Goal: Task Accomplishment & Management: Manage account settings

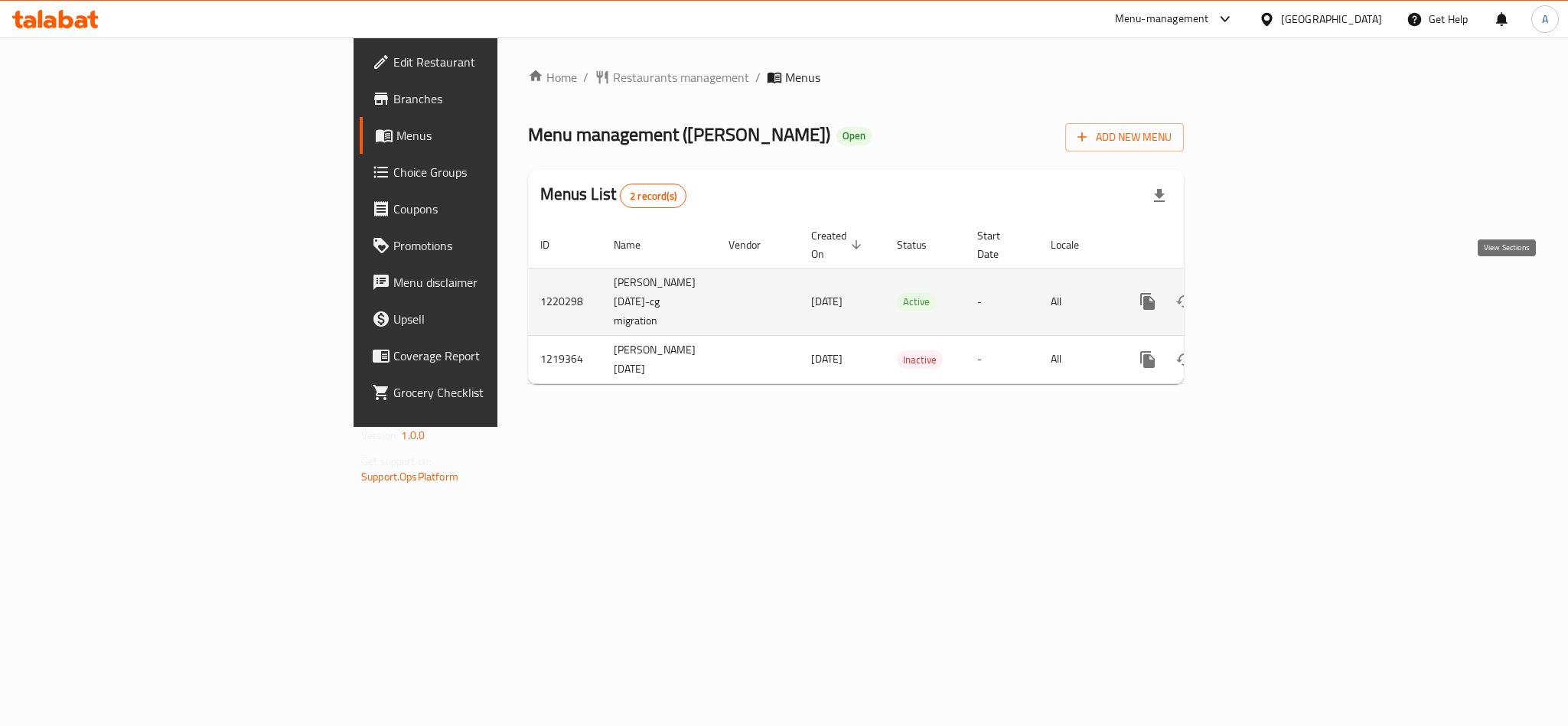
click at [1277, 289] on link "enhanced table" at bounding box center [1258, 301] width 37 height 37
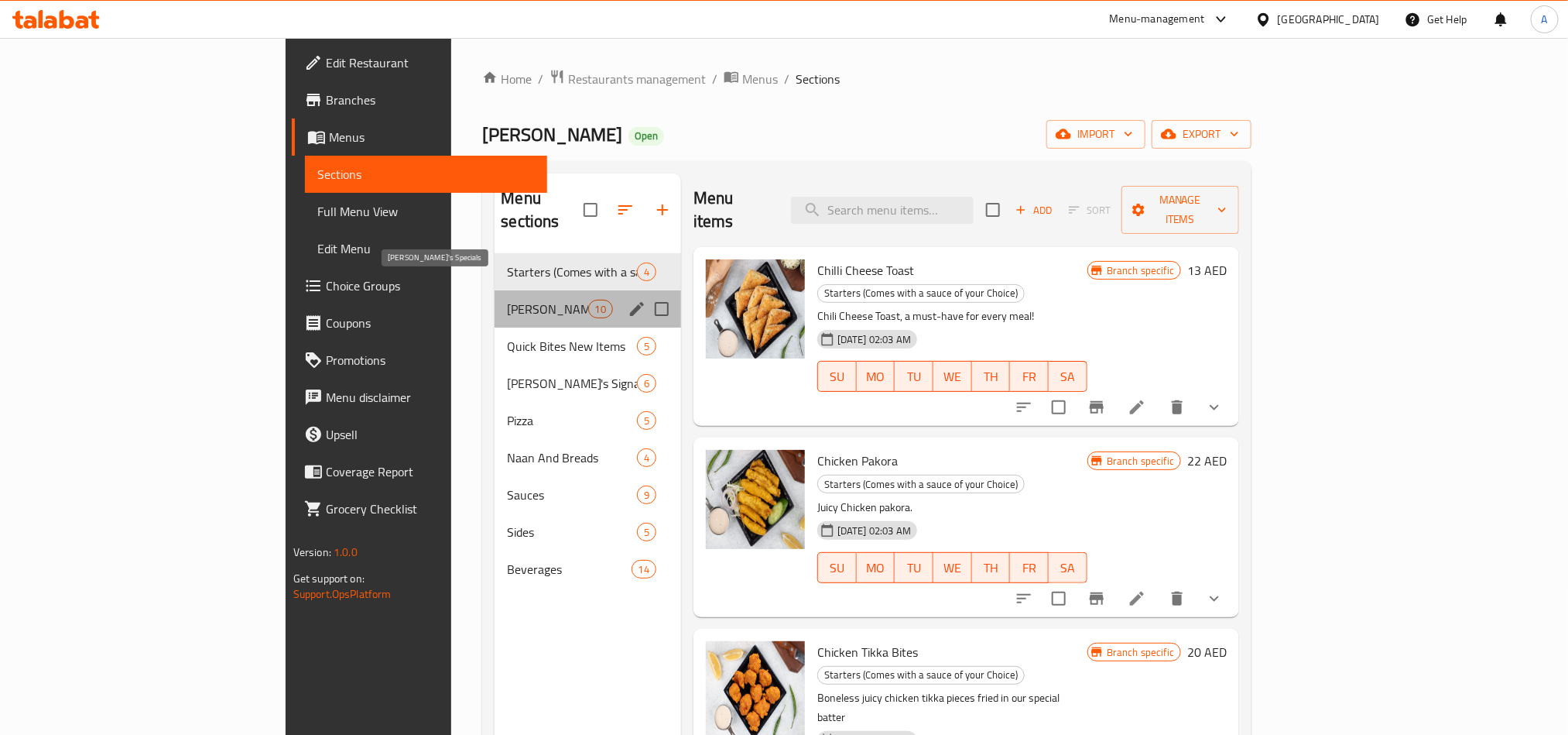
click at [507, 300] on span "Charlie's Specials" at bounding box center [547, 308] width 81 height 18
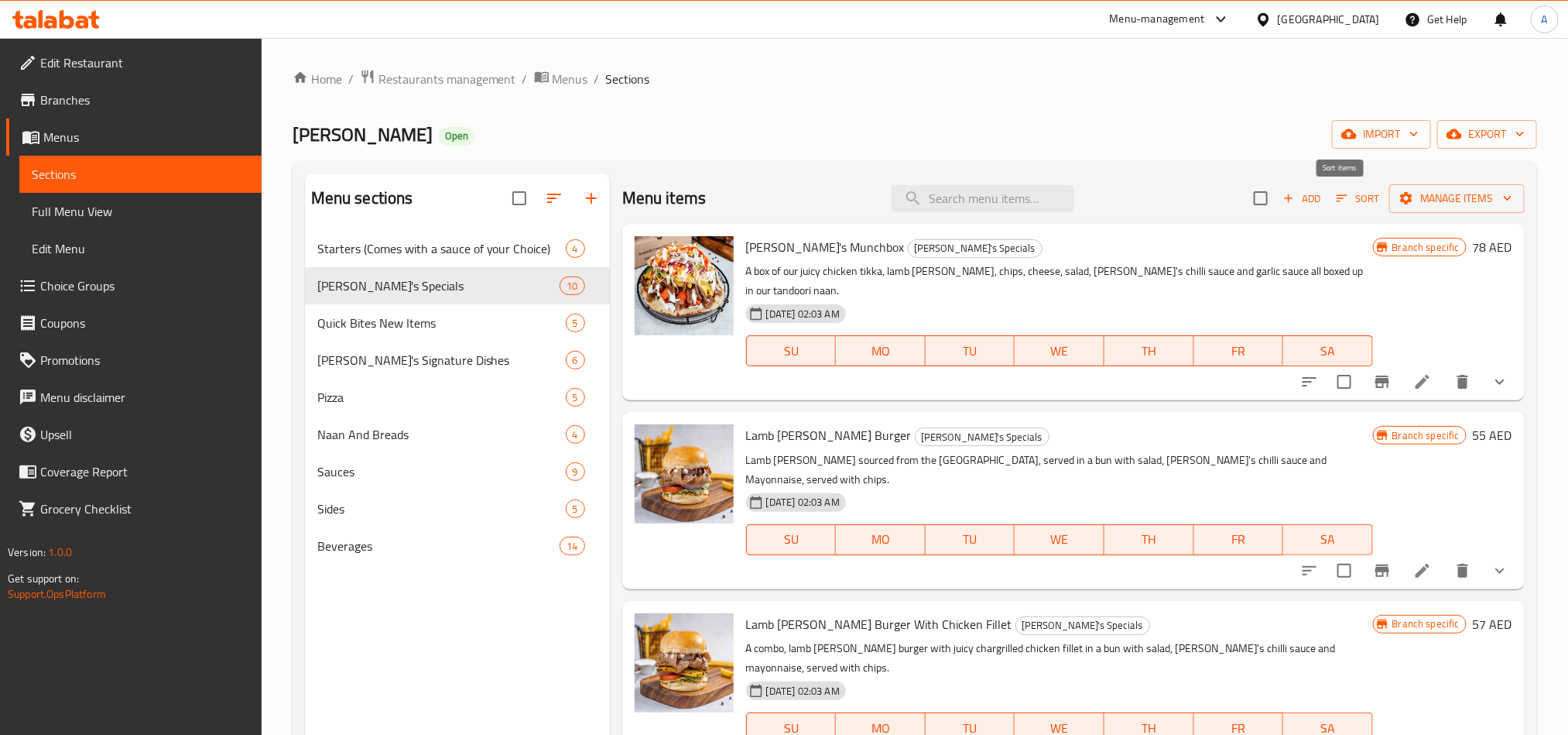
click at [1336, 204] on icon "button" at bounding box center [1343, 198] width 13 height 13
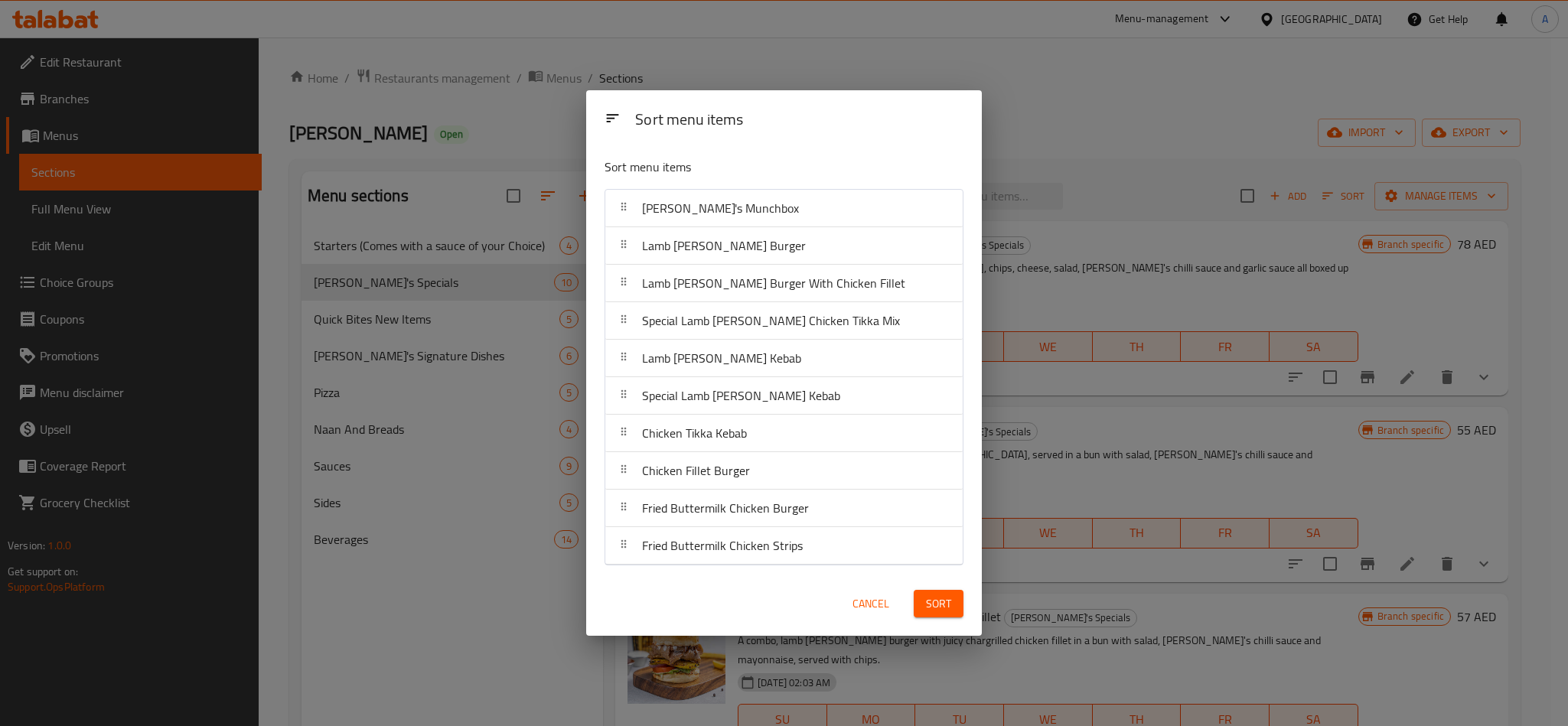
click at [1197, 416] on div "Sort menu items Sort menu items Charlie's Munchbox Lamb Donner Burger Lamb Donn…" at bounding box center [784, 363] width 1568 height 726
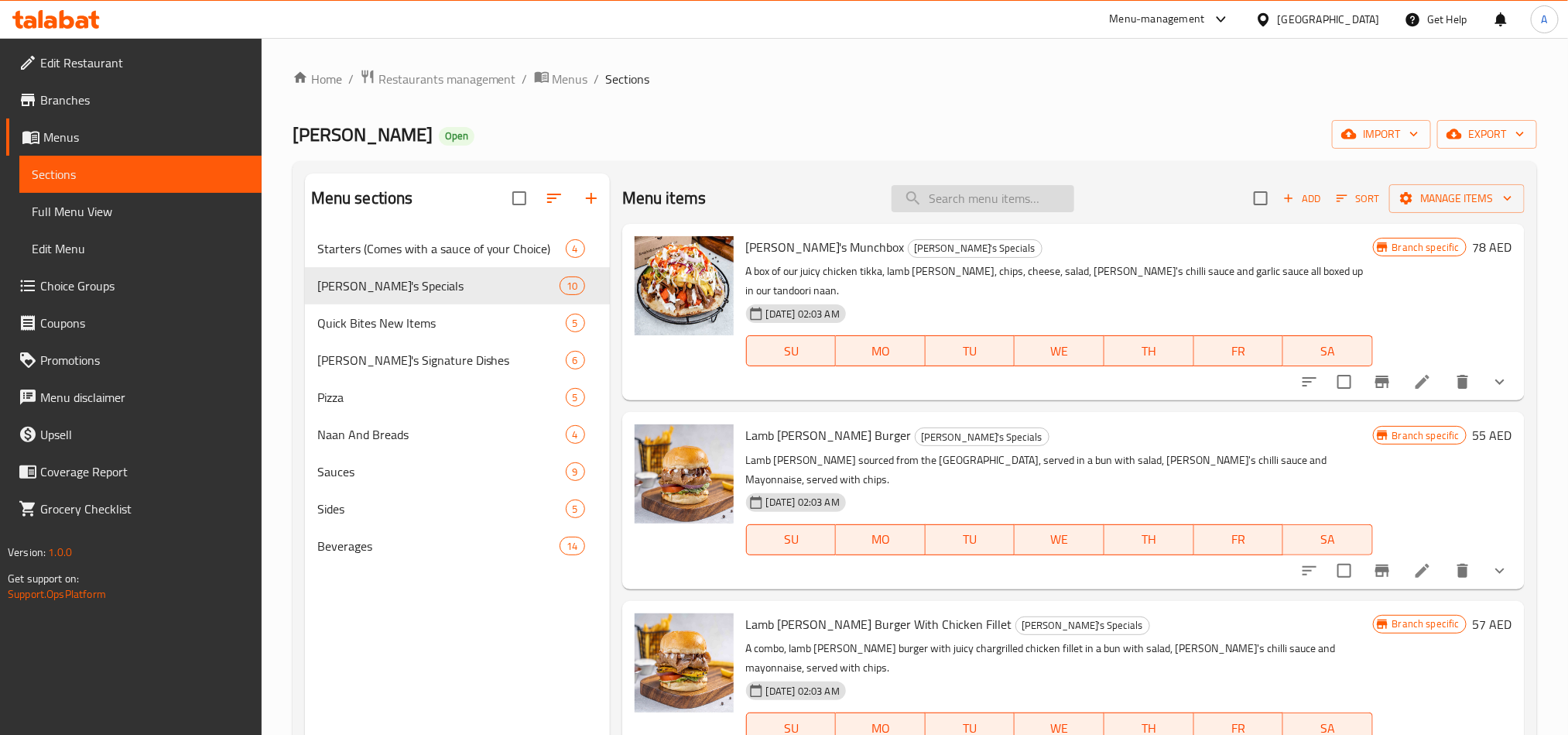
click at [979, 191] on input "search" at bounding box center [983, 198] width 183 height 27
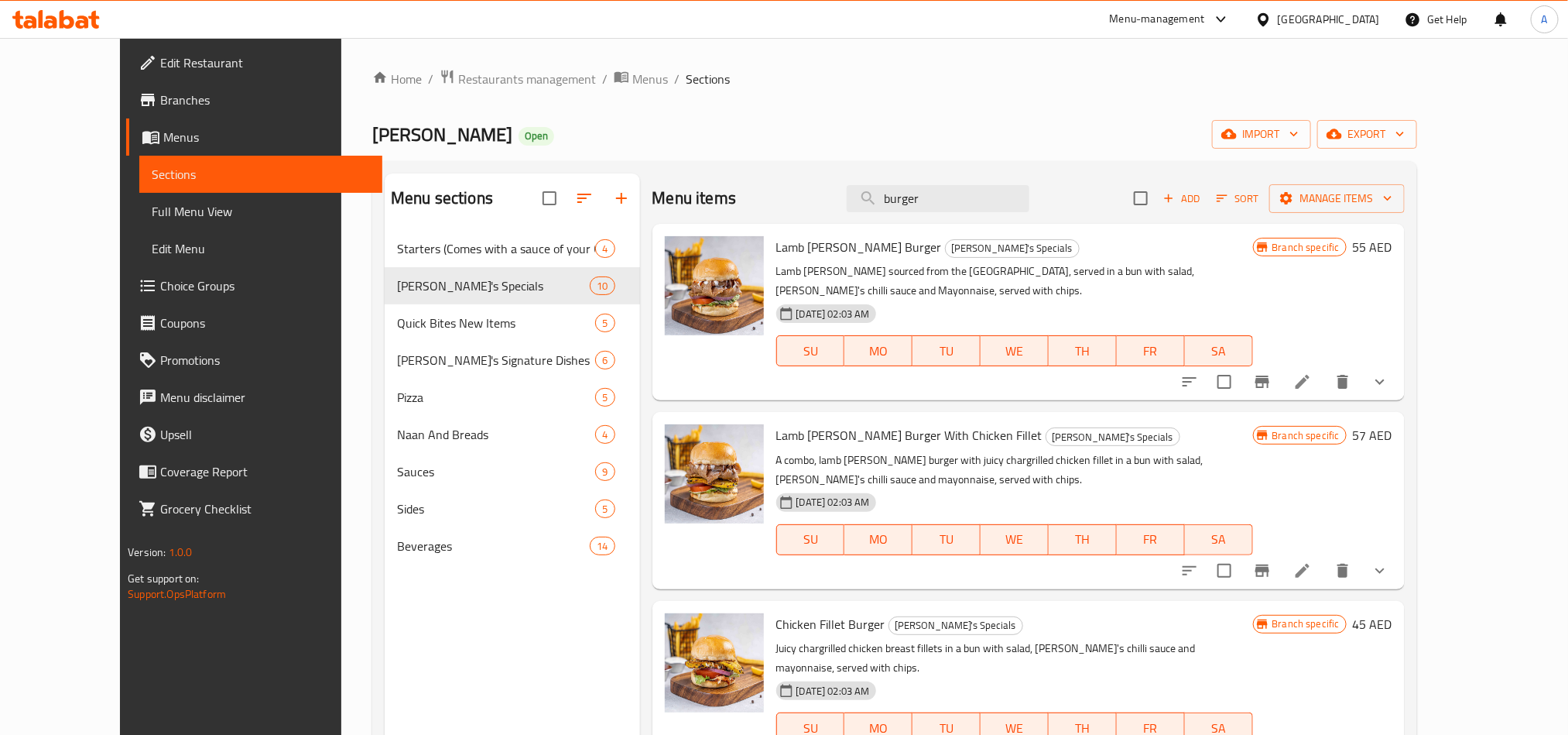
type input "burger"
click at [1369, 30] on div "United Arab Emirates" at bounding box center [1318, 19] width 149 height 38
click at [1354, 17] on div "United Arab Emirates" at bounding box center [1329, 19] width 102 height 17
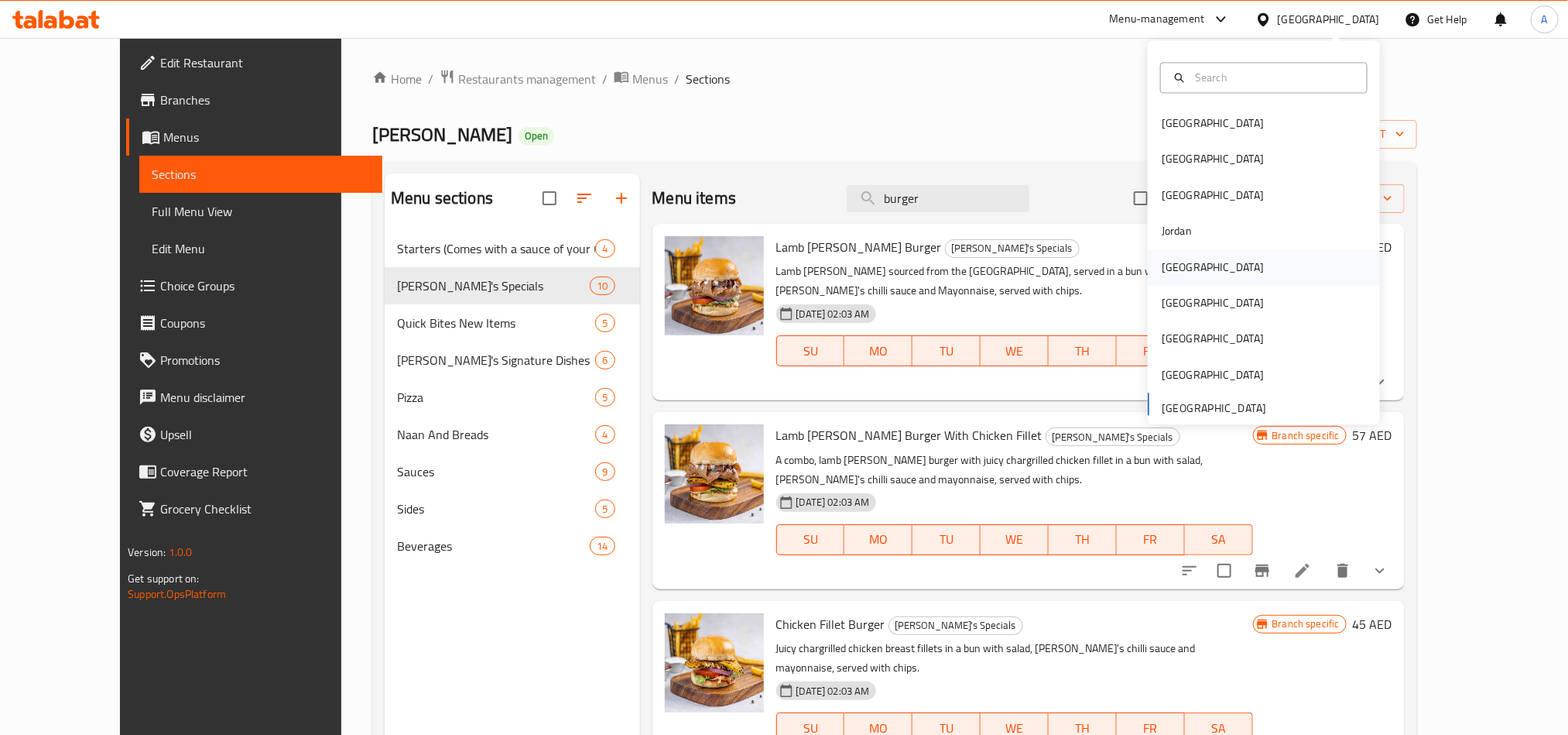
click at [1168, 262] on div "Kuwait" at bounding box center [1213, 267] width 102 height 17
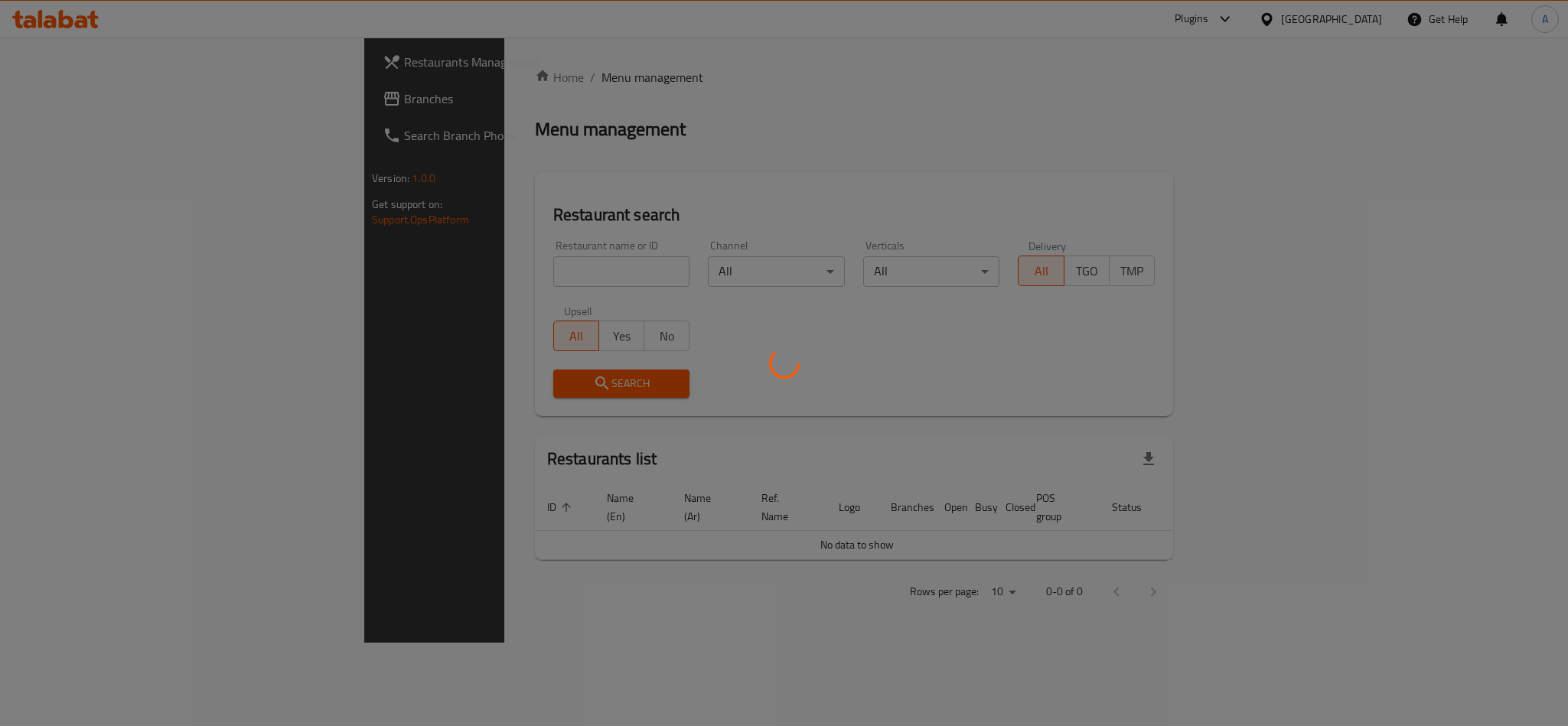
click at [396, 264] on div at bounding box center [784, 363] width 1568 height 726
click at [361, 265] on div at bounding box center [784, 363] width 1568 height 726
click at [367, 278] on div at bounding box center [784, 363] width 1568 height 726
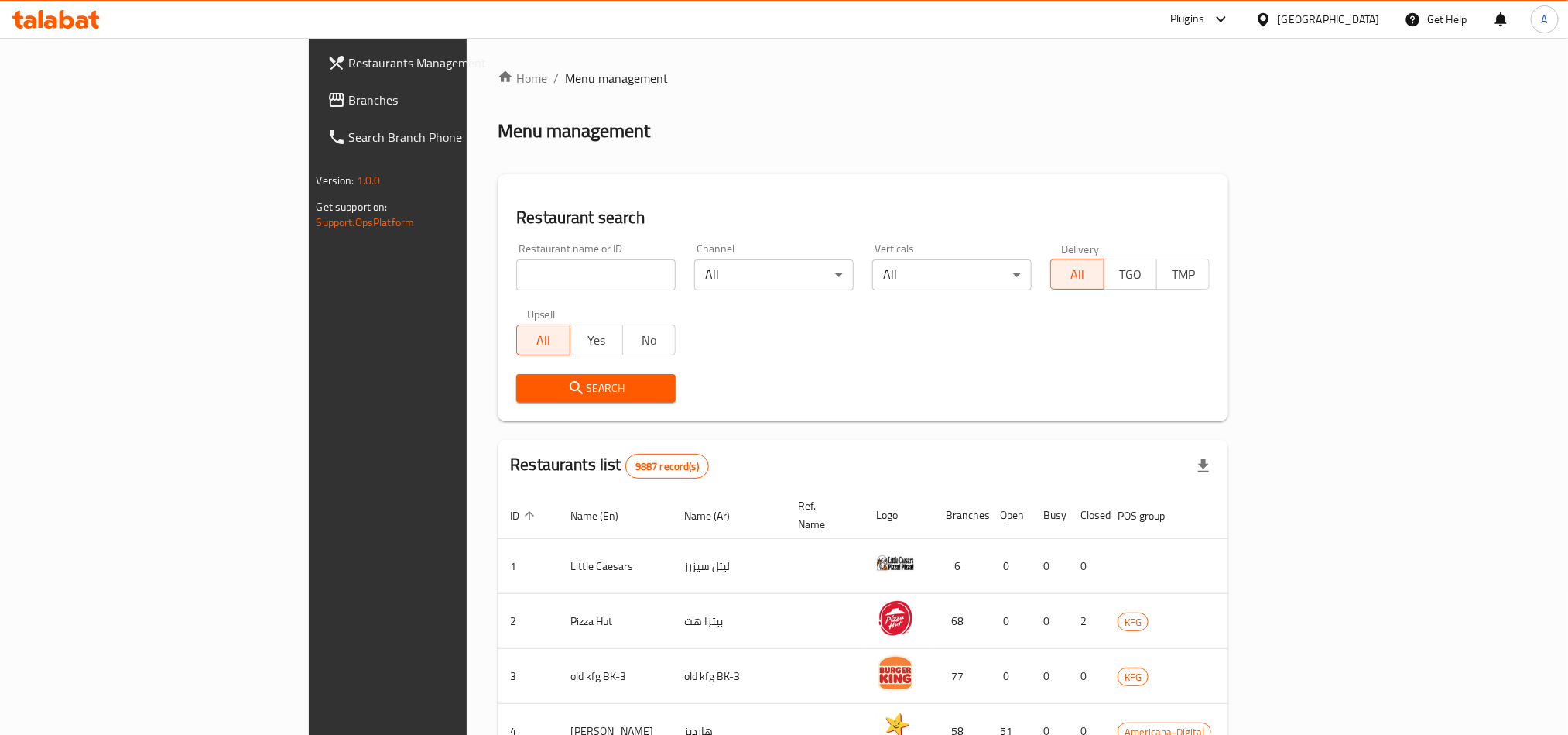
click at [516, 273] on input "search" at bounding box center [596, 275] width 160 height 31
paste input "683283"
type input "683283"
click button "Search" at bounding box center [596, 388] width 160 height 29
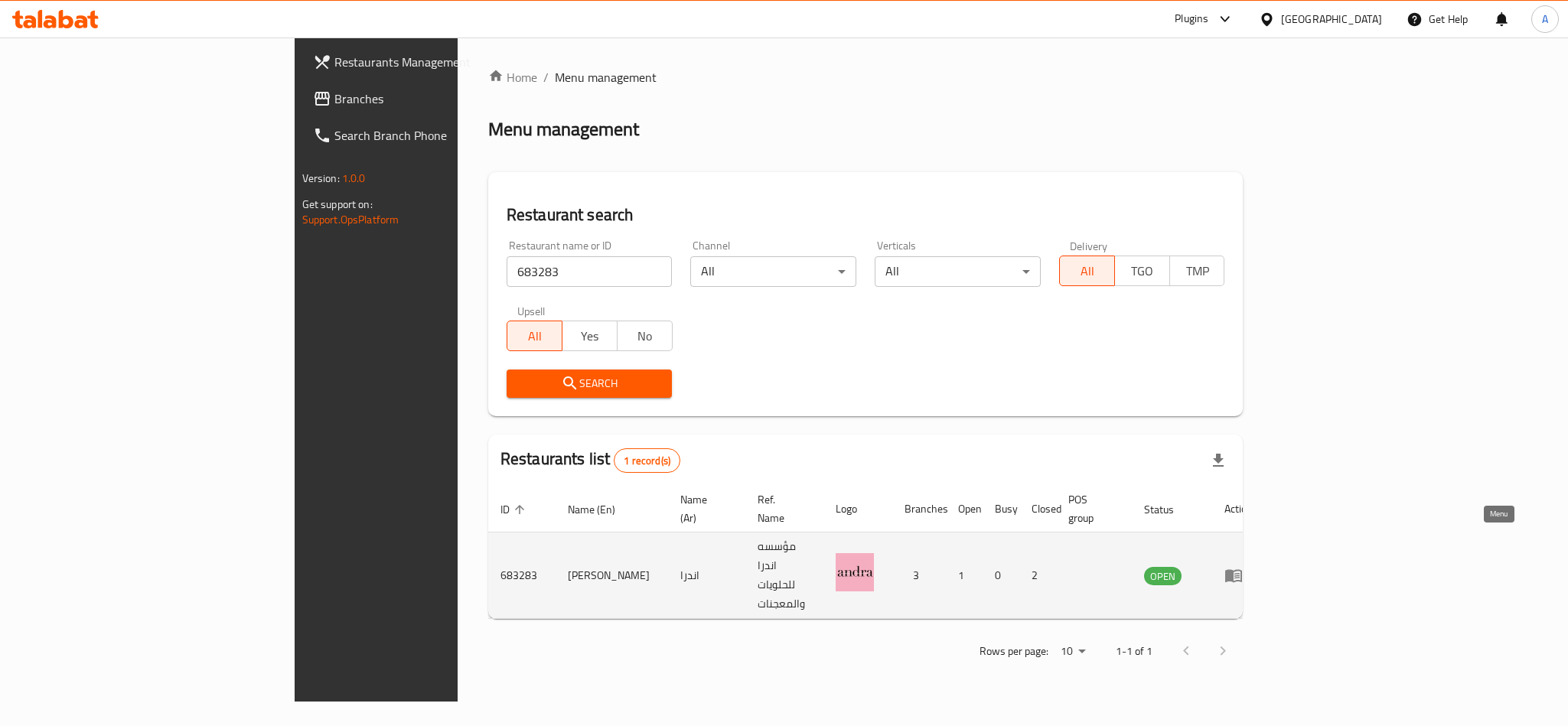
click at [1242, 566] on icon "enhanced table" at bounding box center [1233, 575] width 18 height 18
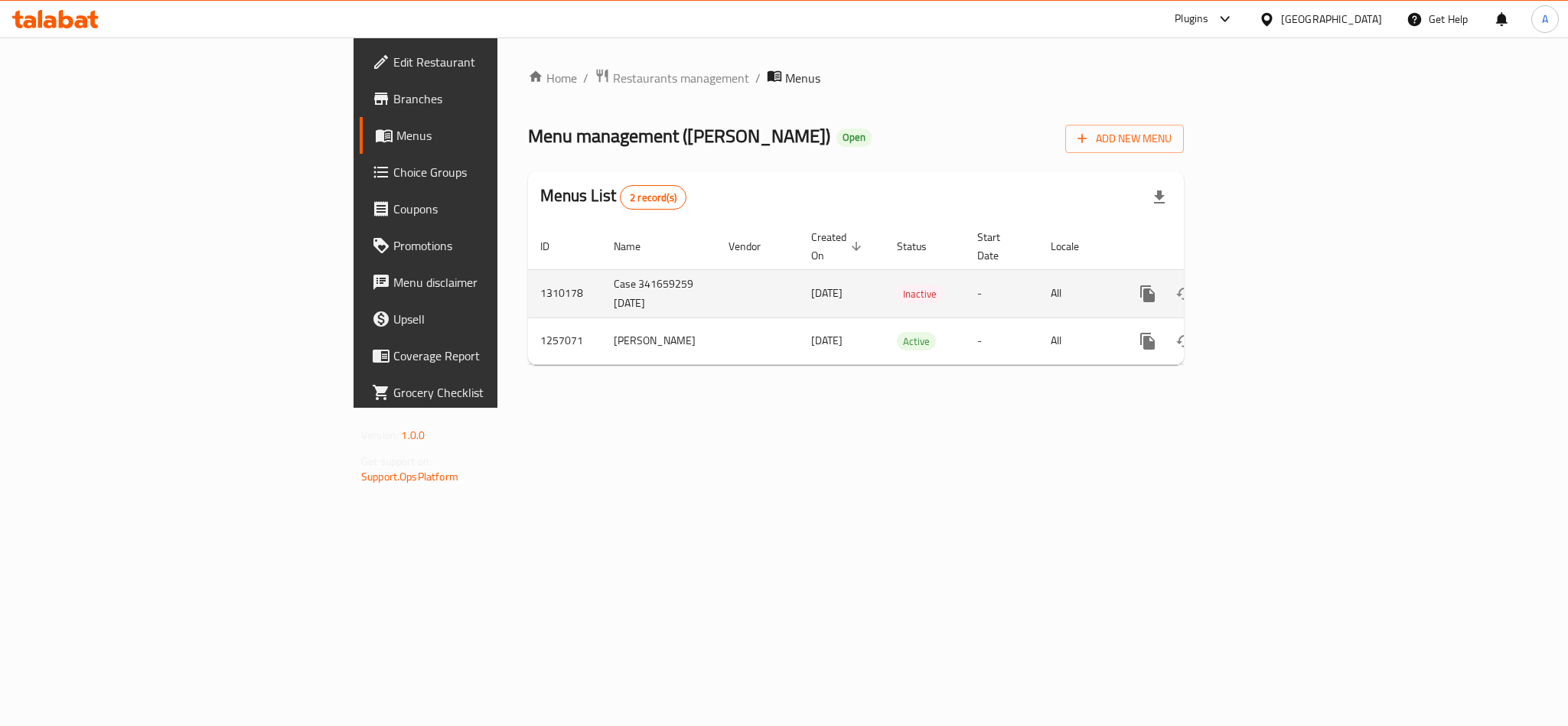
click at [602, 271] on td "Case 341659259 7/9/2025" at bounding box center [659, 293] width 115 height 49
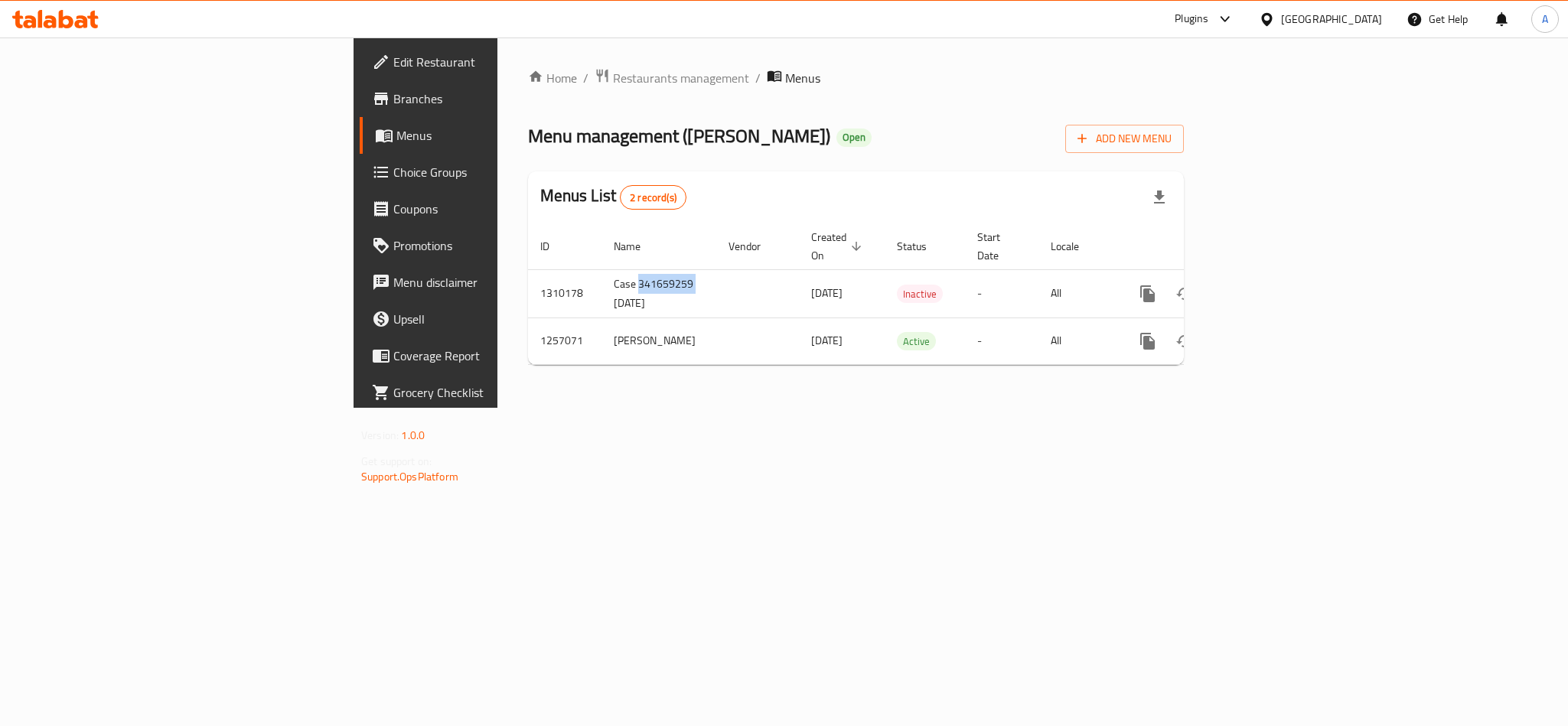
copy td "341659259"
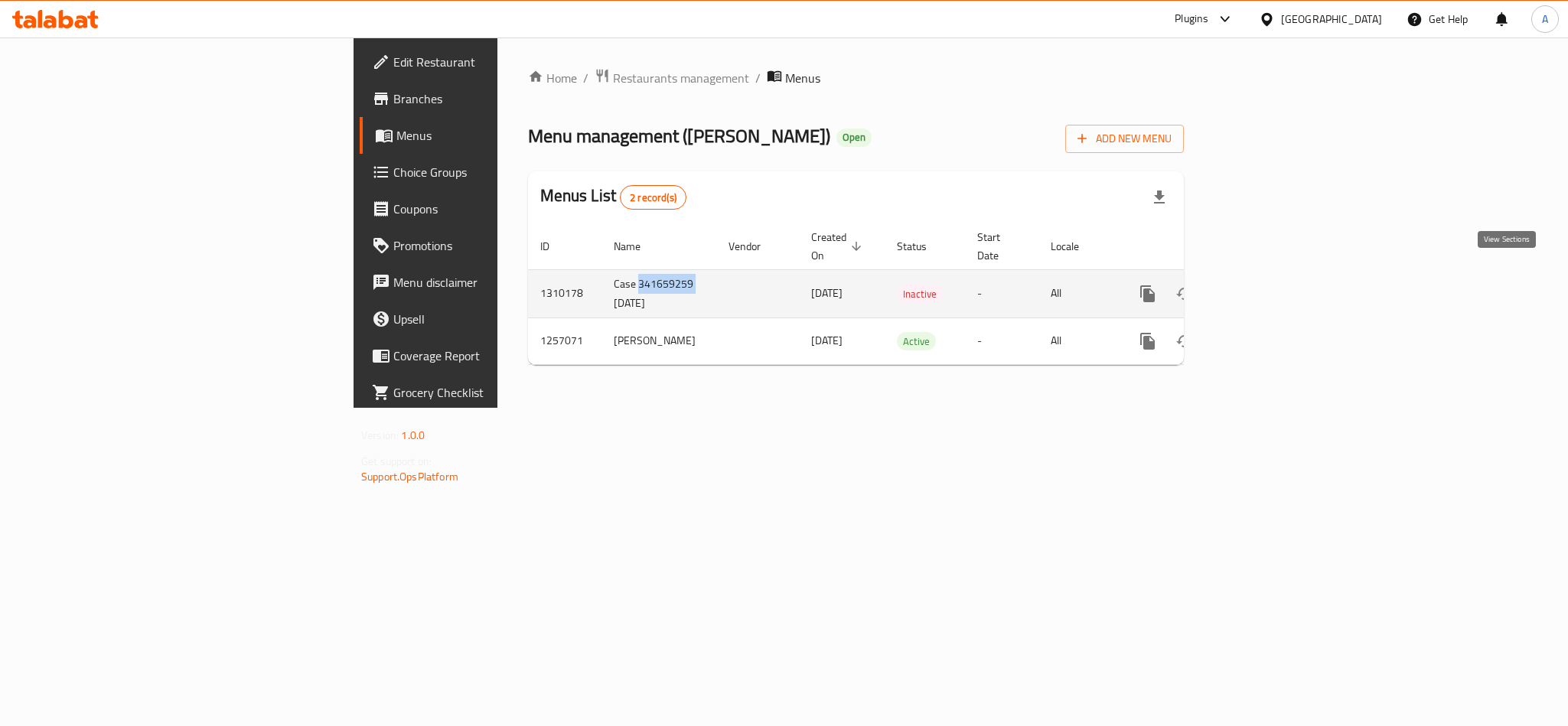
click at [1277, 275] on link "enhanced table" at bounding box center [1258, 293] width 37 height 37
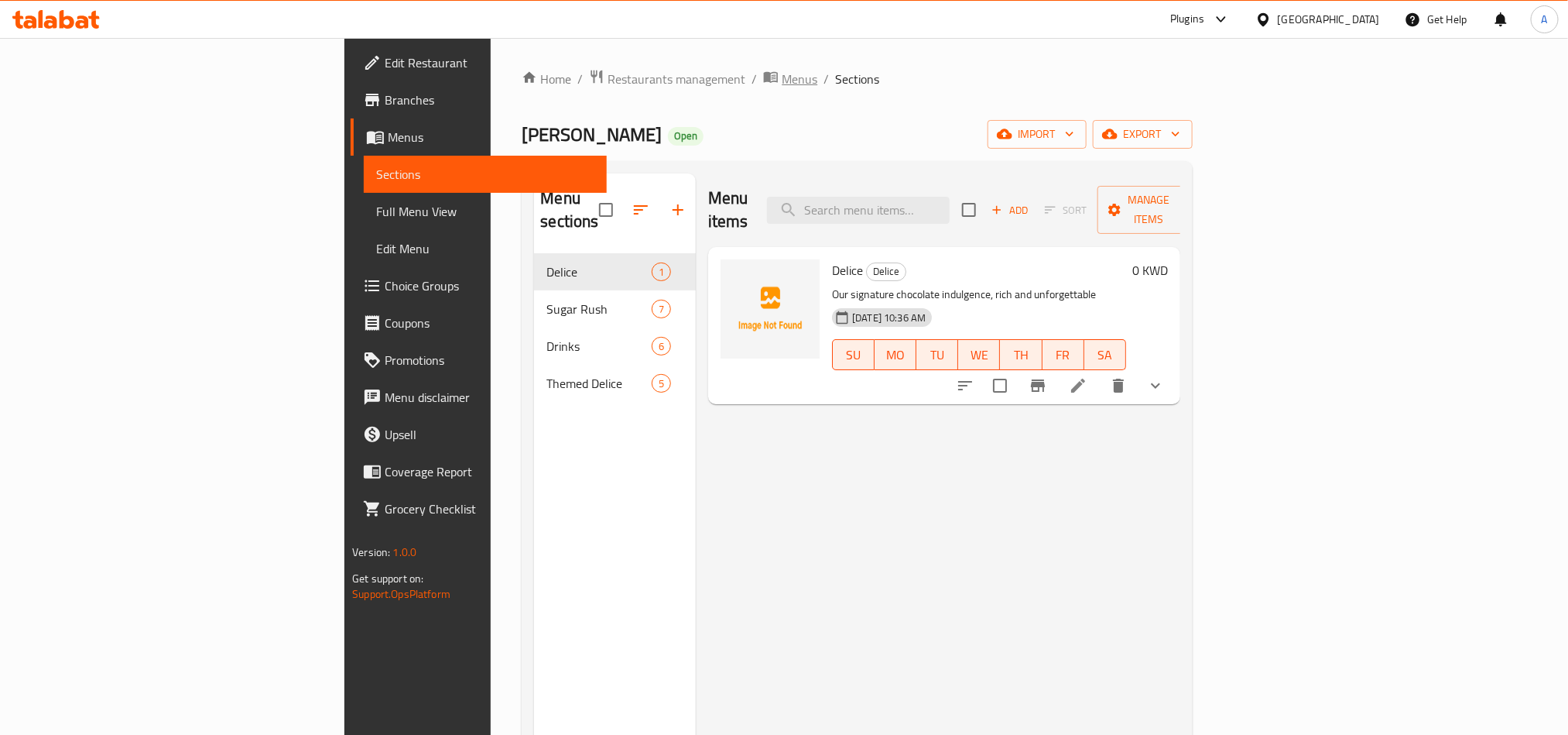
click at [782, 69] on span "Menus" at bounding box center [799, 78] width 36 height 18
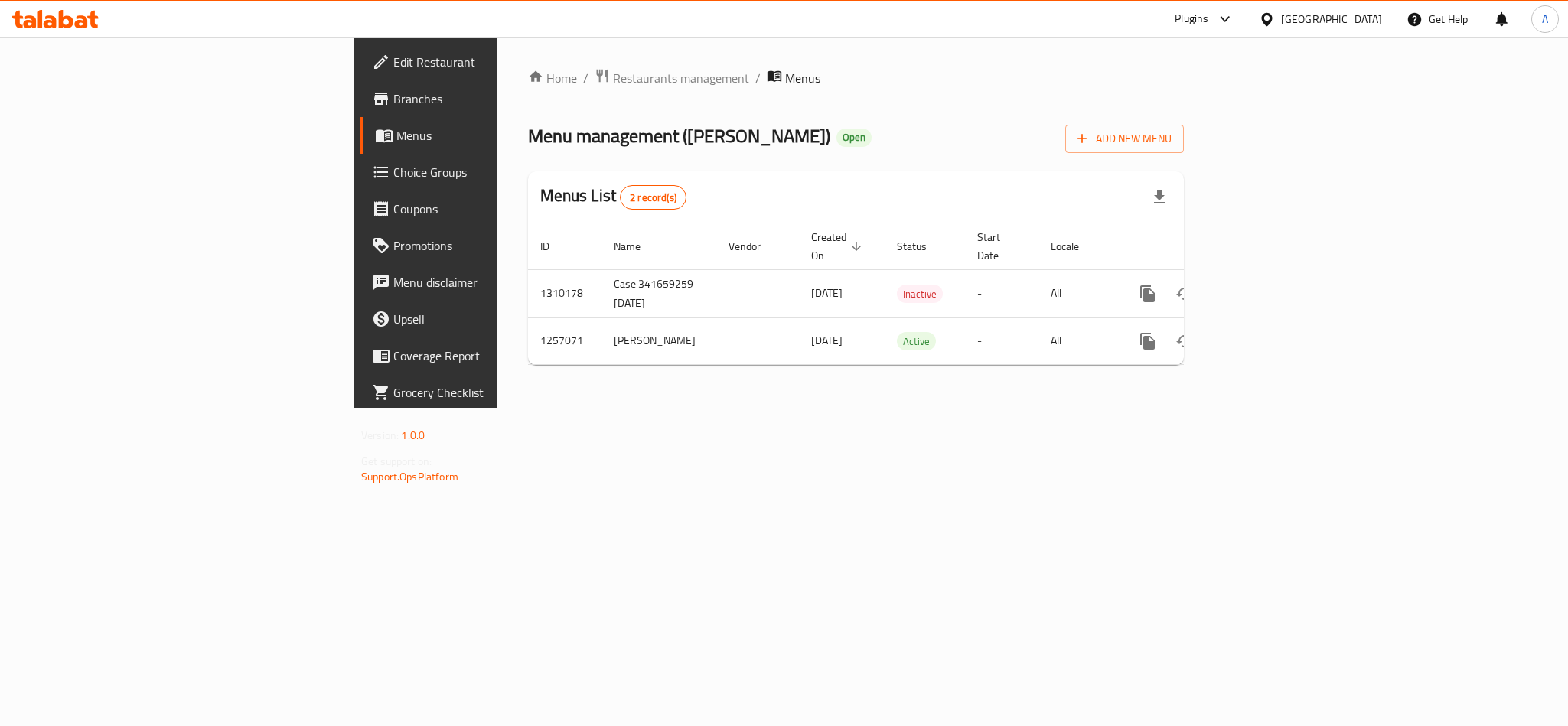
click at [797, 407] on div "Home / Restaurants management / Menus Menu management ( Andra ) Open Add New Me…" at bounding box center [855, 222] width 717 height 370
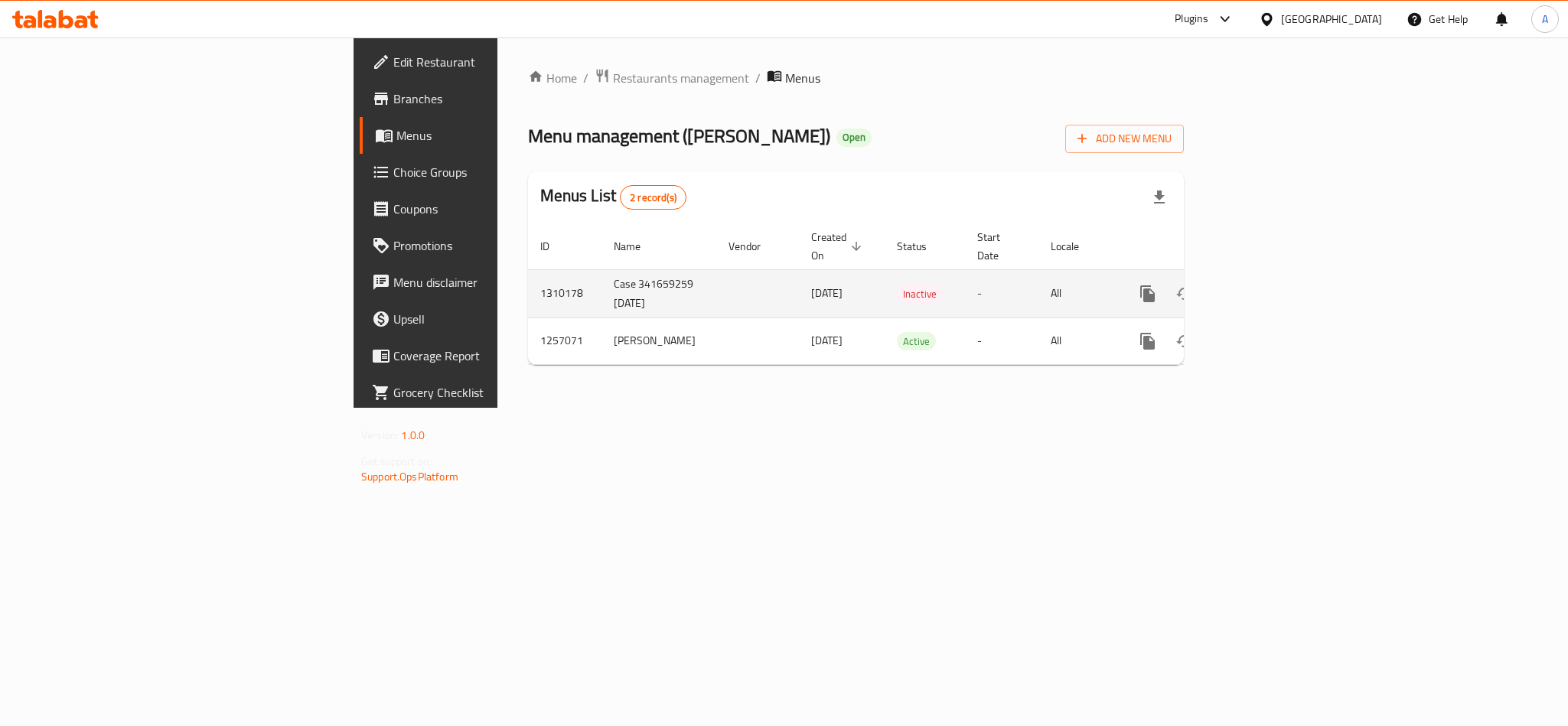
click at [602, 269] on td "Case 341659259 7/9/2025" at bounding box center [659, 293] width 115 height 49
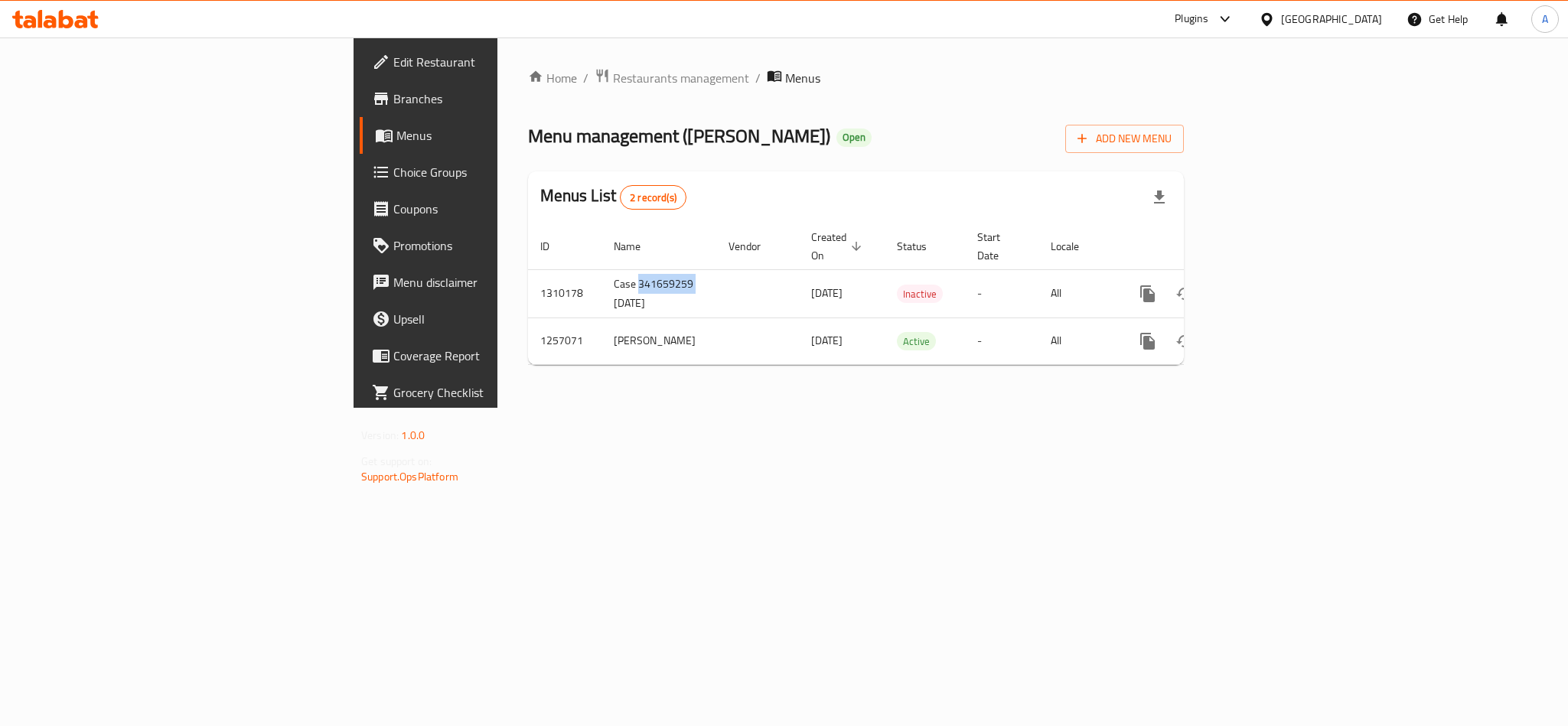
copy td "341659259"
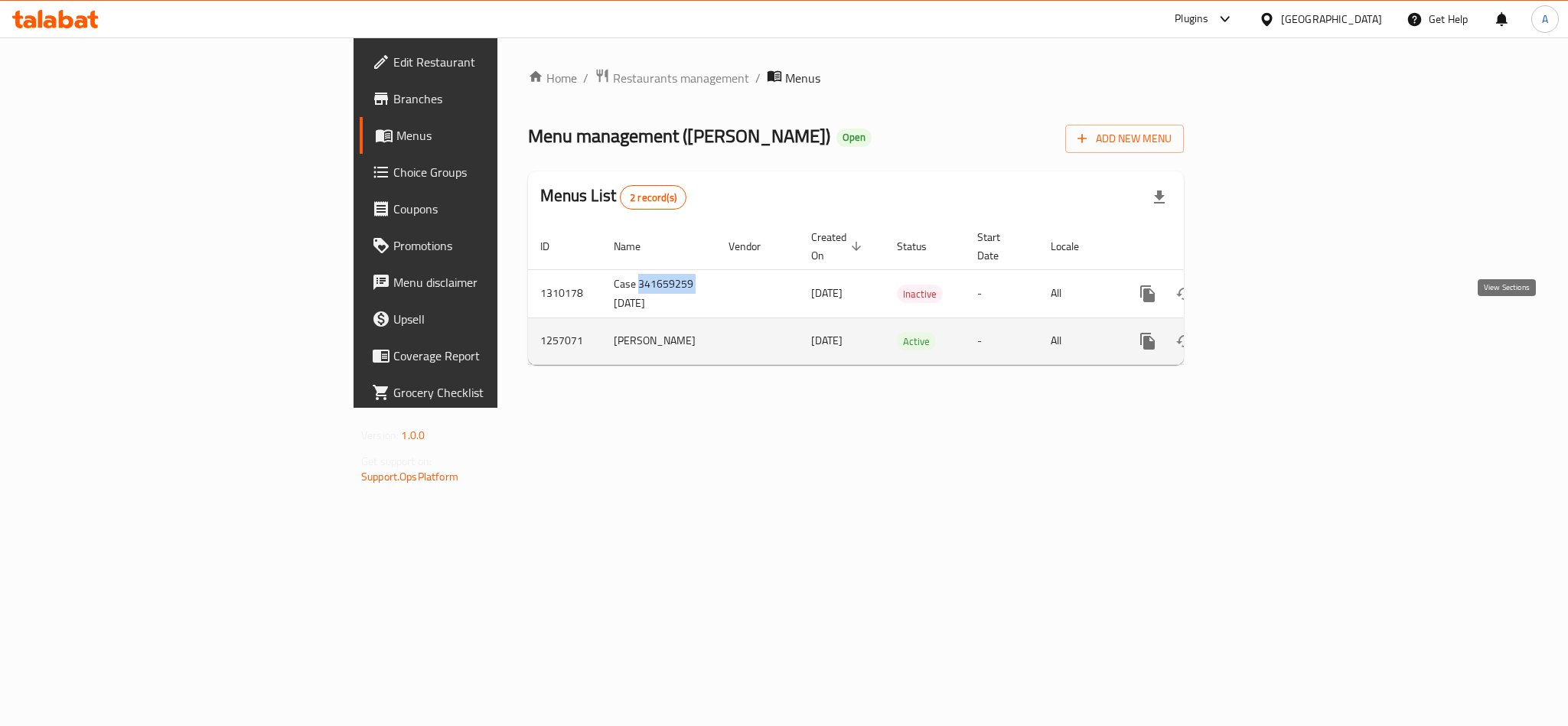
click at [1267, 332] on icon "enhanced table" at bounding box center [1258, 341] width 18 height 18
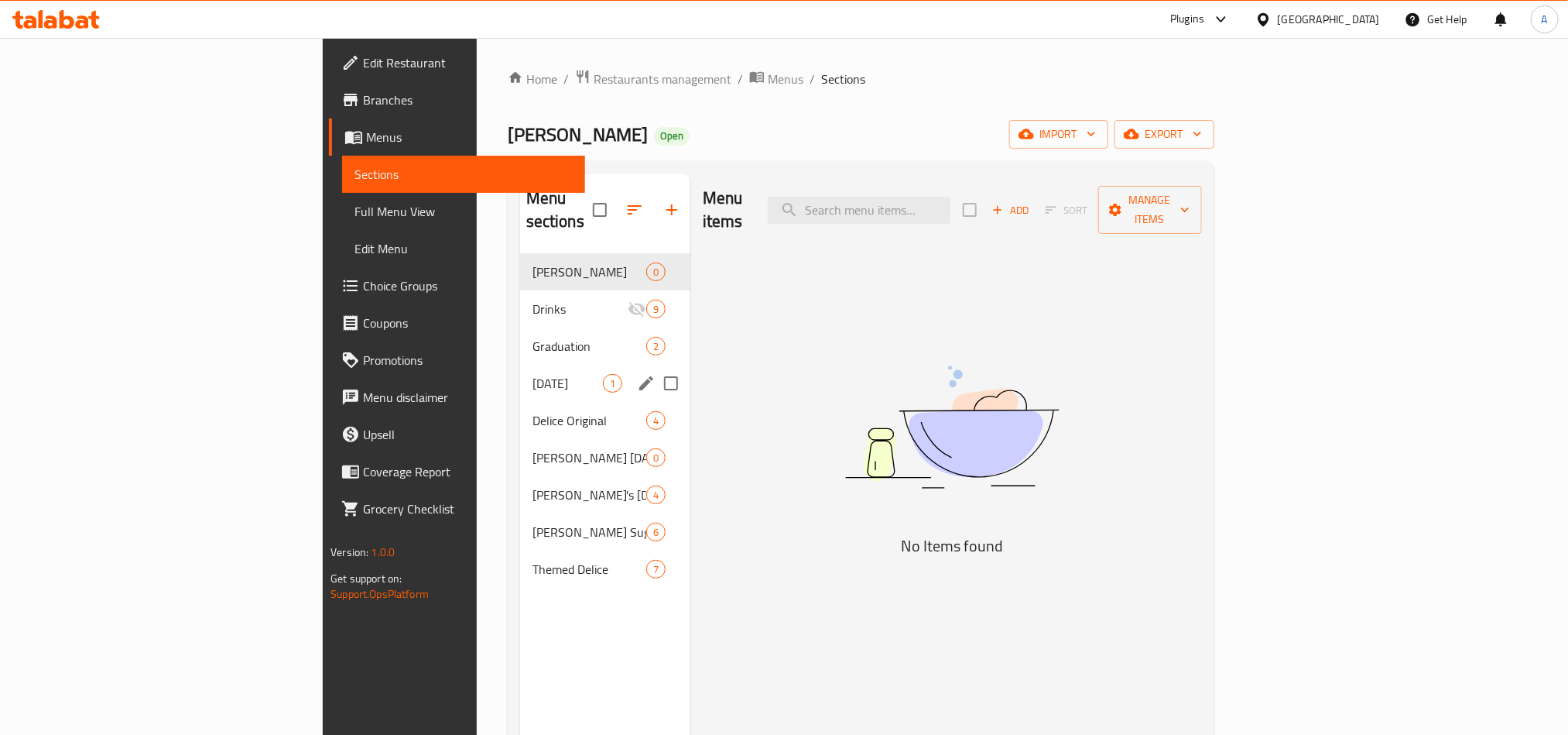
click at [533, 374] on span "Father's Day" at bounding box center [567, 382] width 70 height 18
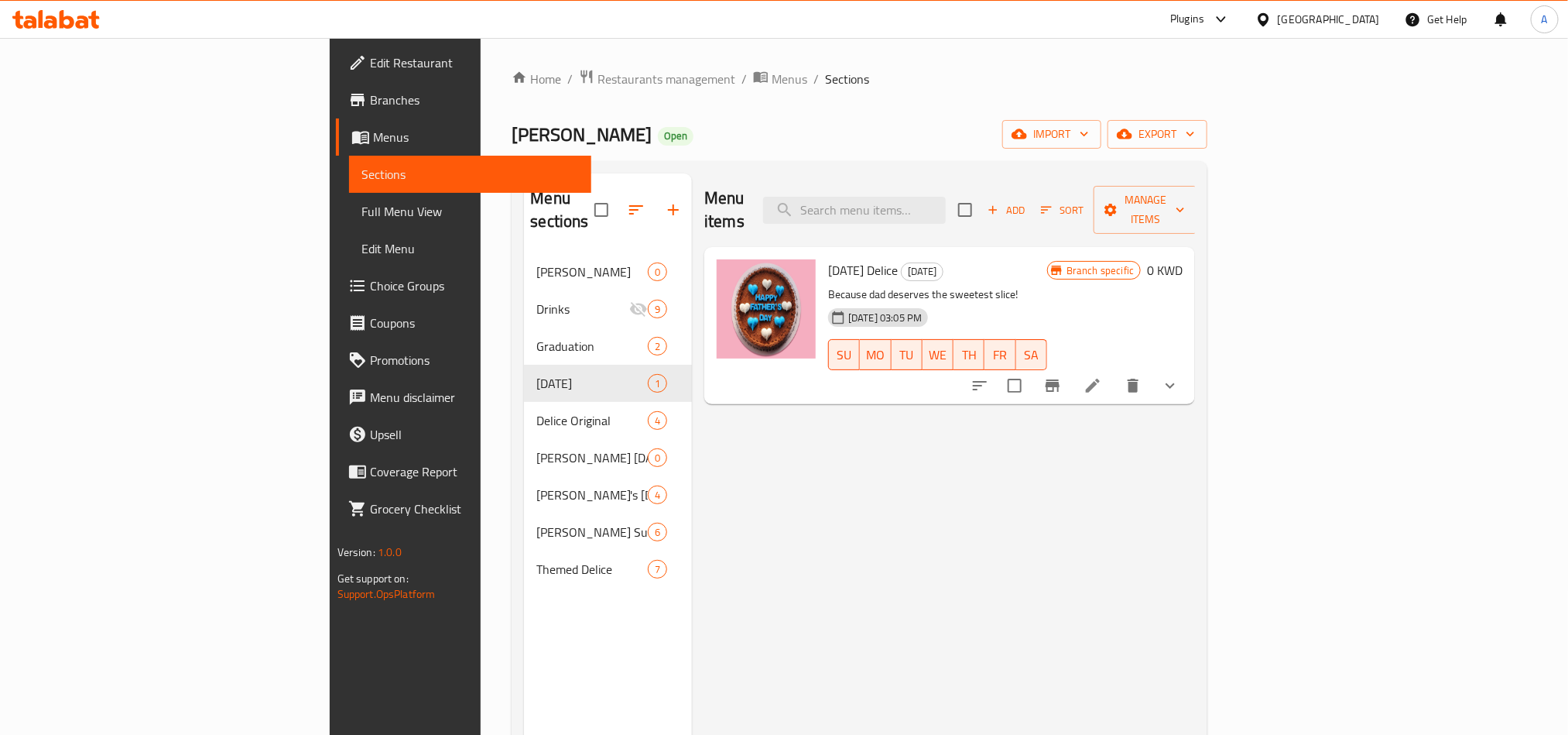
click at [576, 66] on div "Home / Restaurants management / Menus / Sections Andra Open import export Menu …" at bounding box center [859, 494] width 758 height 913
click at [586, 79] on ol "Home / Restaurants management / Menus / Sections" at bounding box center [859, 79] width 696 height 20
click at [771, 77] on span "Menus" at bounding box center [789, 78] width 36 height 18
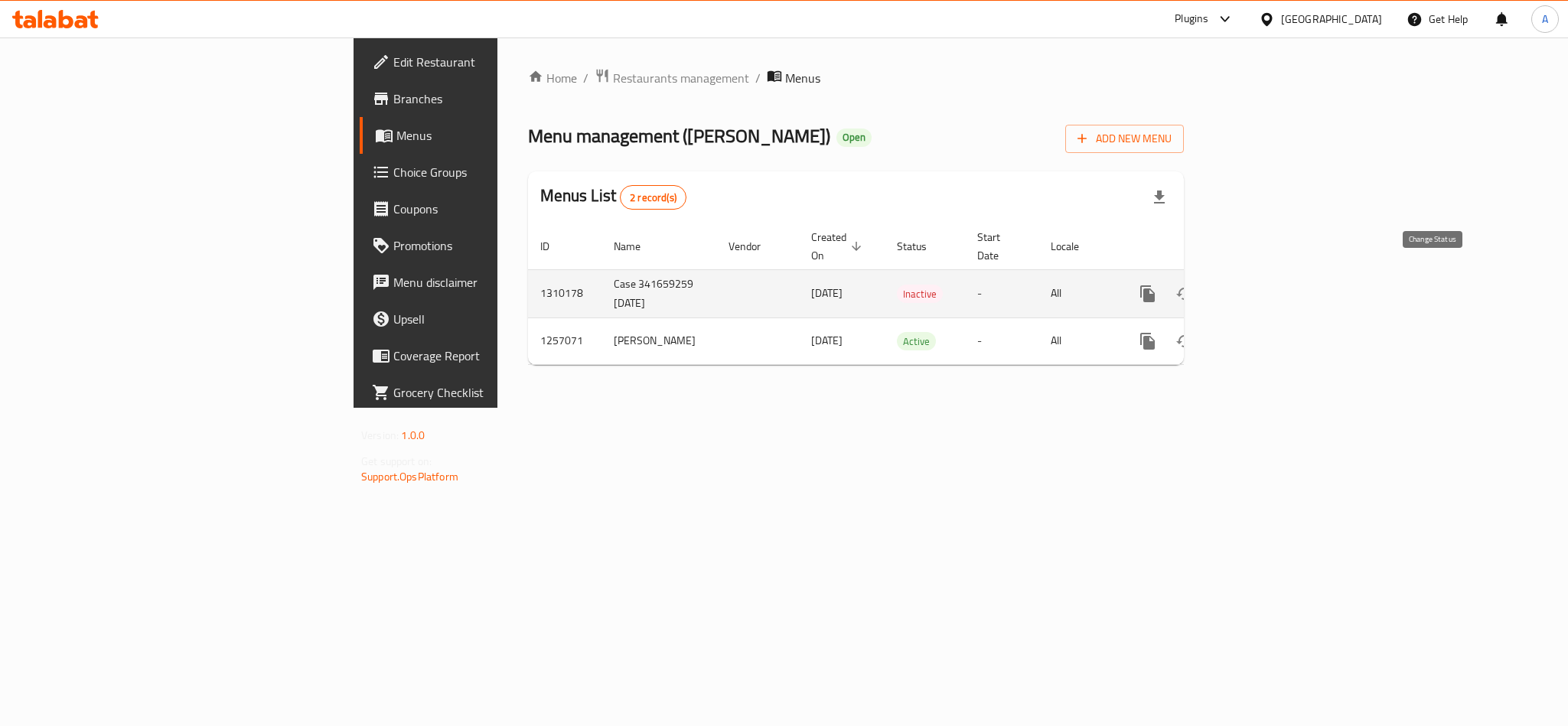
click at [1193, 287] on icon "enhanced table" at bounding box center [1184, 293] width 17 height 12
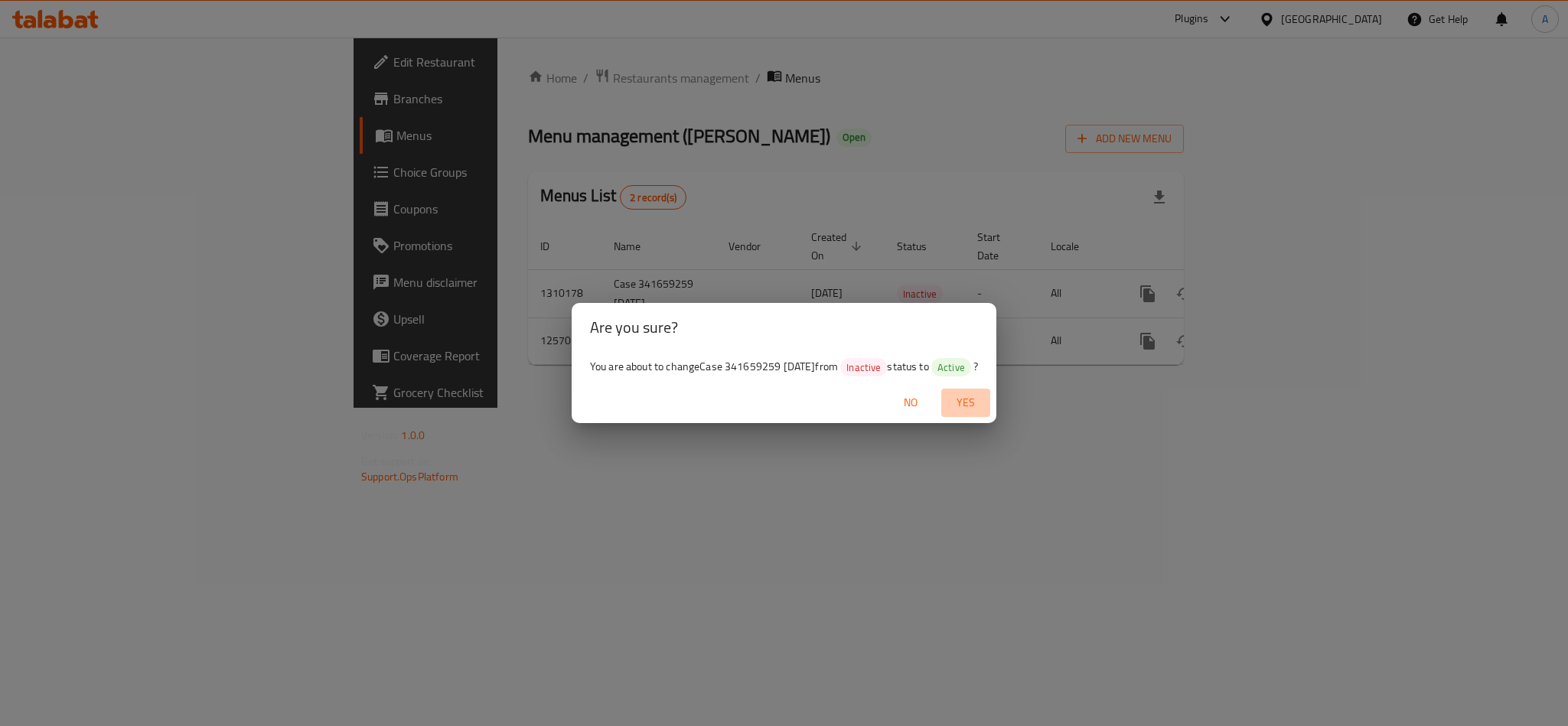
click at [977, 402] on span "Yes" at bounding box center [965, 402] width 37 height 19
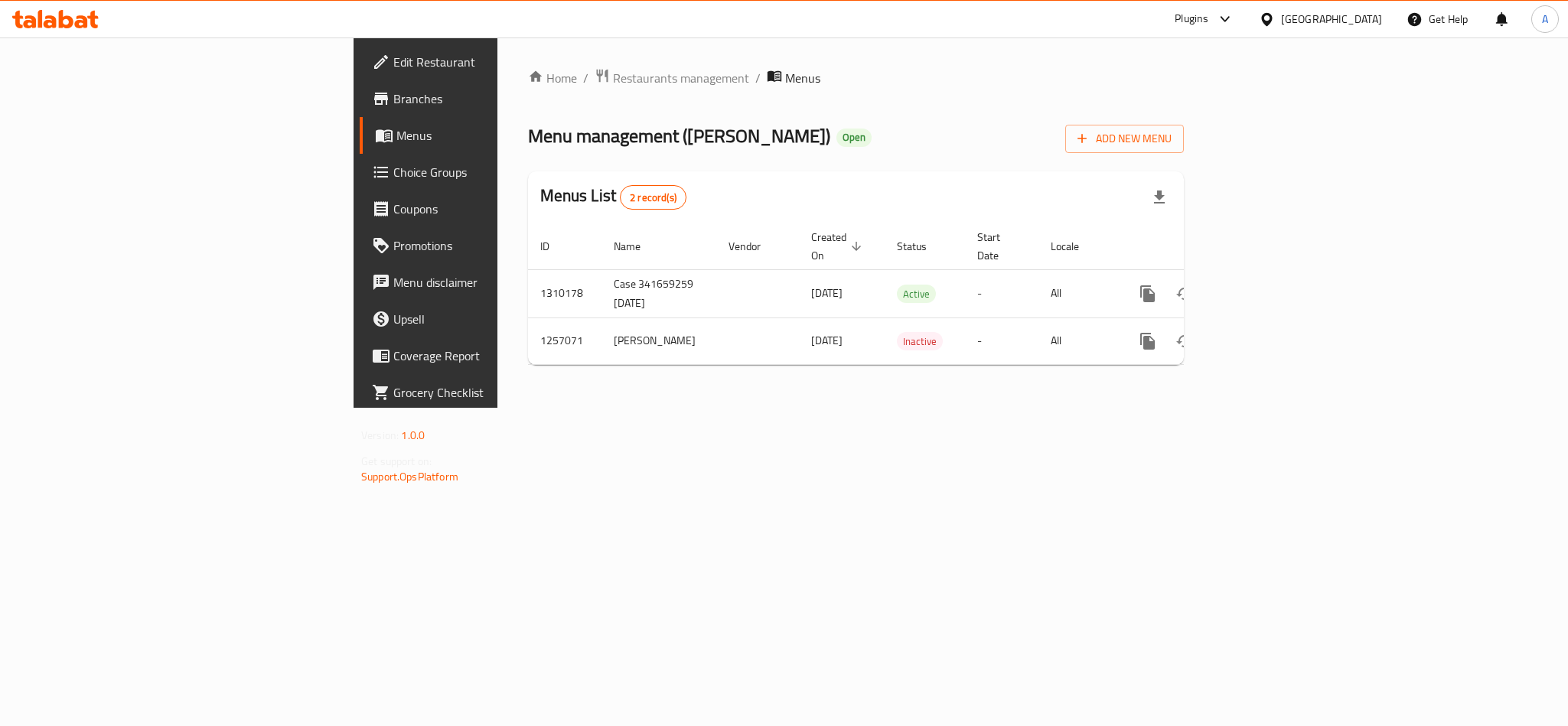
click at [1215, 407] on div "Home / Restaurants management / Menus Menu management ( Andra ) Open Add New Me…" at bounding box center [855, 222] width 717 height 370
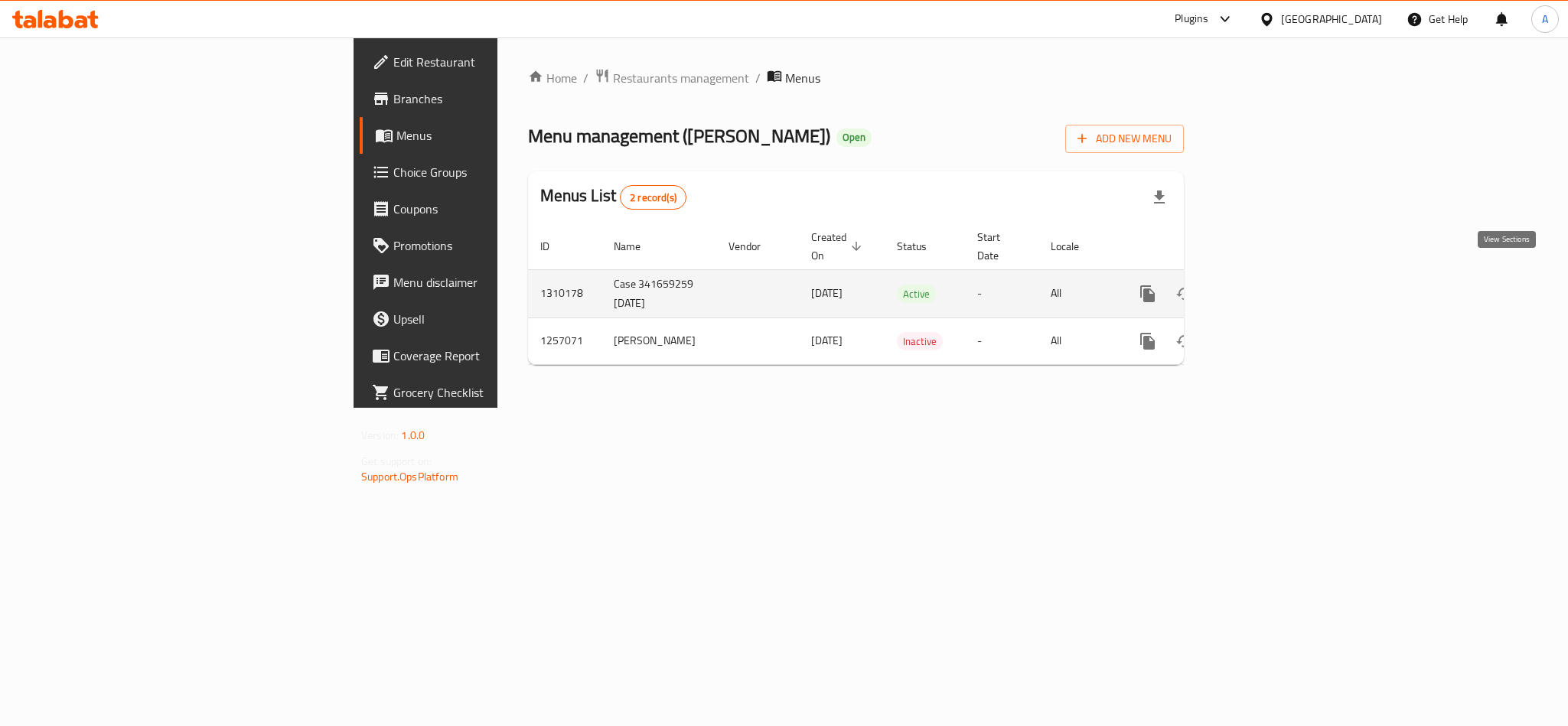
click at [1277, 275] on link "enhanced table" at bounding box center [1258, 293] width 37 height 37
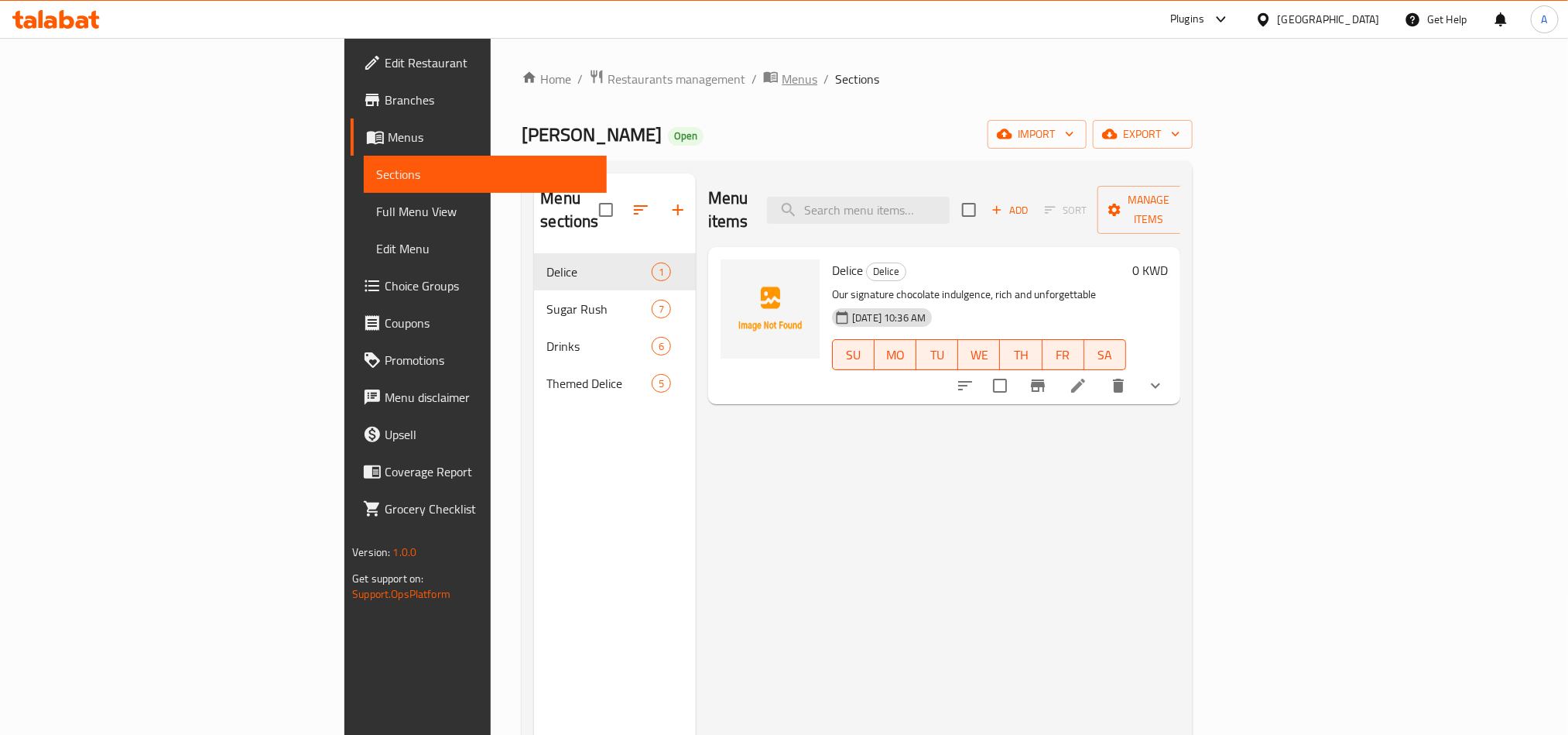
click at [782, 81] on span "Menus" at bounding box center [799, 78] width 36 height 18
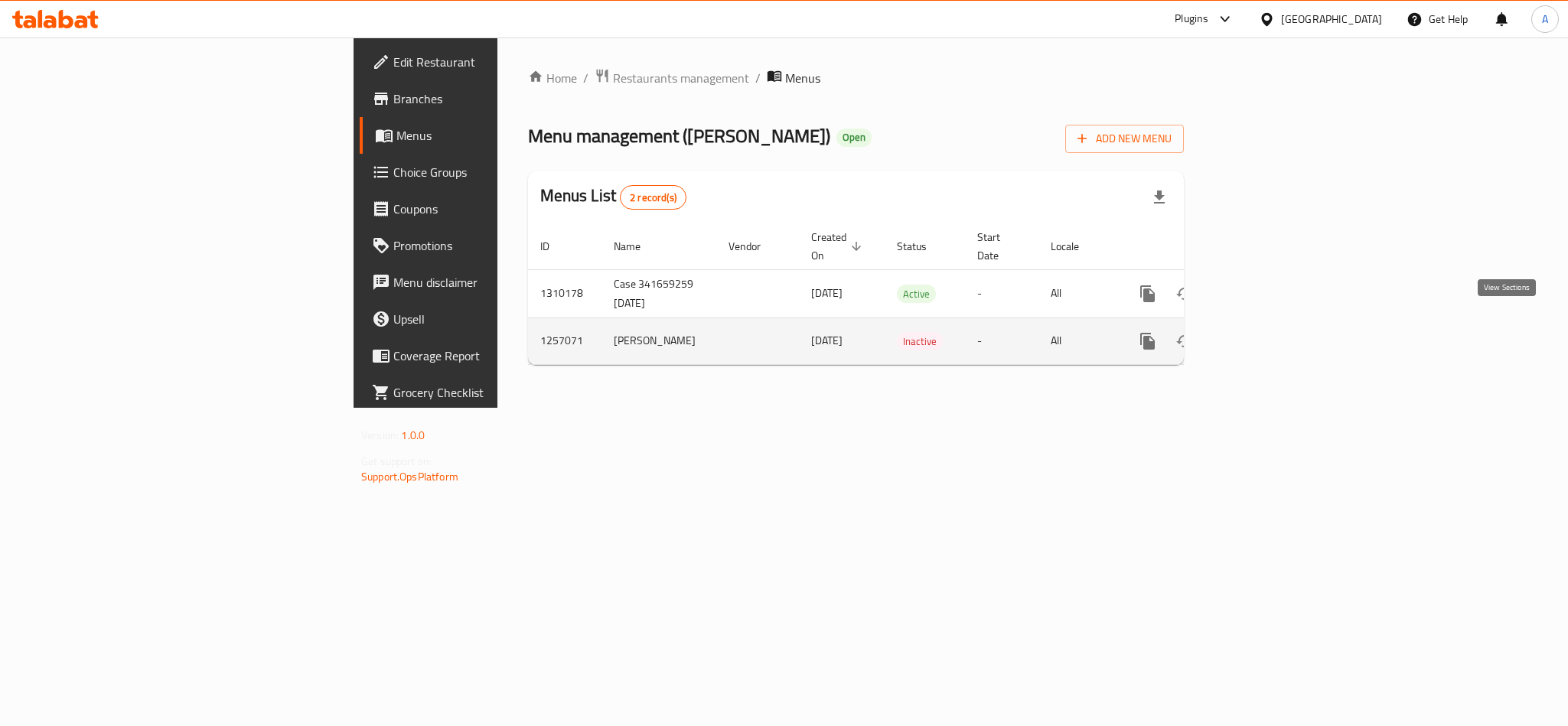
click at [1267, 332] on icon "enhanced table" at bounding box center [1258, 341] width 18 height 18
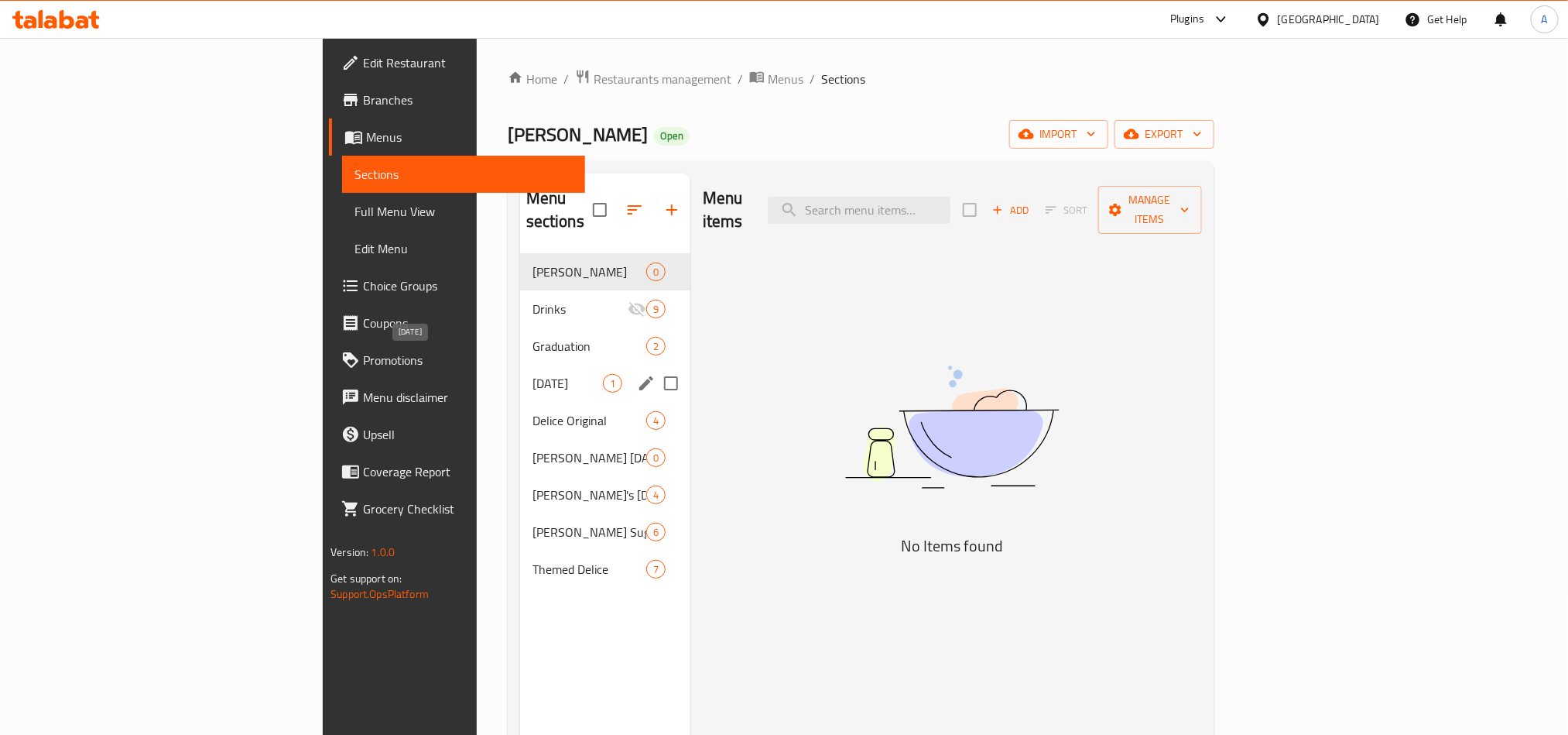
click at [533, 374] on span "Father's Day" at bounding box center [567, 382] width 70 height 18
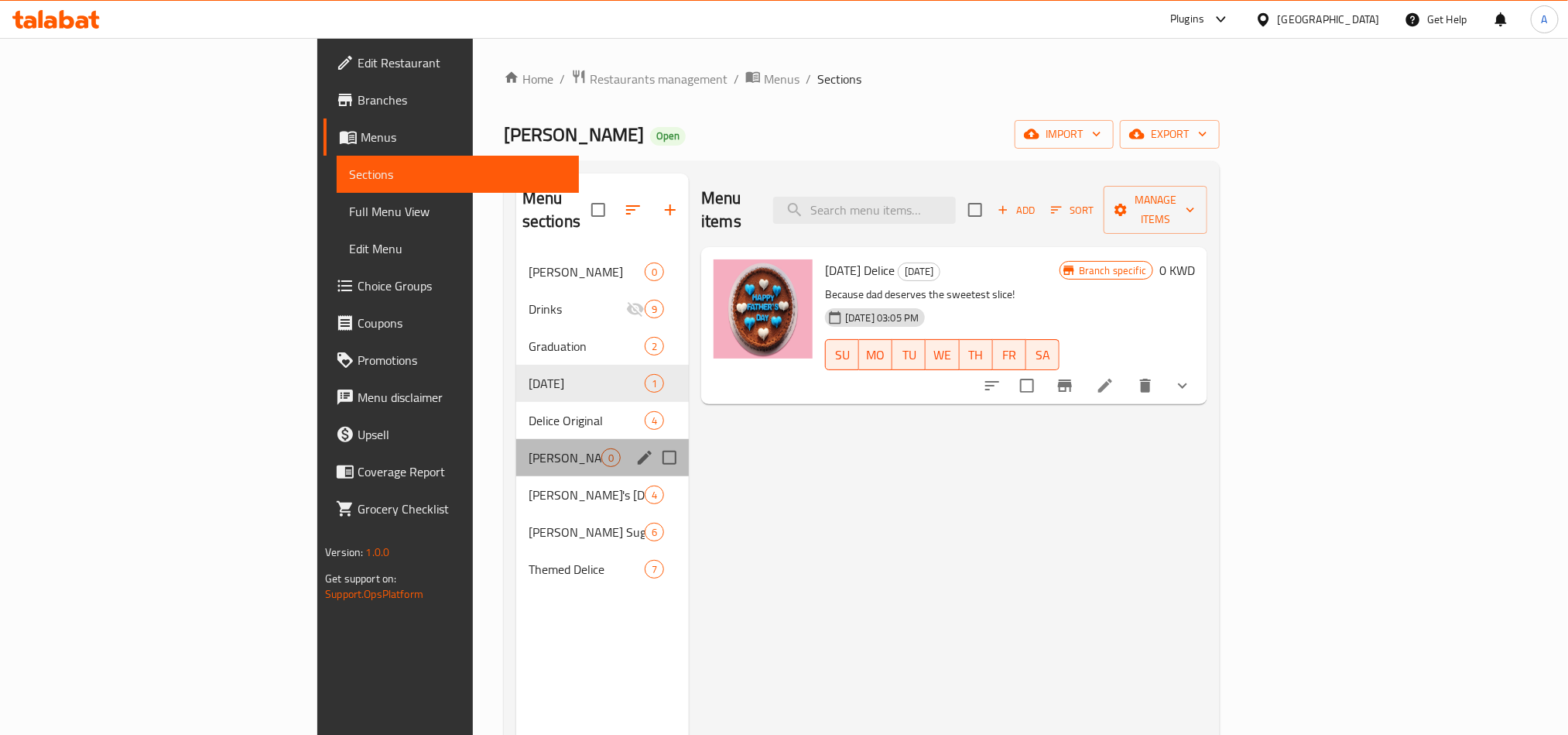
click at [516, 439] on div "Andra National Day 0" at bounding box center [602, 458] width 172 height 38
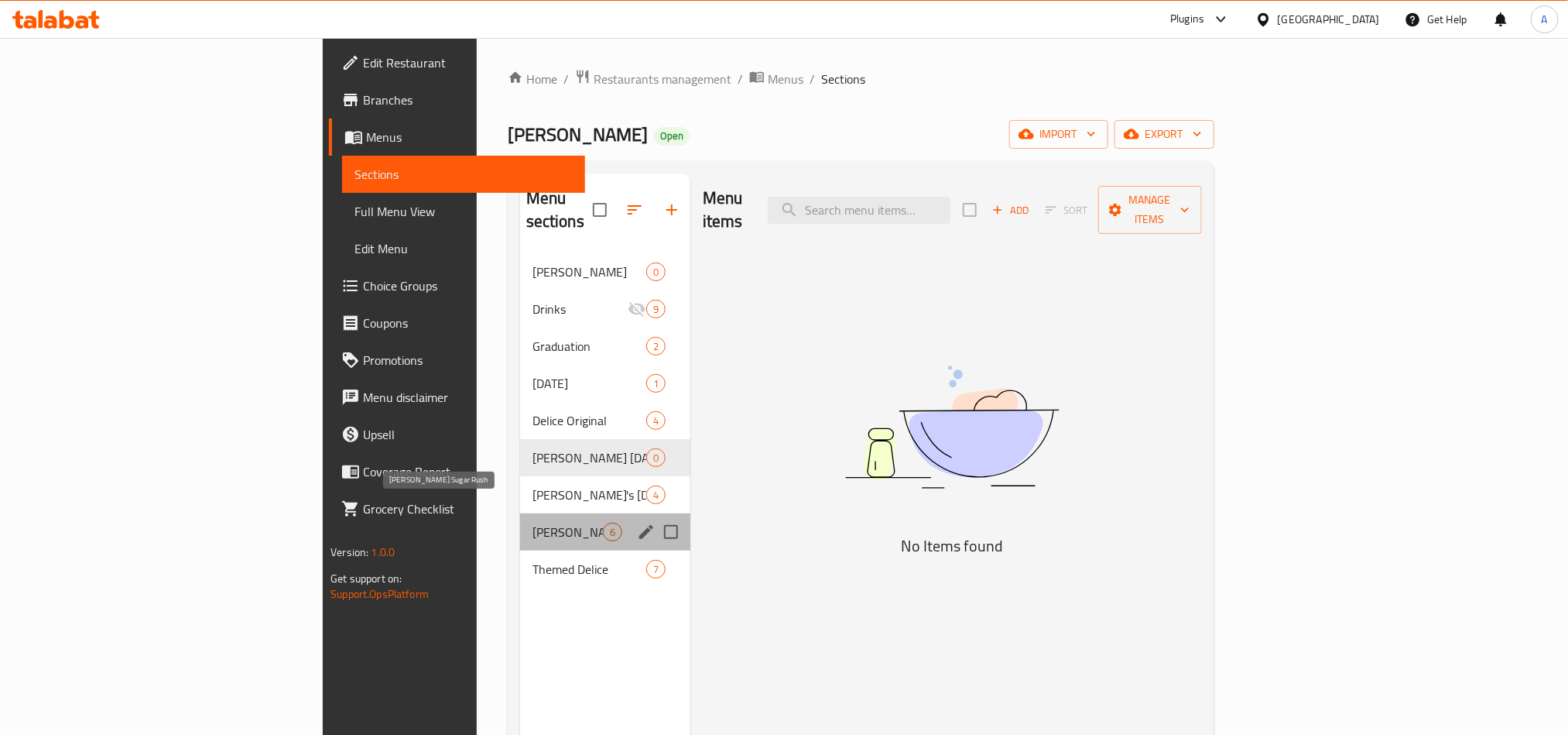
click at [533, 523] on span "Andra Sugar Rush" at bounding box center [567, 532] width 70 height 18
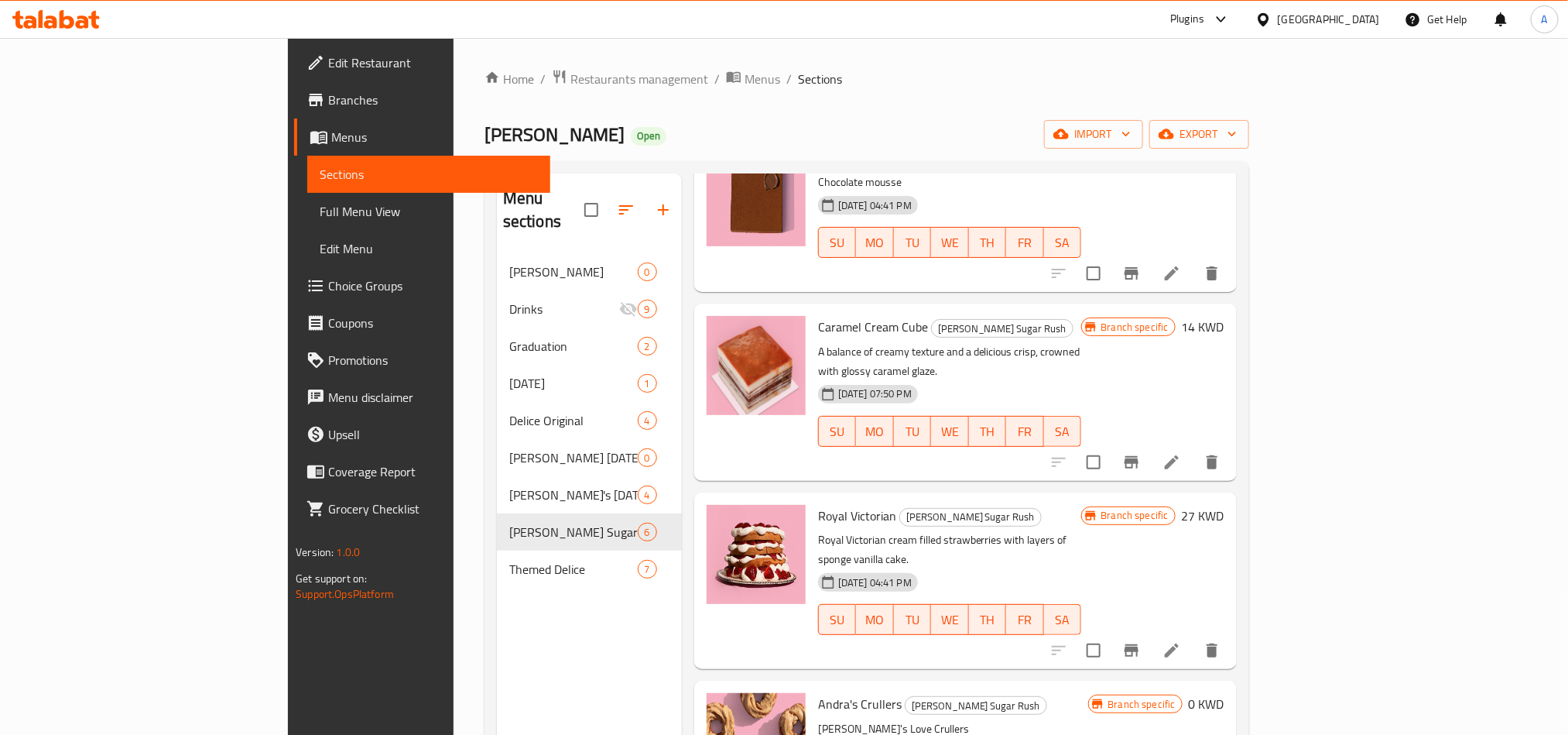
scroll to position [318, 0]
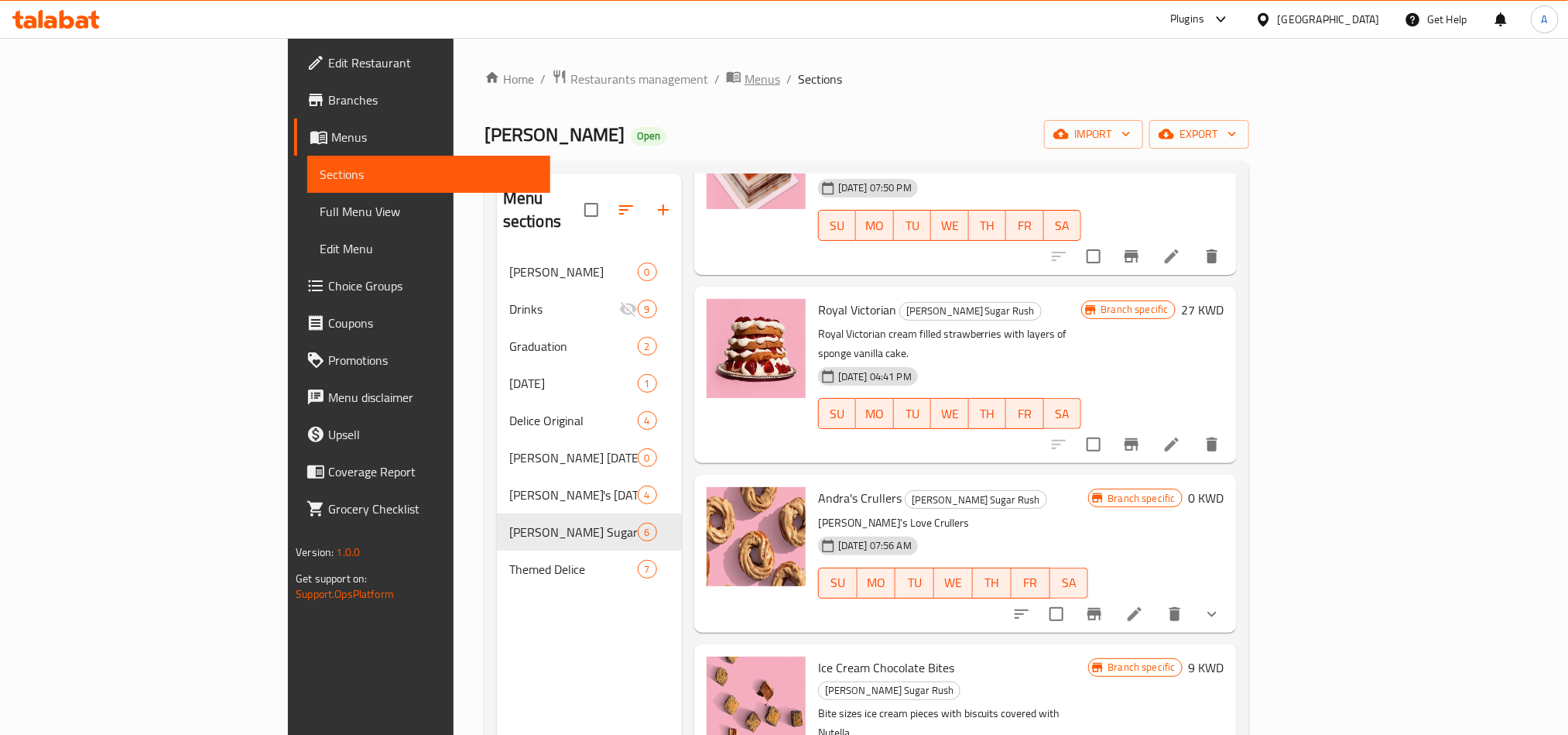
click at [745, 85] on span "Menus" at bounding box center [762, 78] width 36 height 18
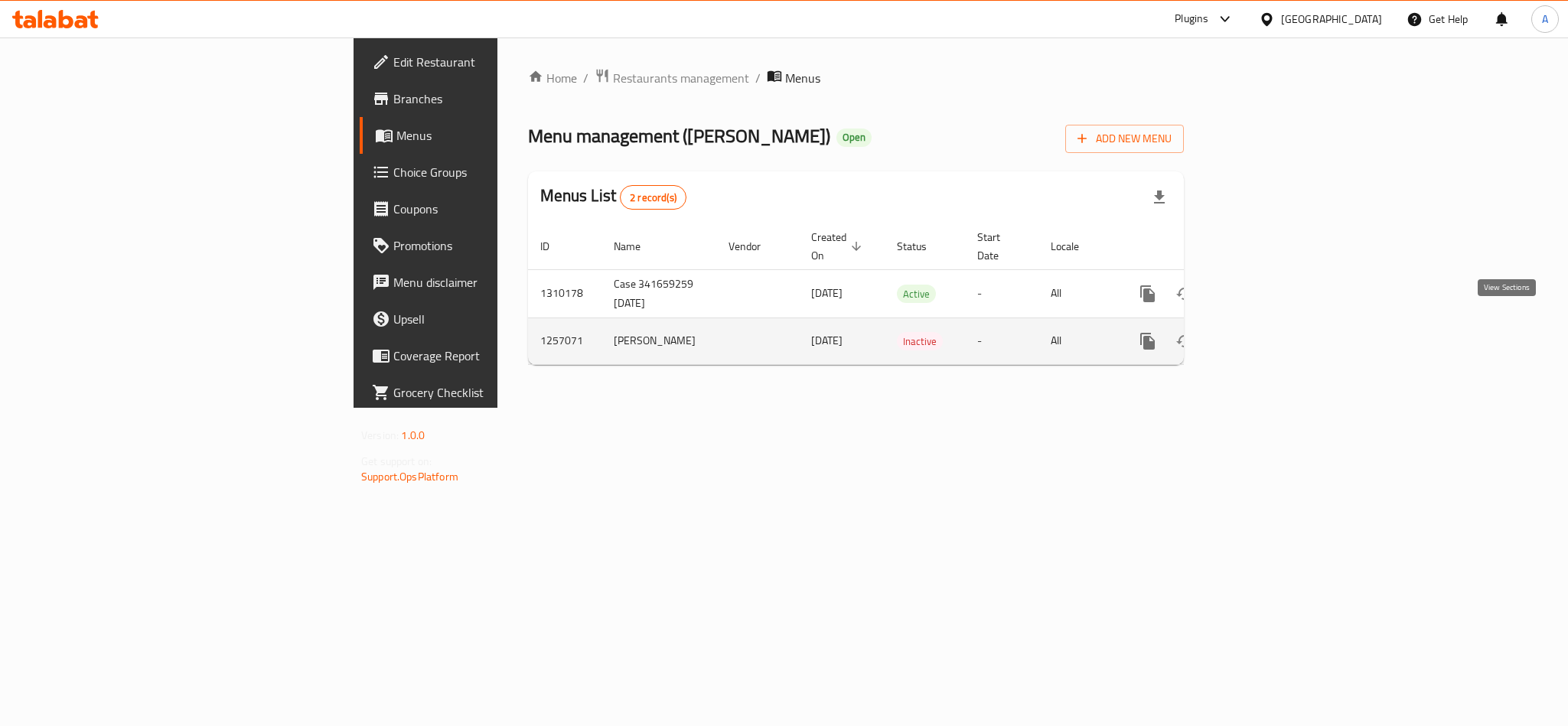
click at [1267, 332] on icon "enhanced table" at bounding box center [1258, 341] width 18 height 18
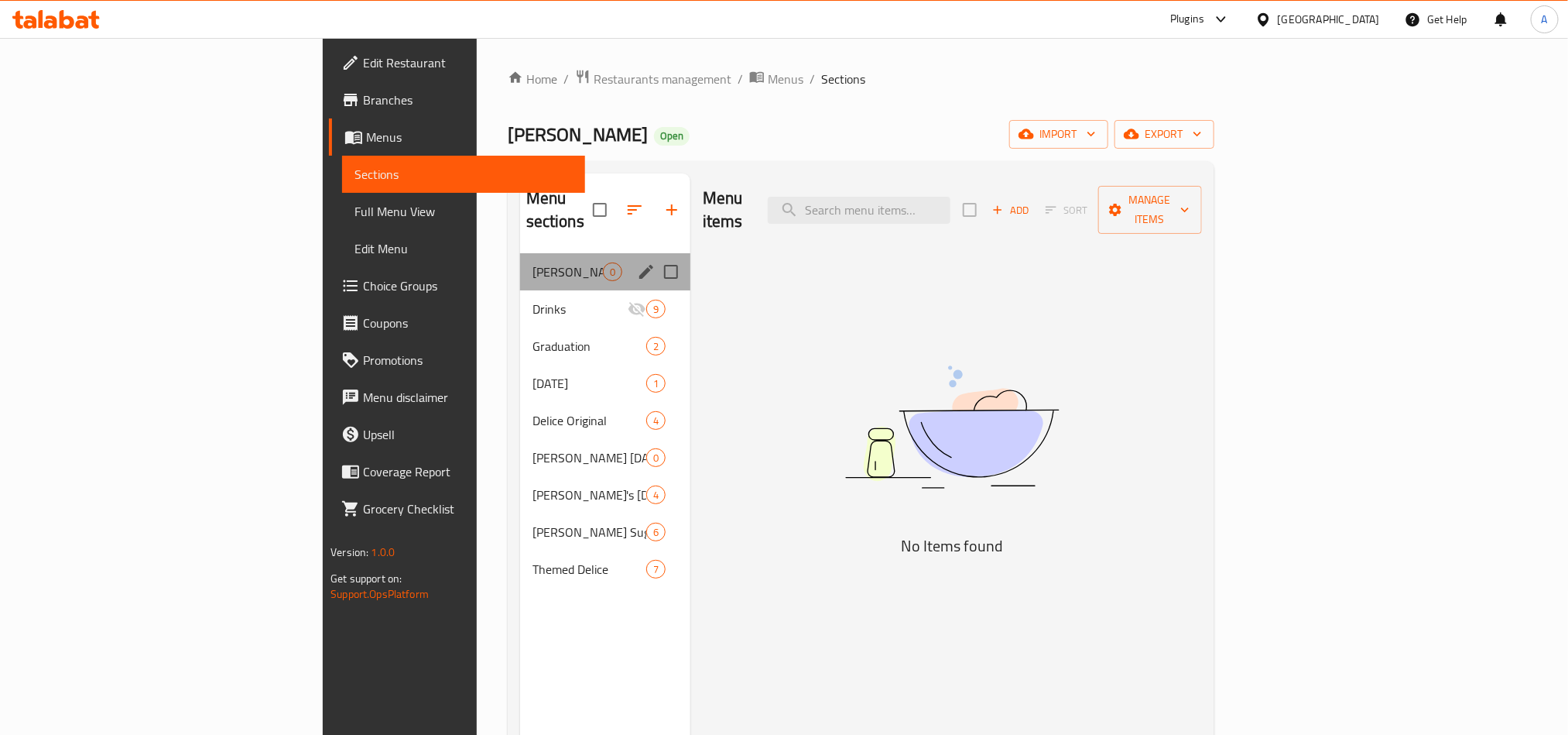
click at [520, 266] on div "Al Hamra 0" at bounding box center [605, 272] width 170 height 38
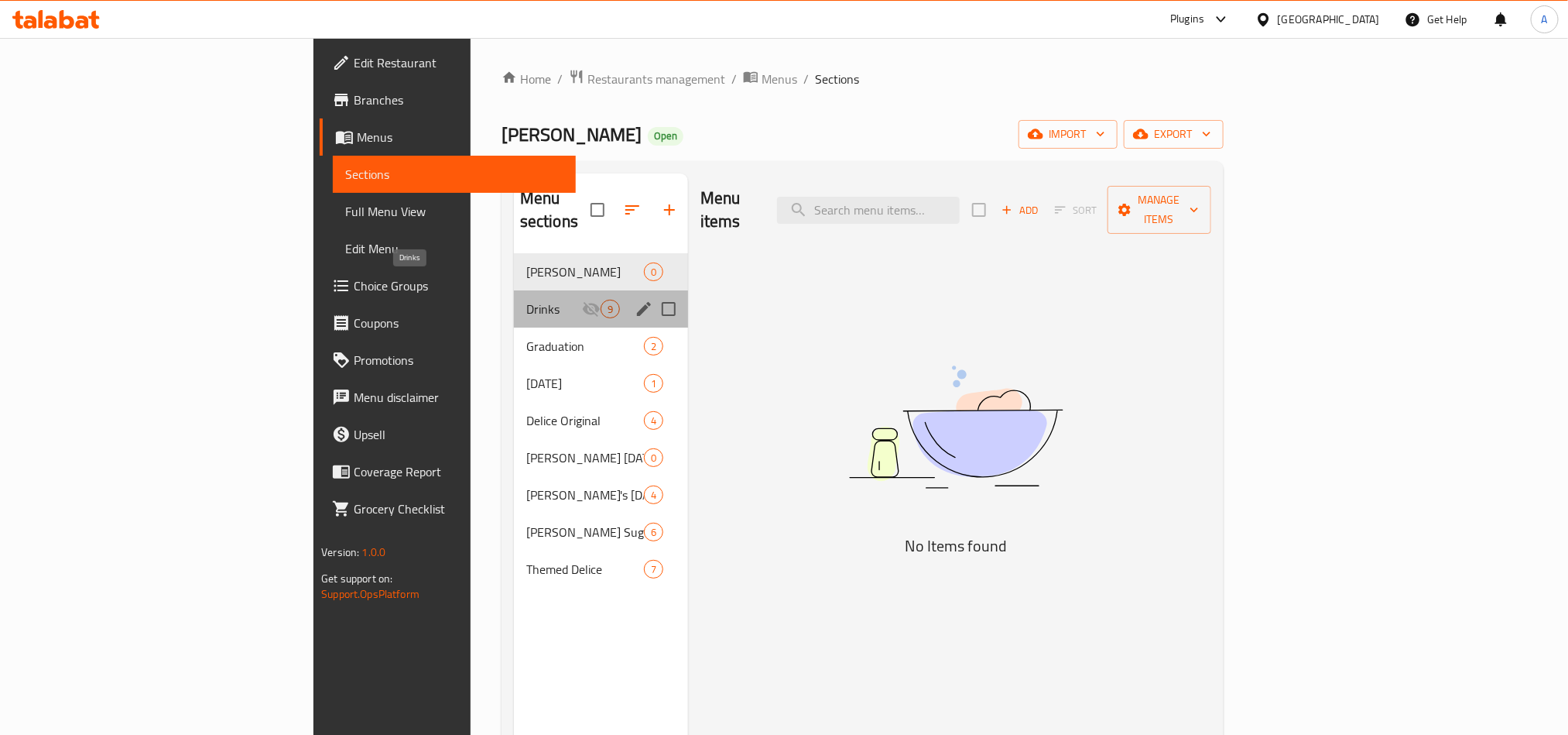
click at [527, 300] on span "Drinks" at bounding box center [555, 308] width 56 height 18
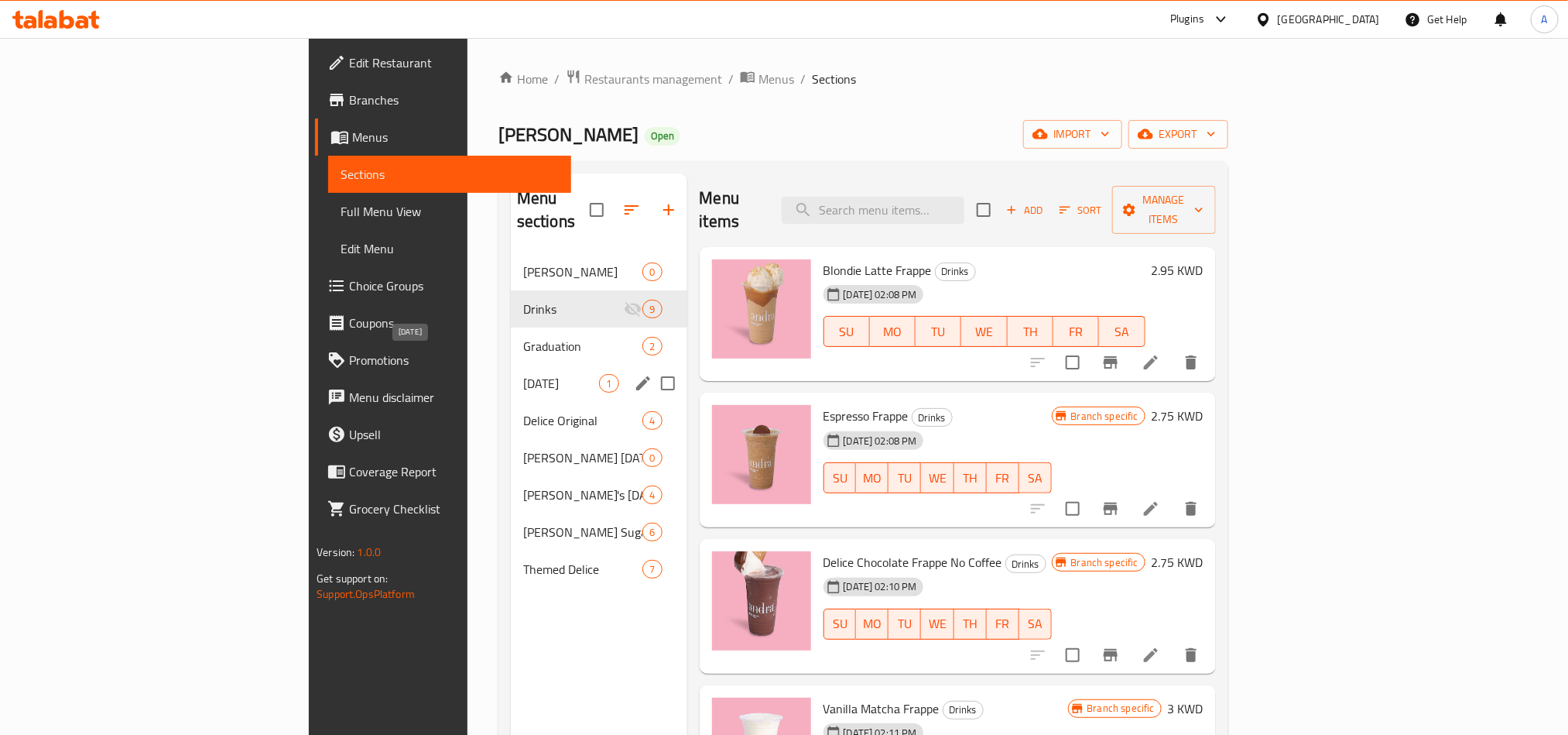
click at [523, 374] on span "Father's Day" at bounding box center [562, 382] width 77 height 18
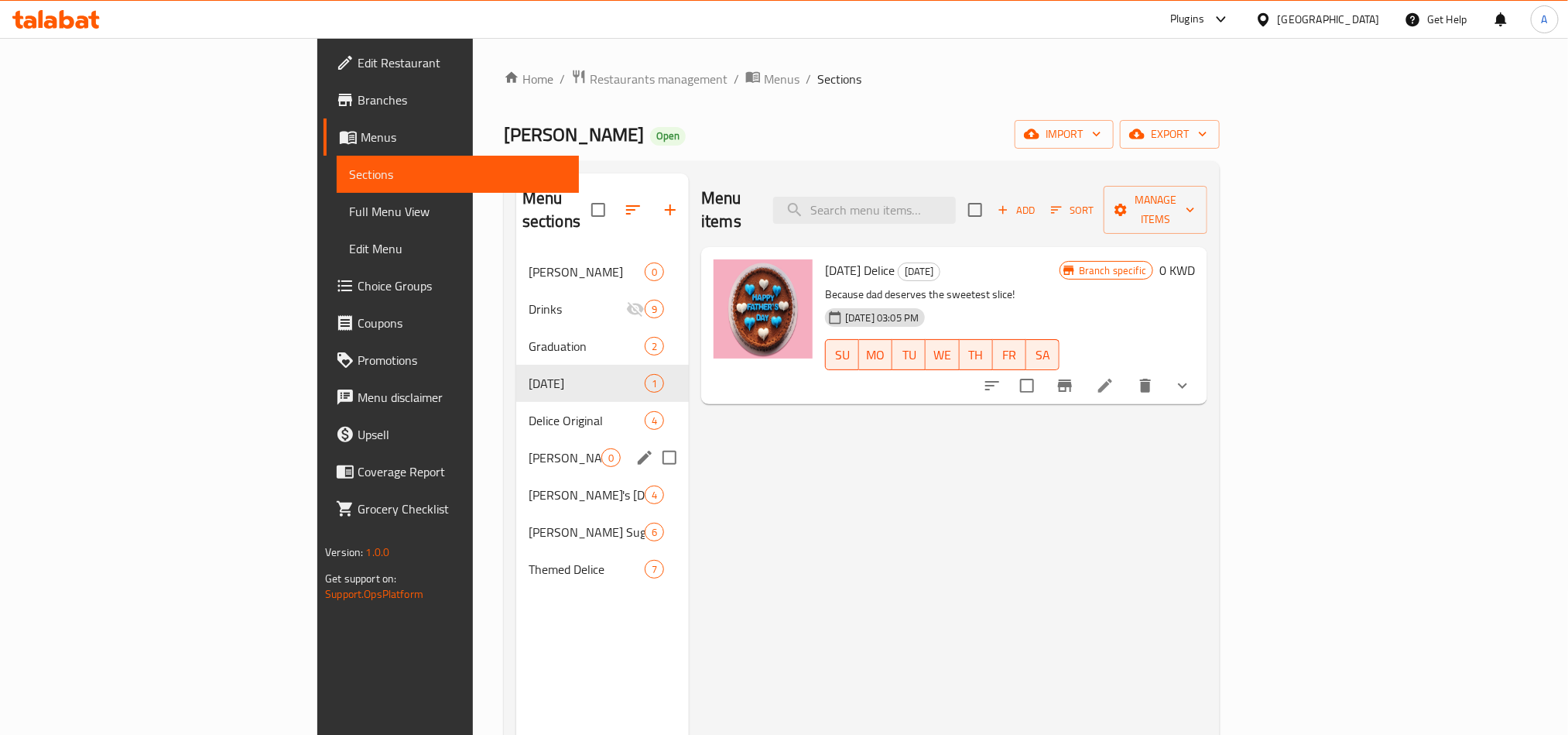
scroll to position [117, 0]
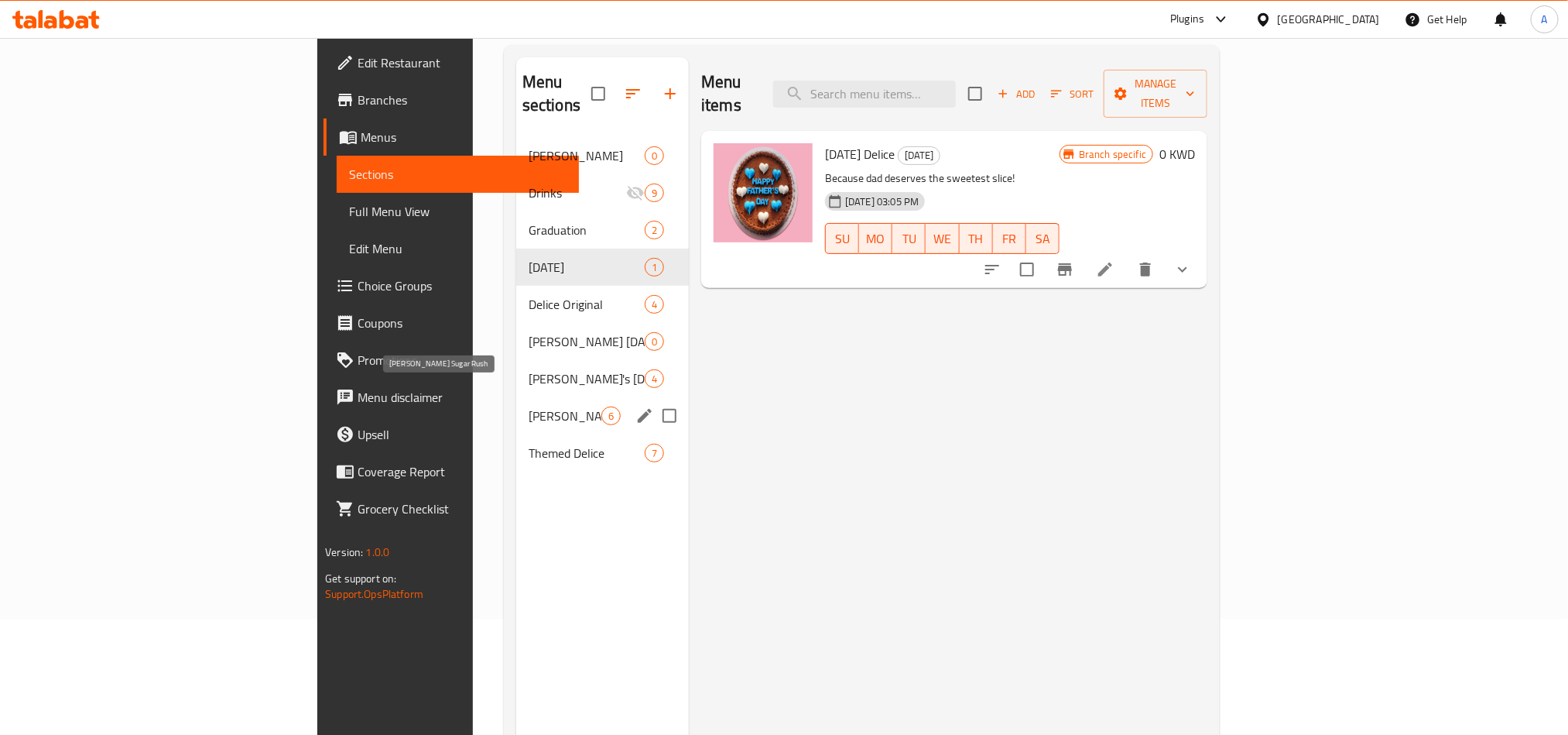
click at [529, 407] on span "Andra Sugar Rush" at bounding box center [565, 415] width 73 height 18
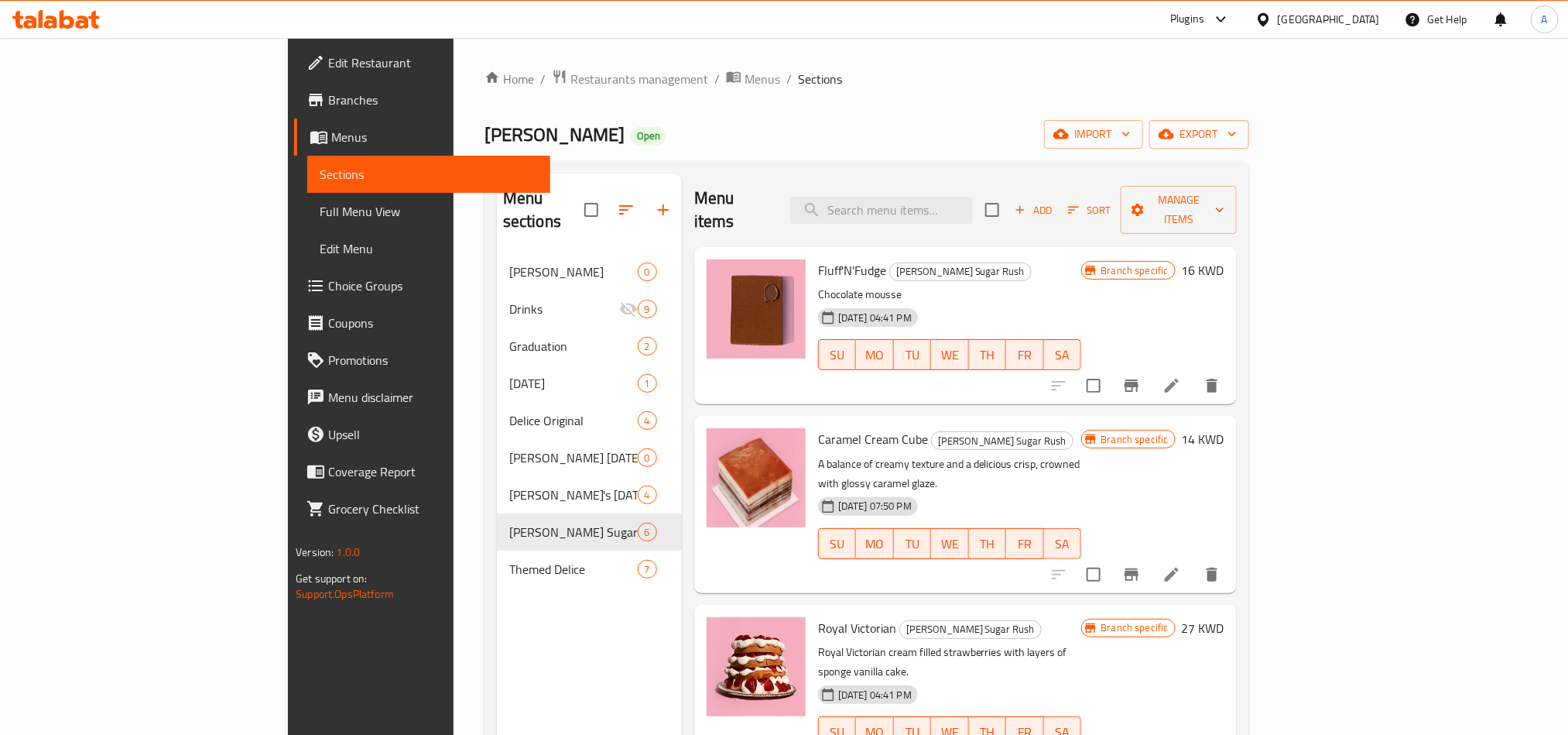
click at [562, 97] on div "Home / Restaurants management / Menus / Sections Andra Open import export Menu …" at bounding box center [867, 495] width 765 height 852
click at [745, 77] on span "Menus" at bounding box center [762, 78] width 36 height 18
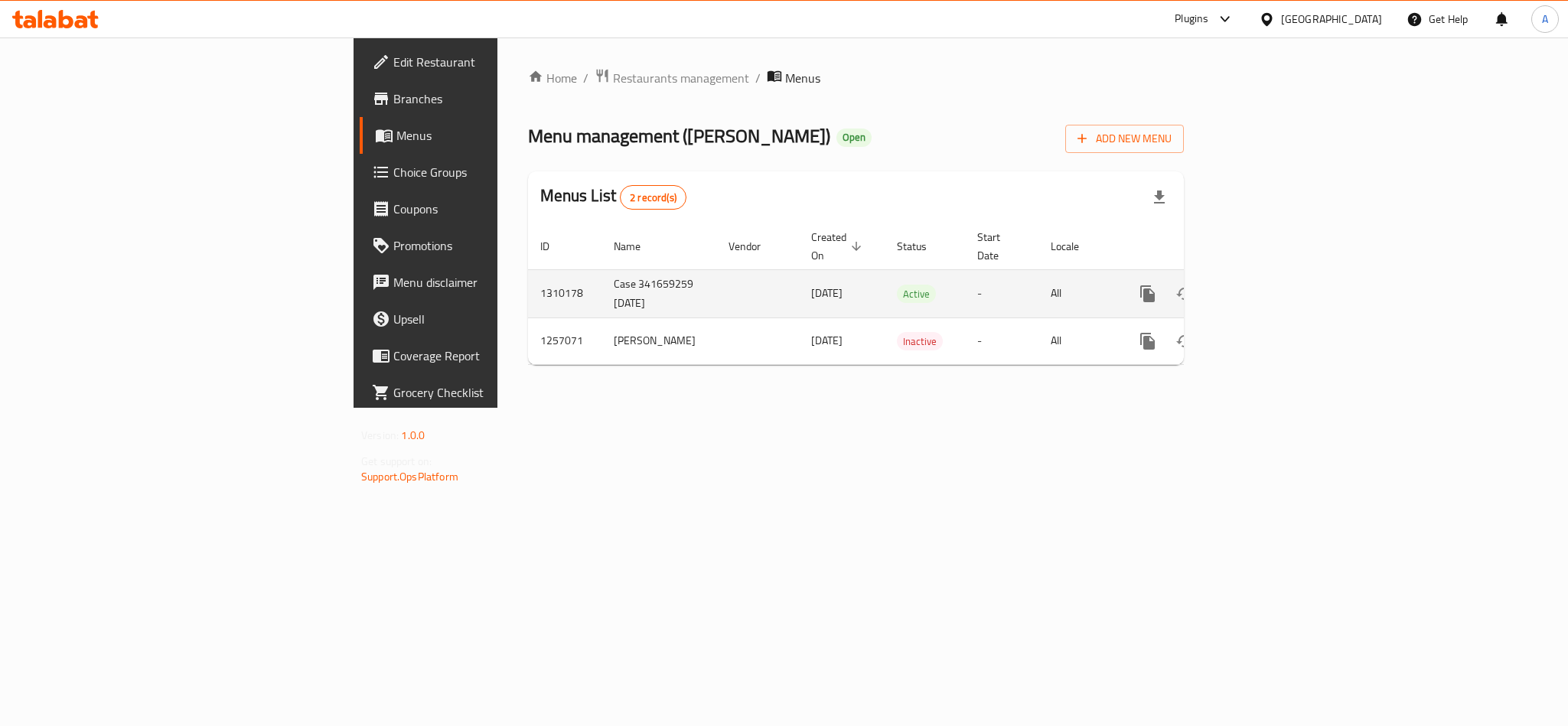
click at [1267, 285] on icon "enhanced table" at bounding box center [1258, 293] width 18 height 18
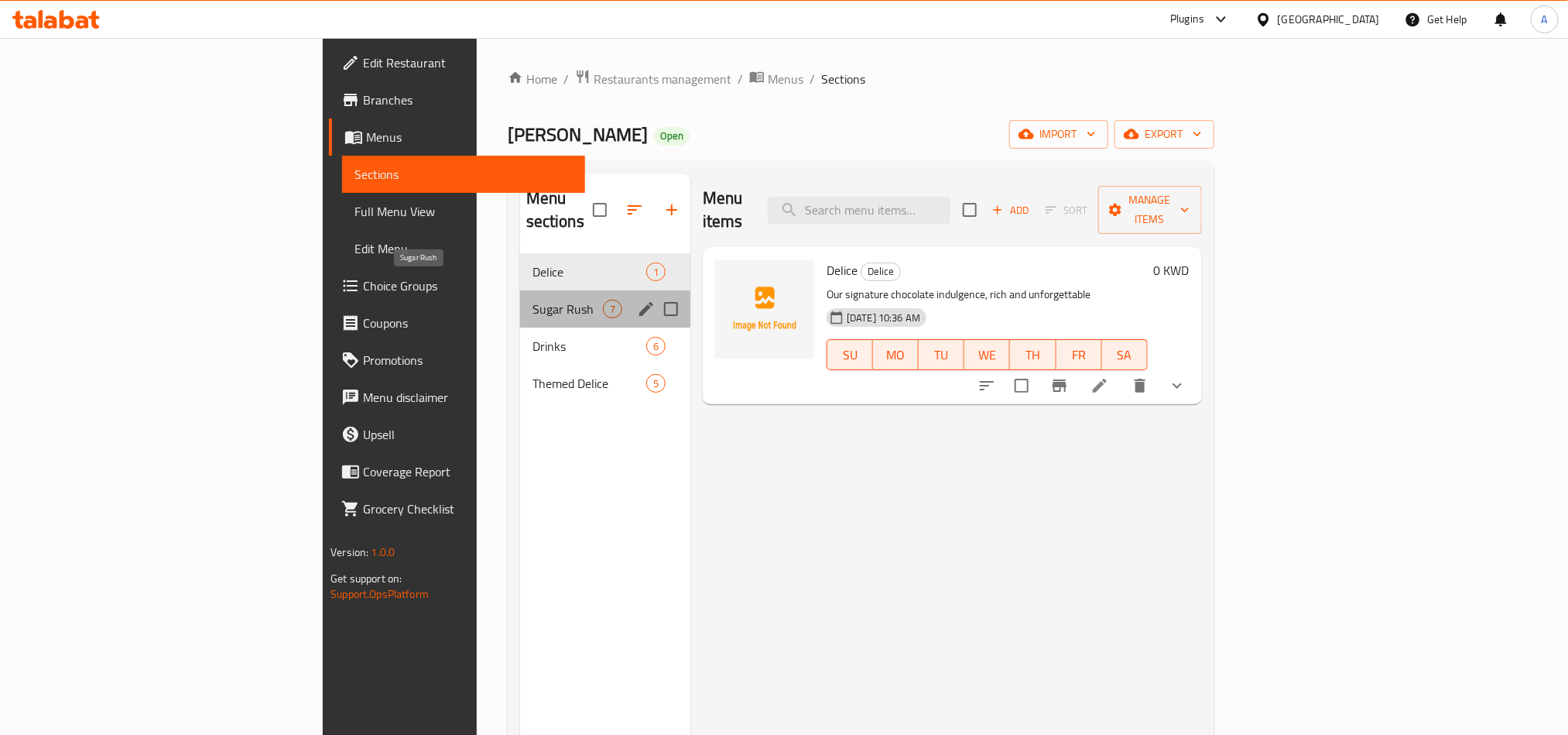
click at [533, 300] on span "Sugar Rush" at bounding box center [567, 308] width 70 height 18
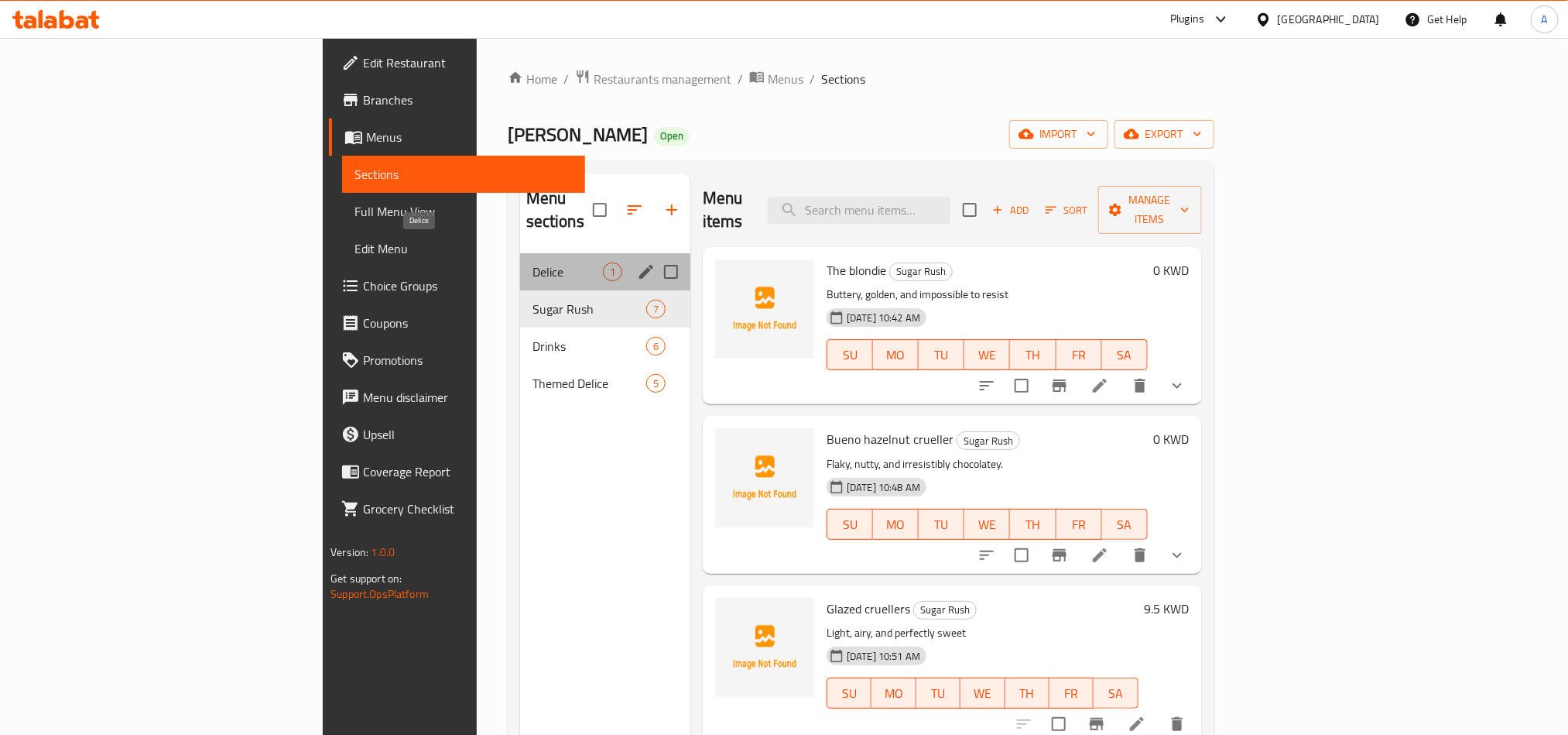
click at [533, 262] on span "Delice" at bounding box center [567, 271] width 70 height 18
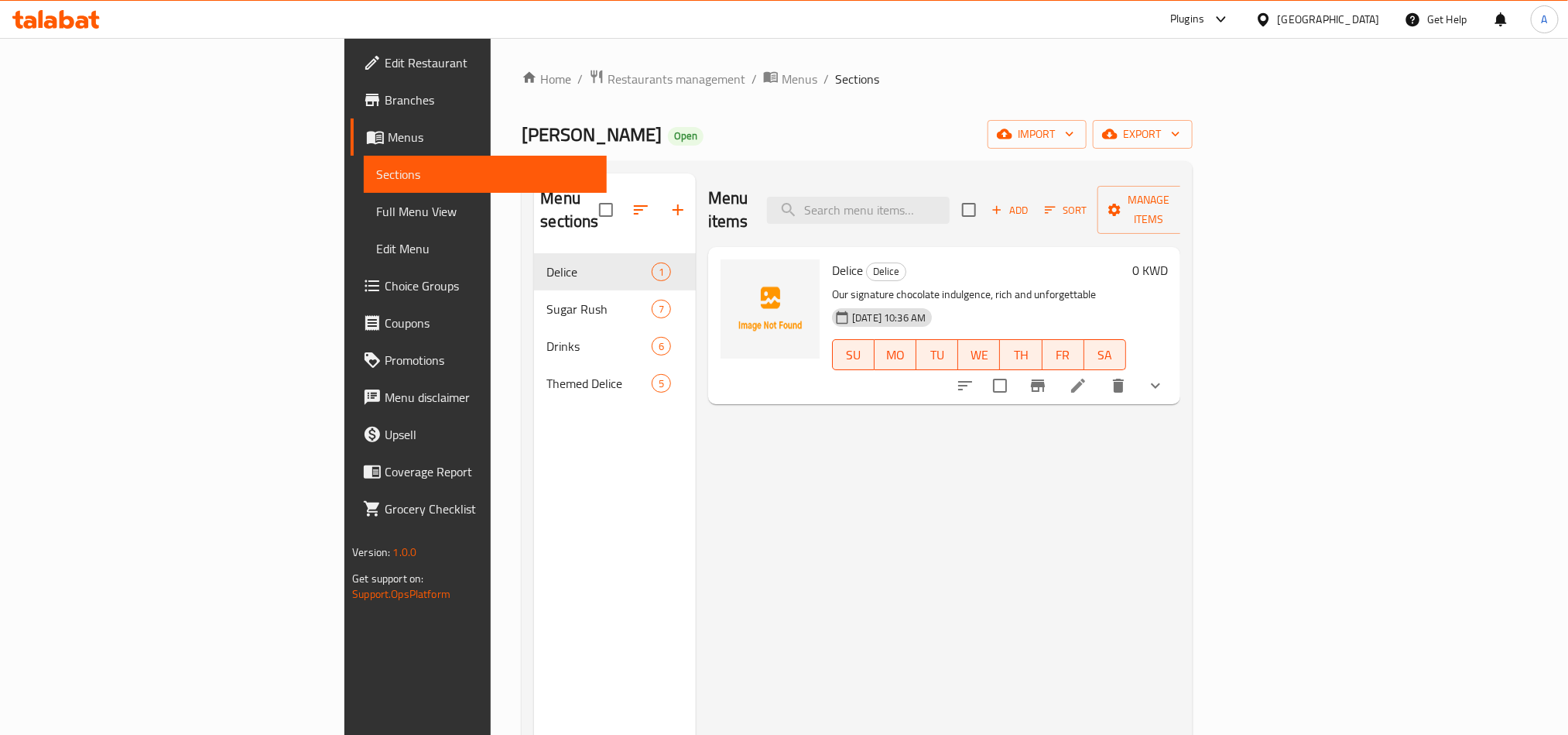
click at [1174, 367] on button "show more" at bounding box center [1156, 385] width 38 height 38
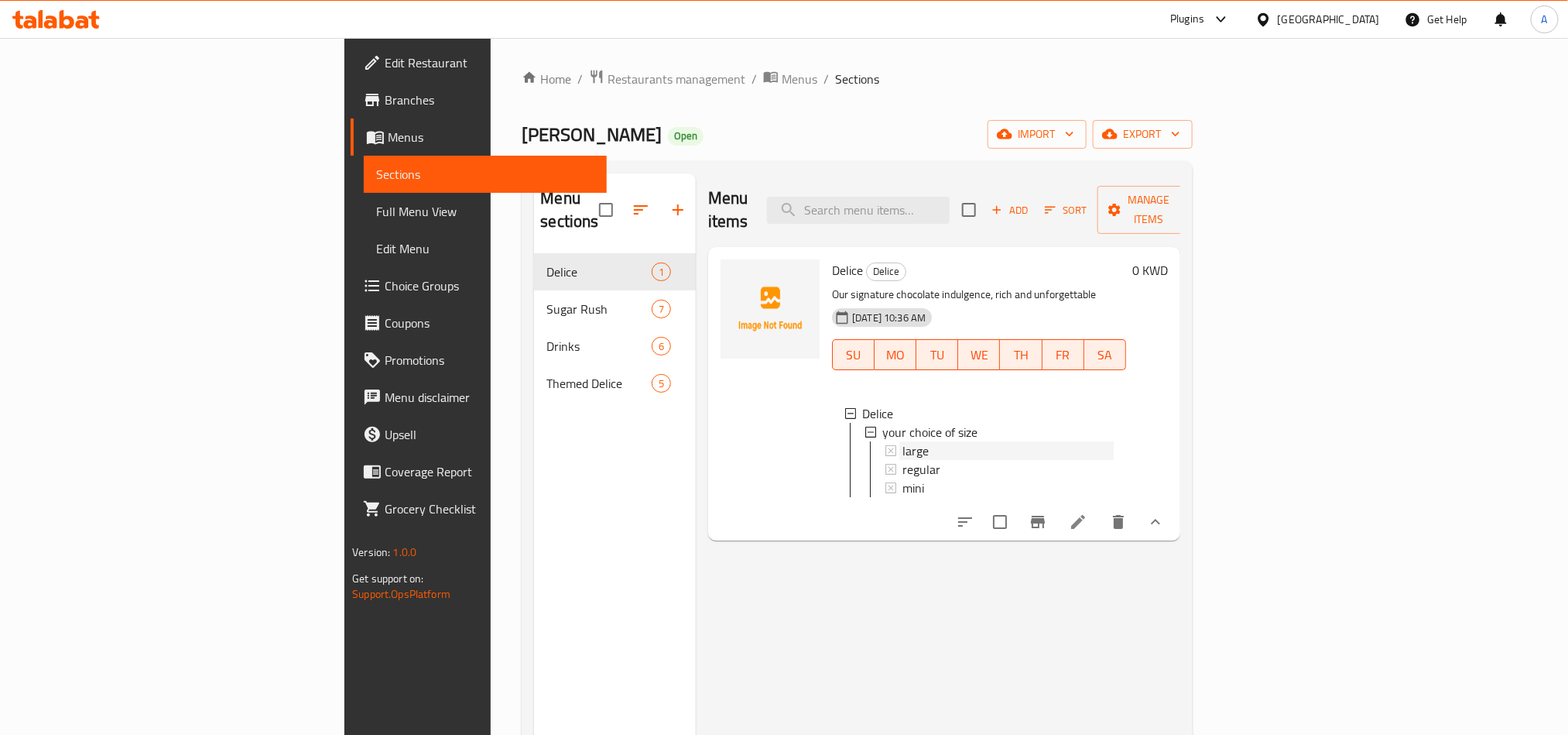
click at [902, 441] on div "large" at bounding box center [1007, 450] width 211 height 18
click at [902, 479] on div "mini" at bounding box center [1007, 487] width 211 height 18
click at [902, 459] on div "regular" at bounding box center [1007, 468] width 211 height 18
click at [902, 479] on span "mini" at bounding box center [913, 487] width 22 height 18
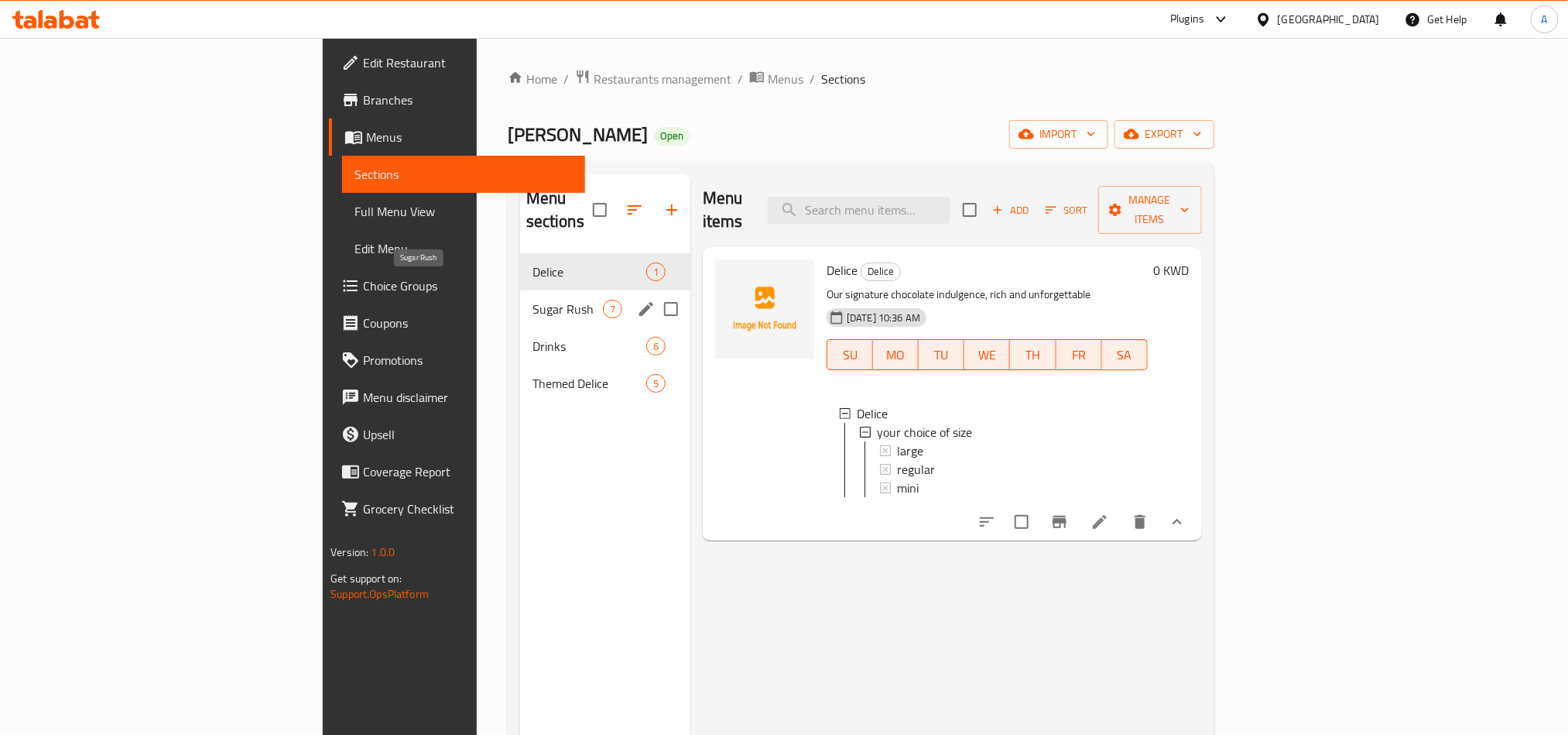
click at [533, 300] on span "Sugar Rush" at bounding box center [567, 308] width 70 height 18
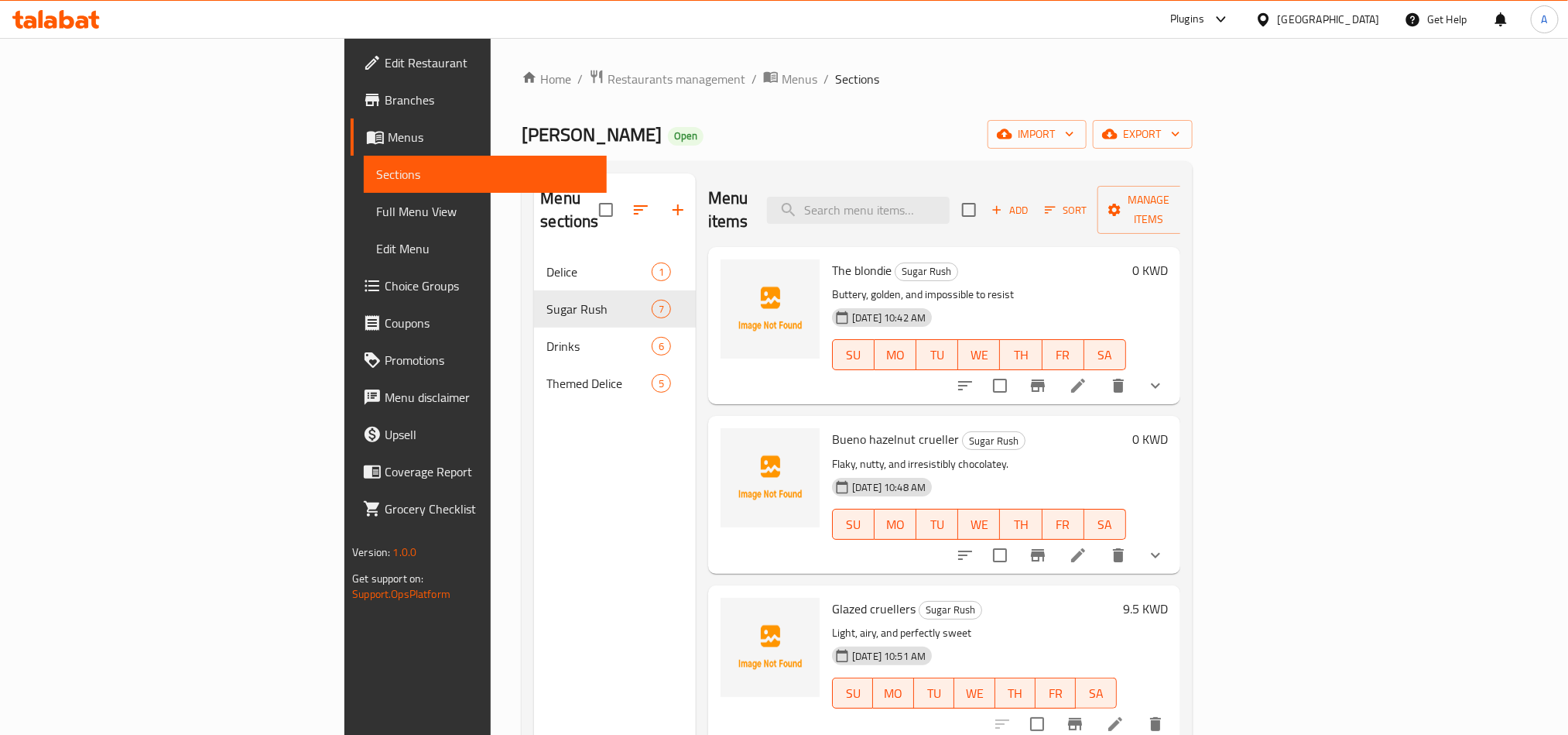
click at [1174, 367] on button "show more" at bounding box center [1156, 385] width 38 height 38
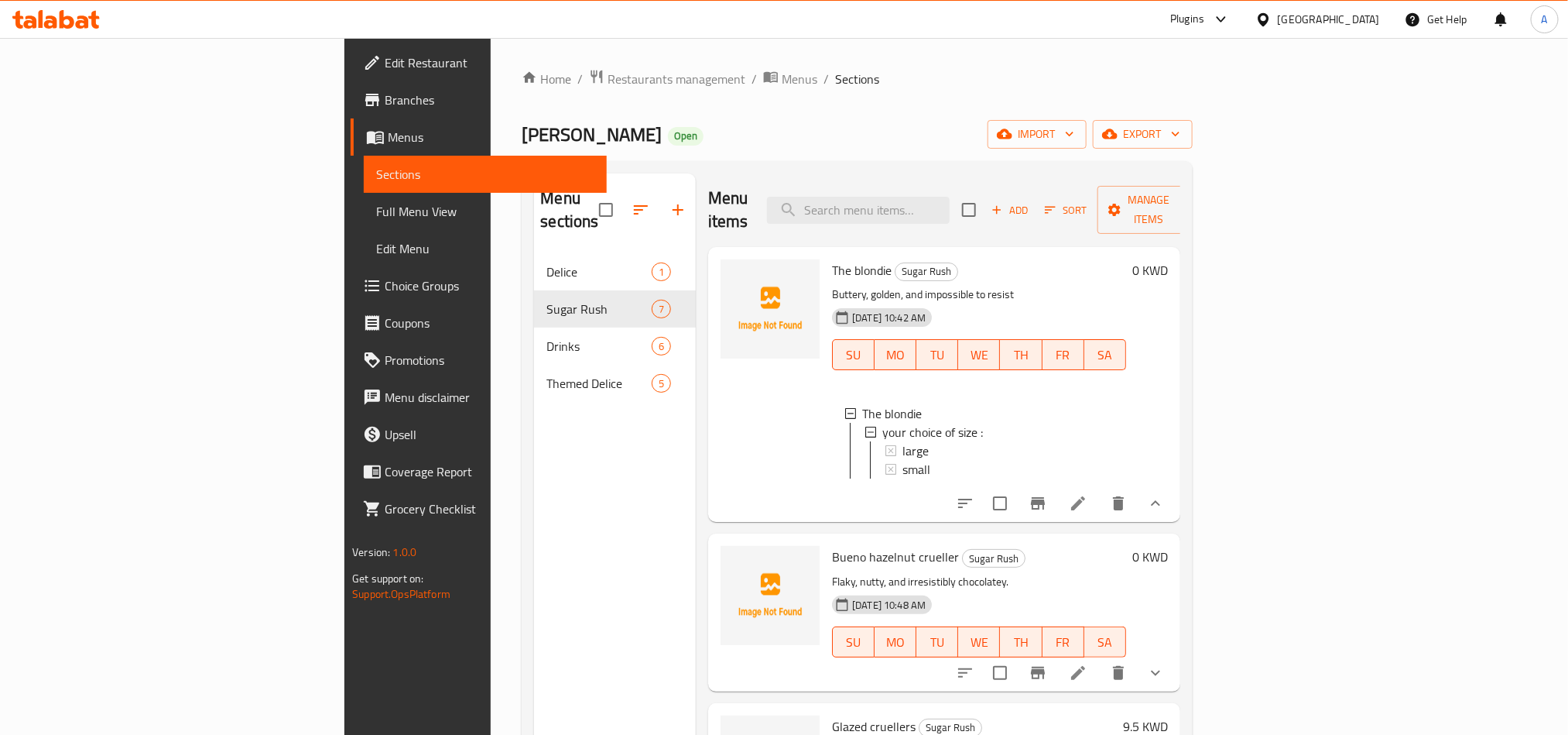
scroll to position [349, 0]
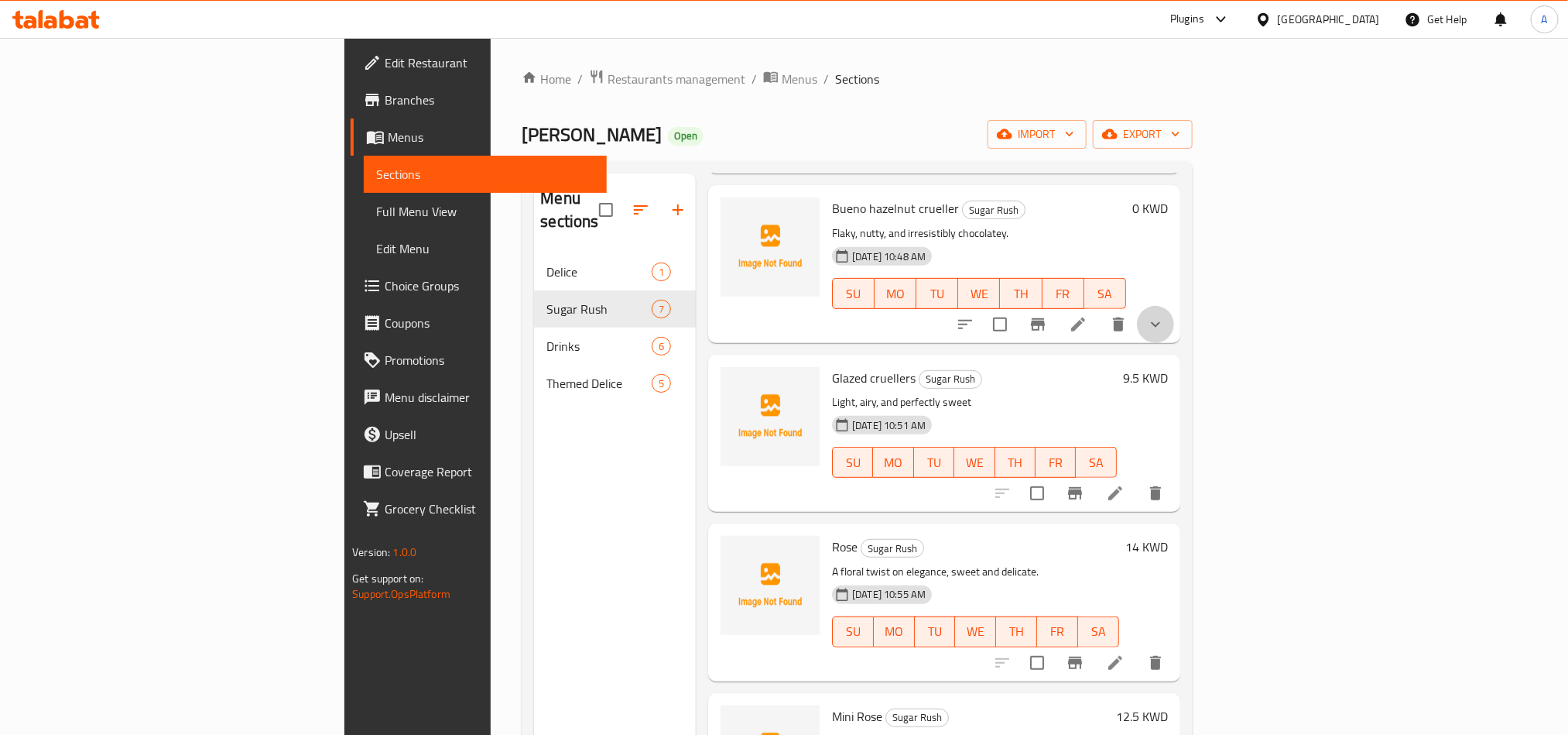
click at [1174, 328] on button "show more" at bounding box center [1156, 324] width 38 height 38
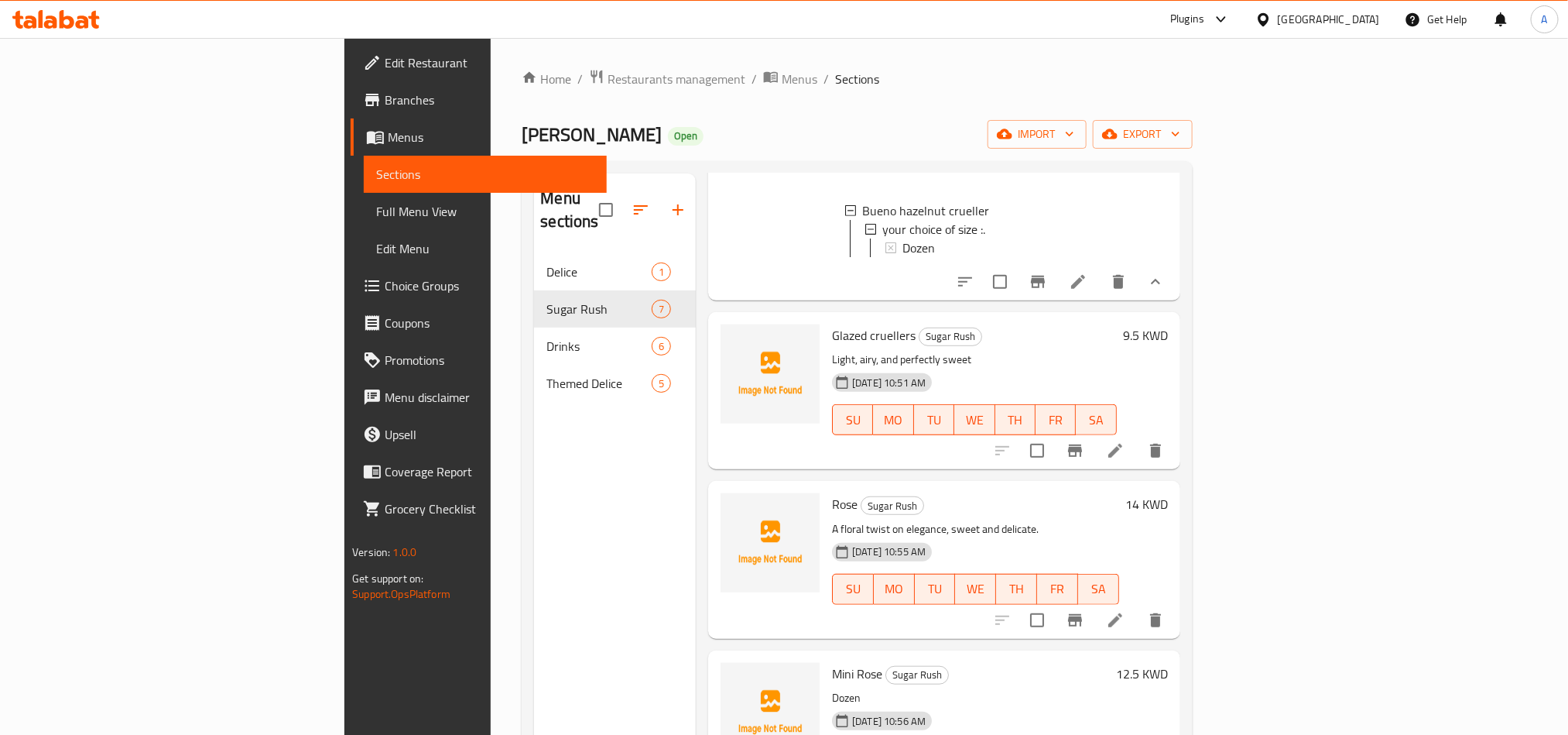
scroll to position [696, 0]
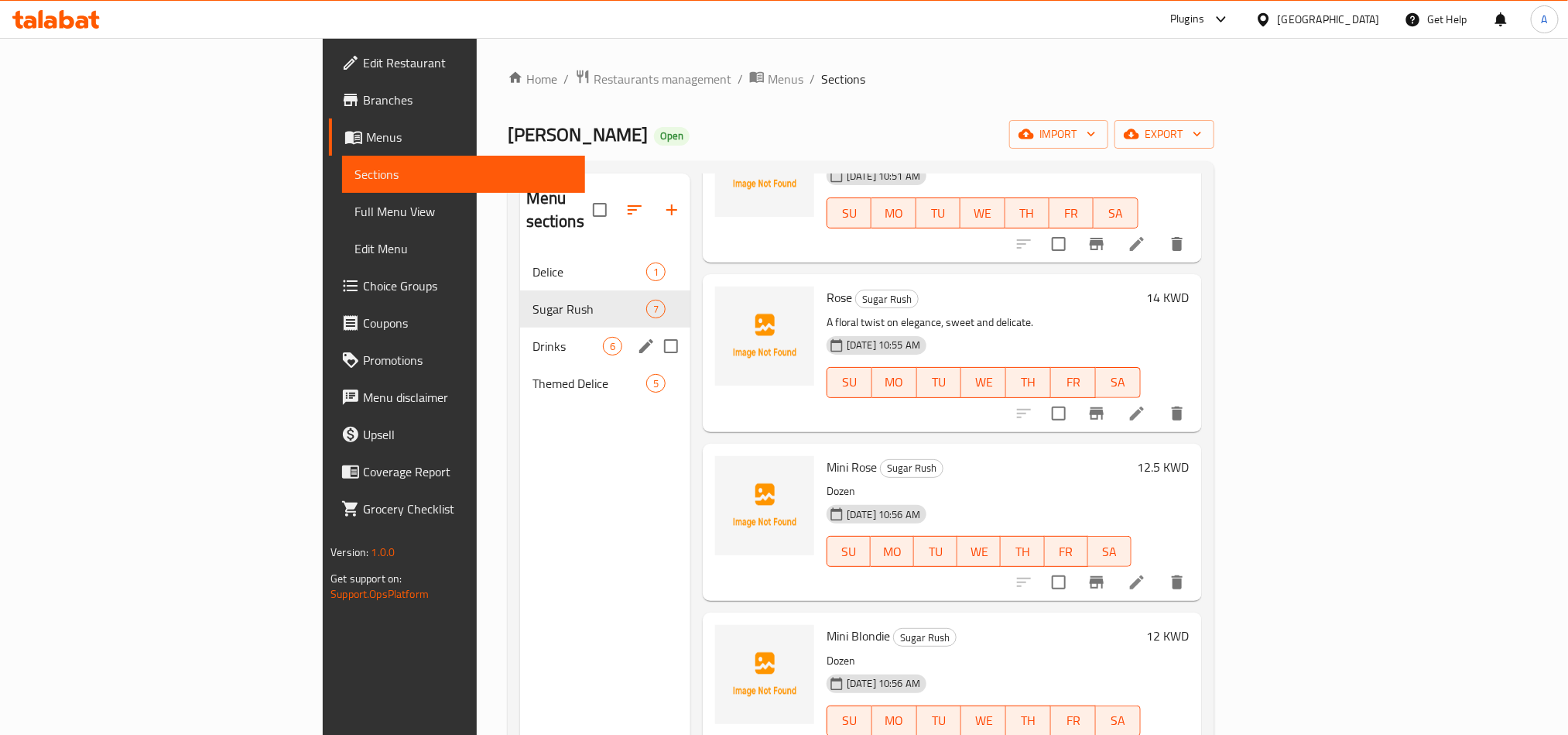
click at [533, 337] on span "Drinks" at bounding box center [567, 346] width 70 height 18
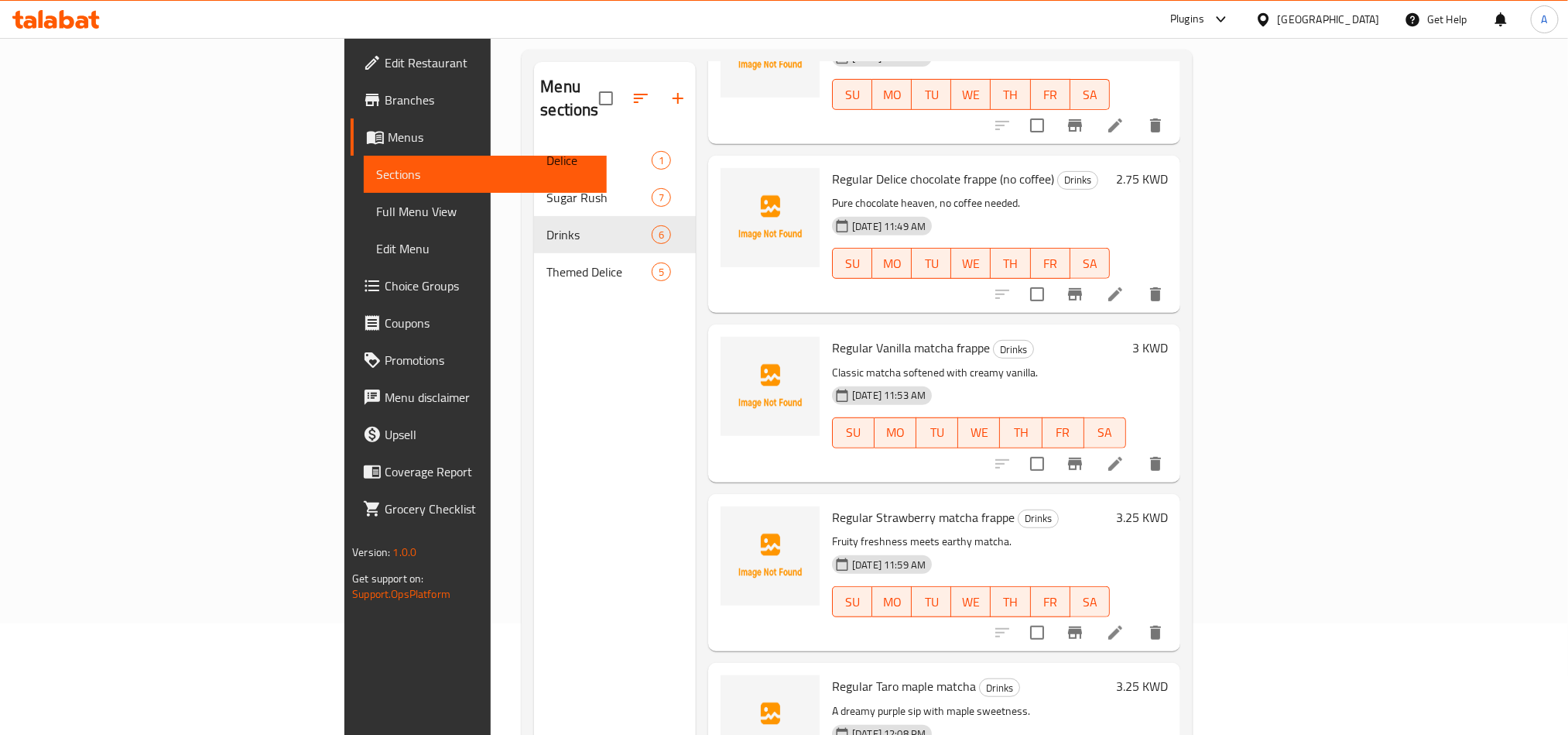
scroll to position [217, 0]
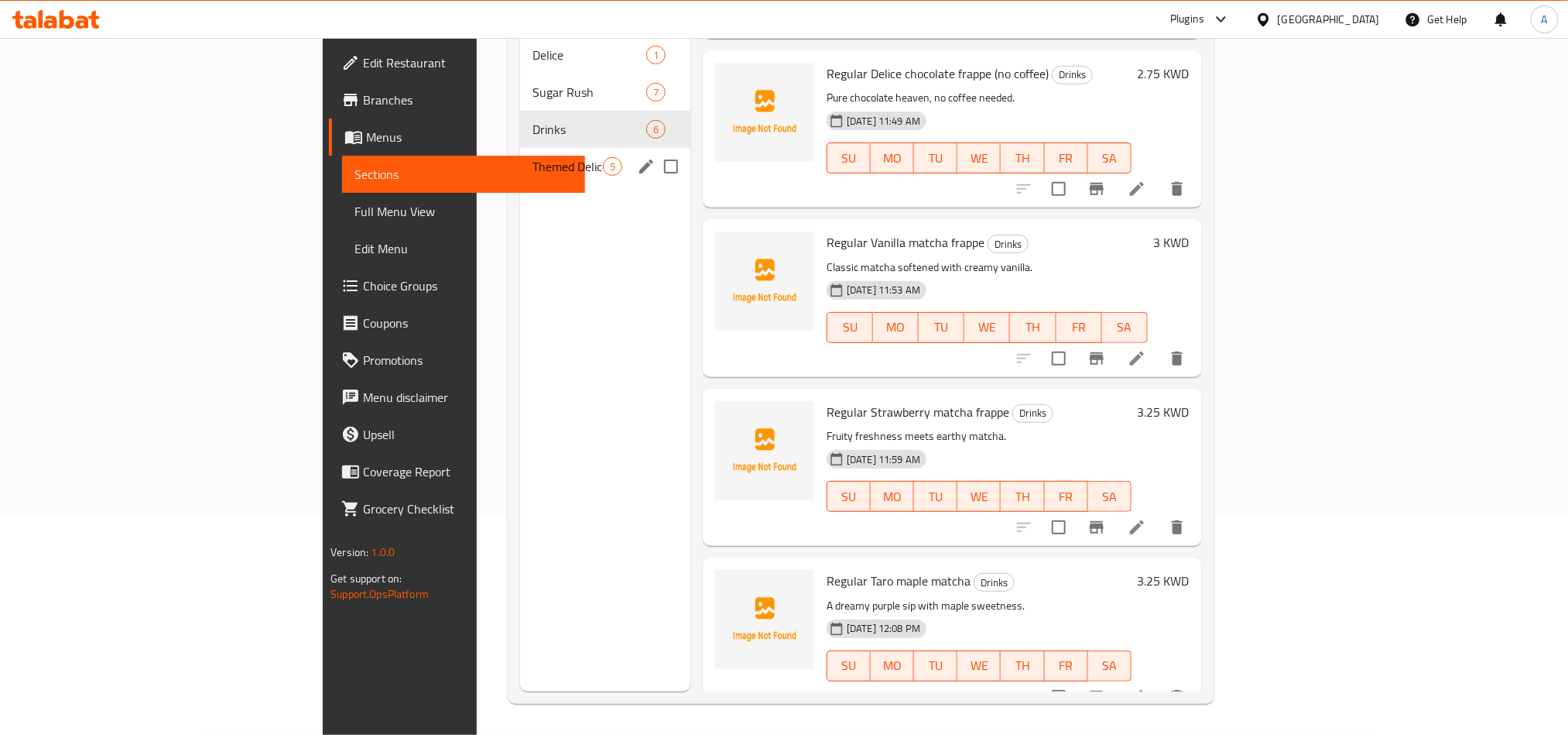
click at [533, 157] on span "Themed Delice" at bounding box center [567, 166] width 70 height 18
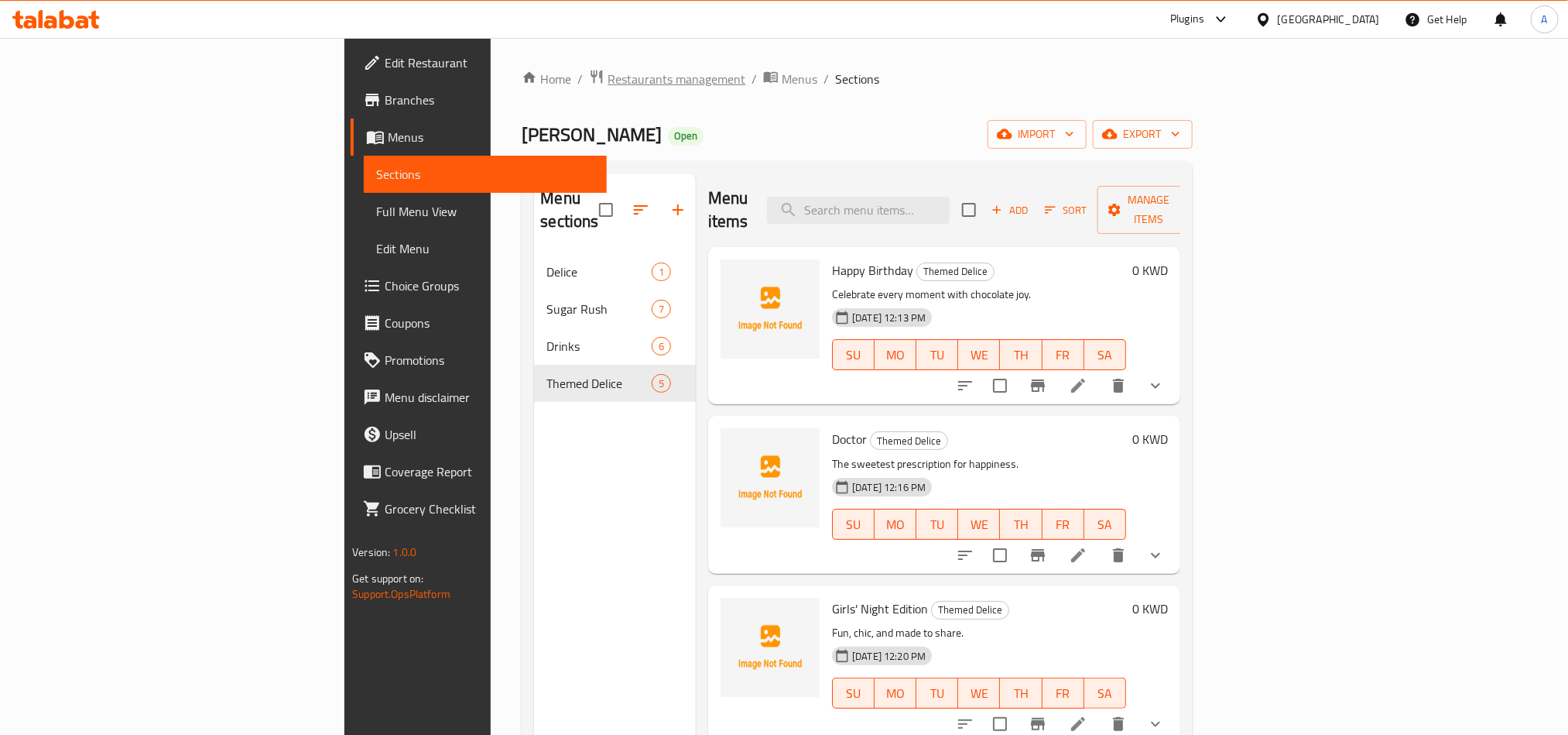
click at [608, 75] on span "Restaurants management" at bounding box center [676, 78] width 138 height 18
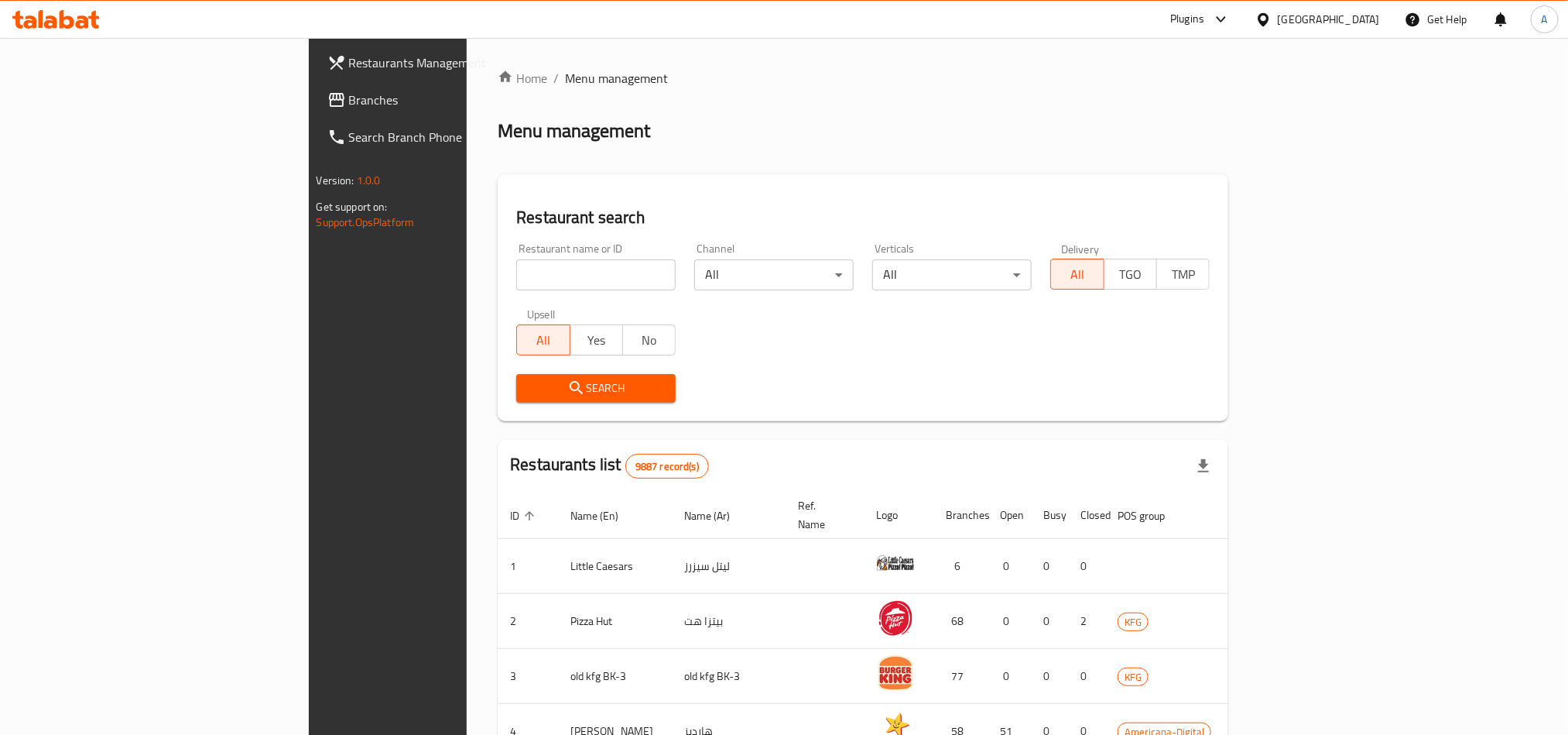
click at [1350, 18] on div "Kuwait" at bounding box center [1329, 19] width 102 height 17
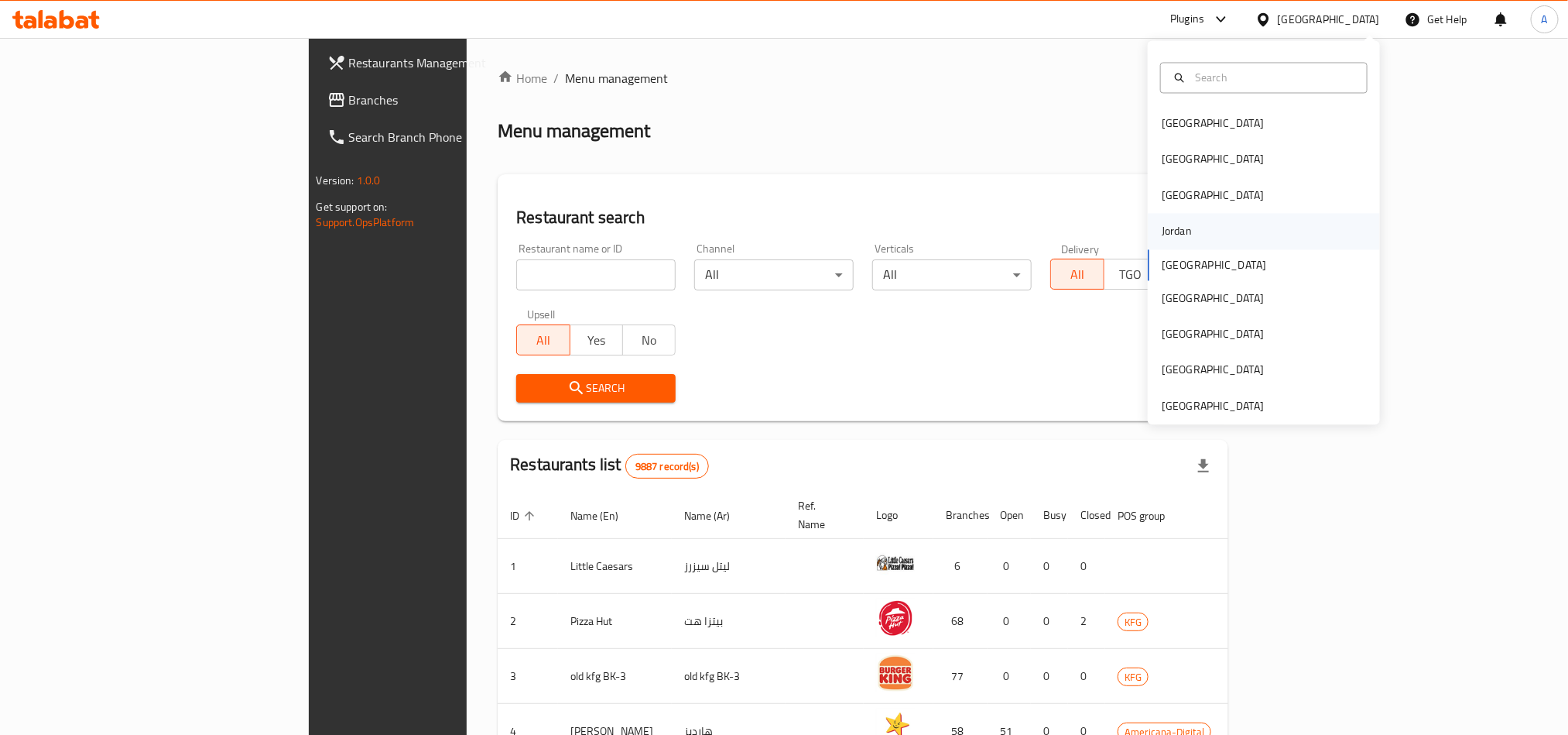
click at [1182, 228] on div "Jordan" at bounding box center [1177, 231] width 55 height 36
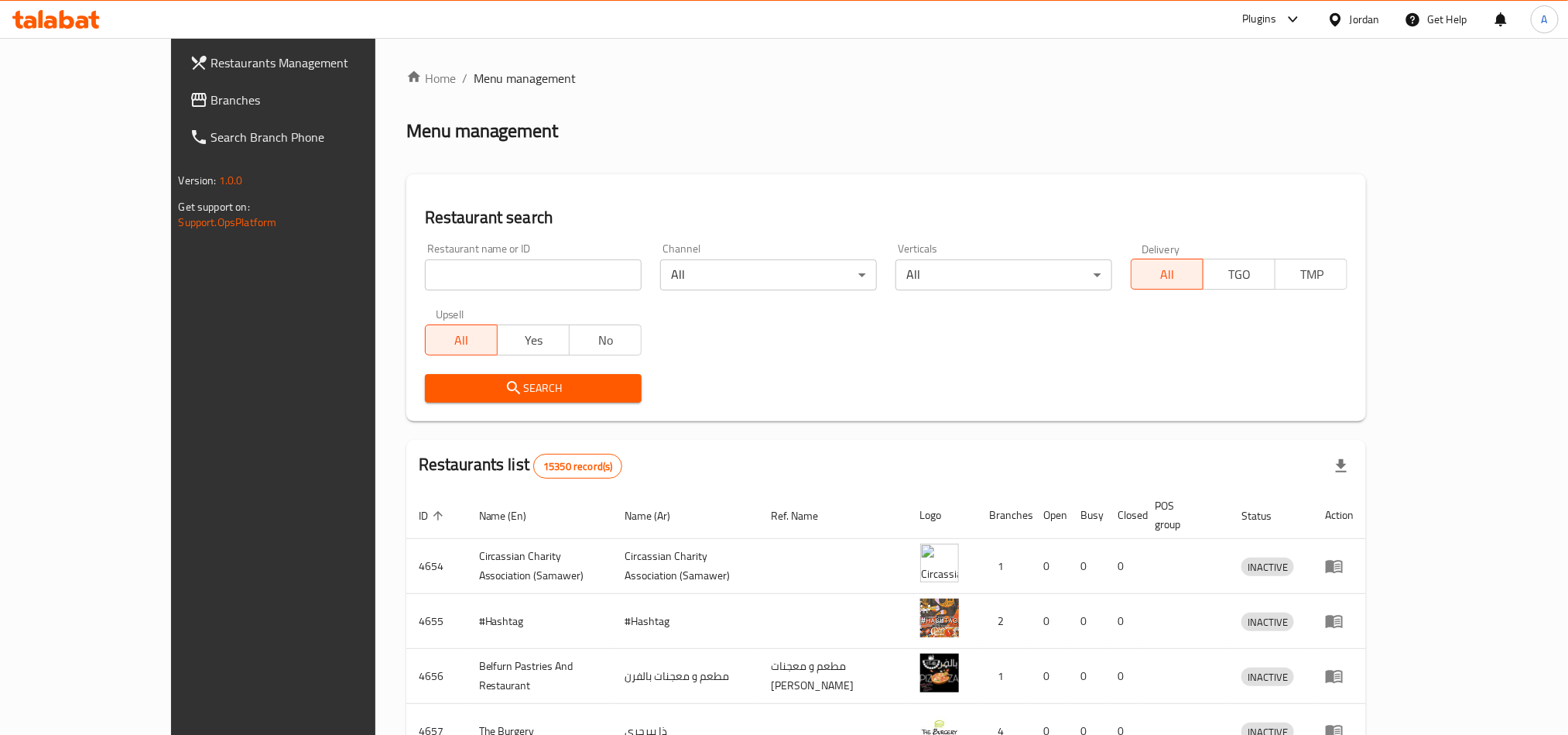
click at [425, 256] on div "Restaurant name or ID Restaurant name or ID" at bounding box center [533, 266] width 217 height 47
click at [426, 288] on input "search" at bounding box center [533, 275] width 217 height 31
paste input "771584"
type input "771584"
click button "Search" at bounding box center [533, 388] width 217 height 29
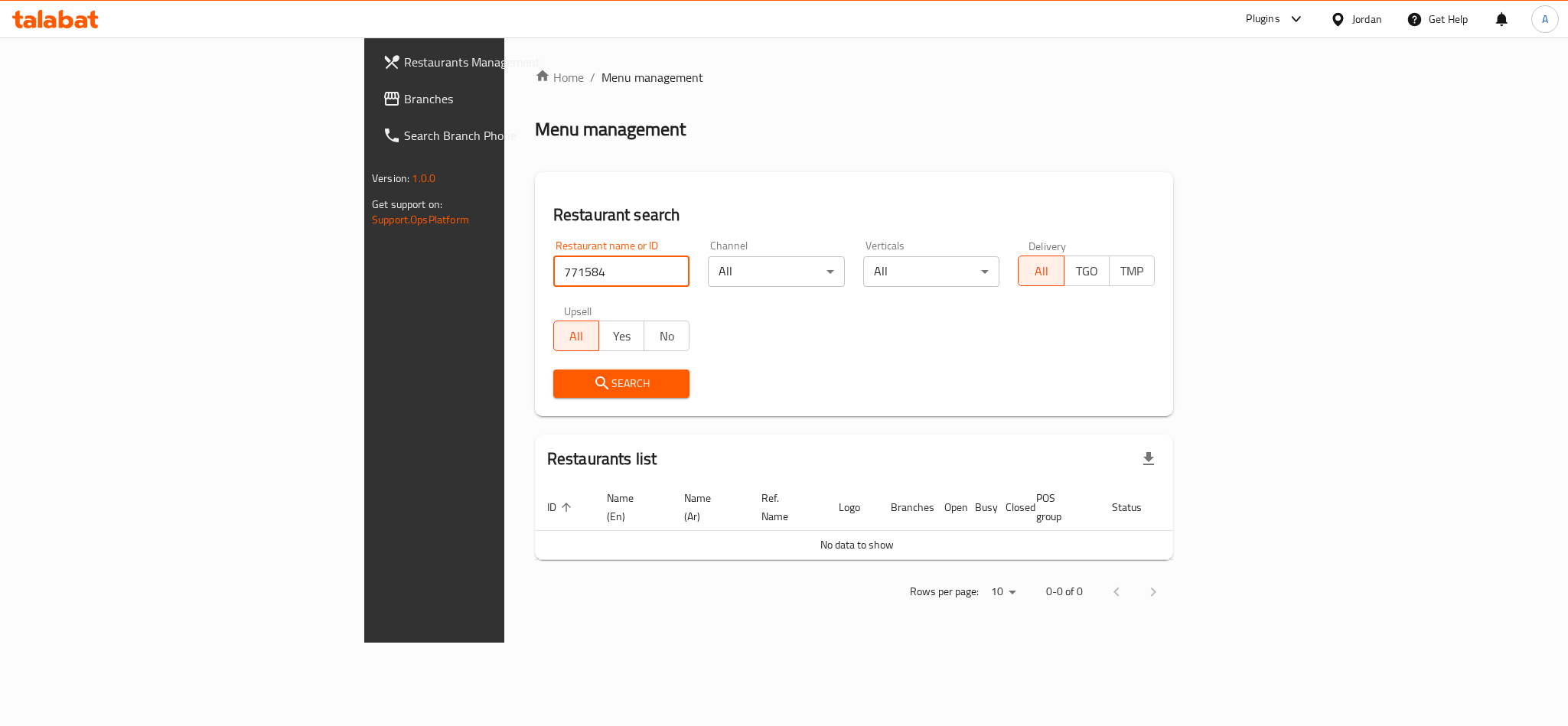
click at [404, 104] on span "Branches" at bounding box center [508, 98] width 209 height 18
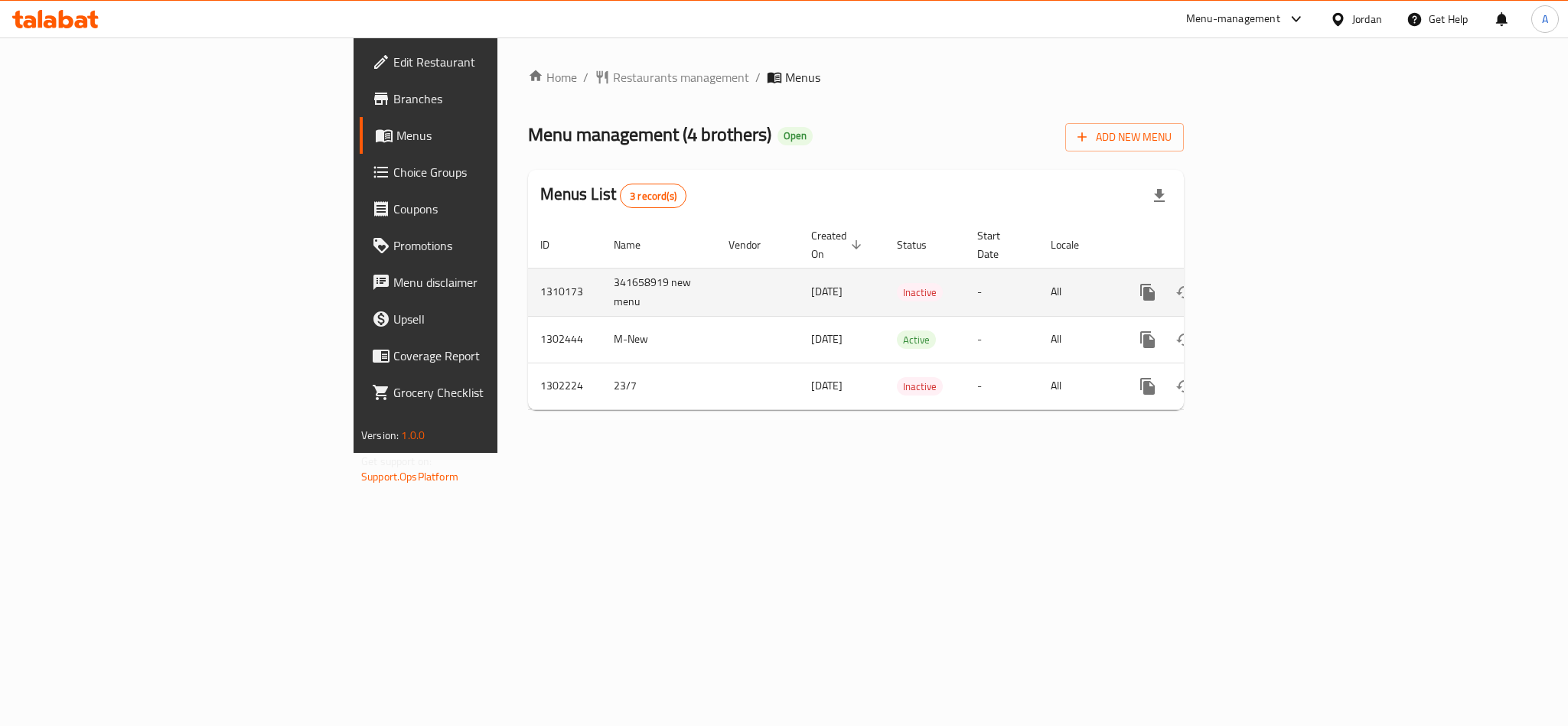
click at [602, 267] on td "341658919 new menu" at bounding box center [659, 291] width 115 height 49
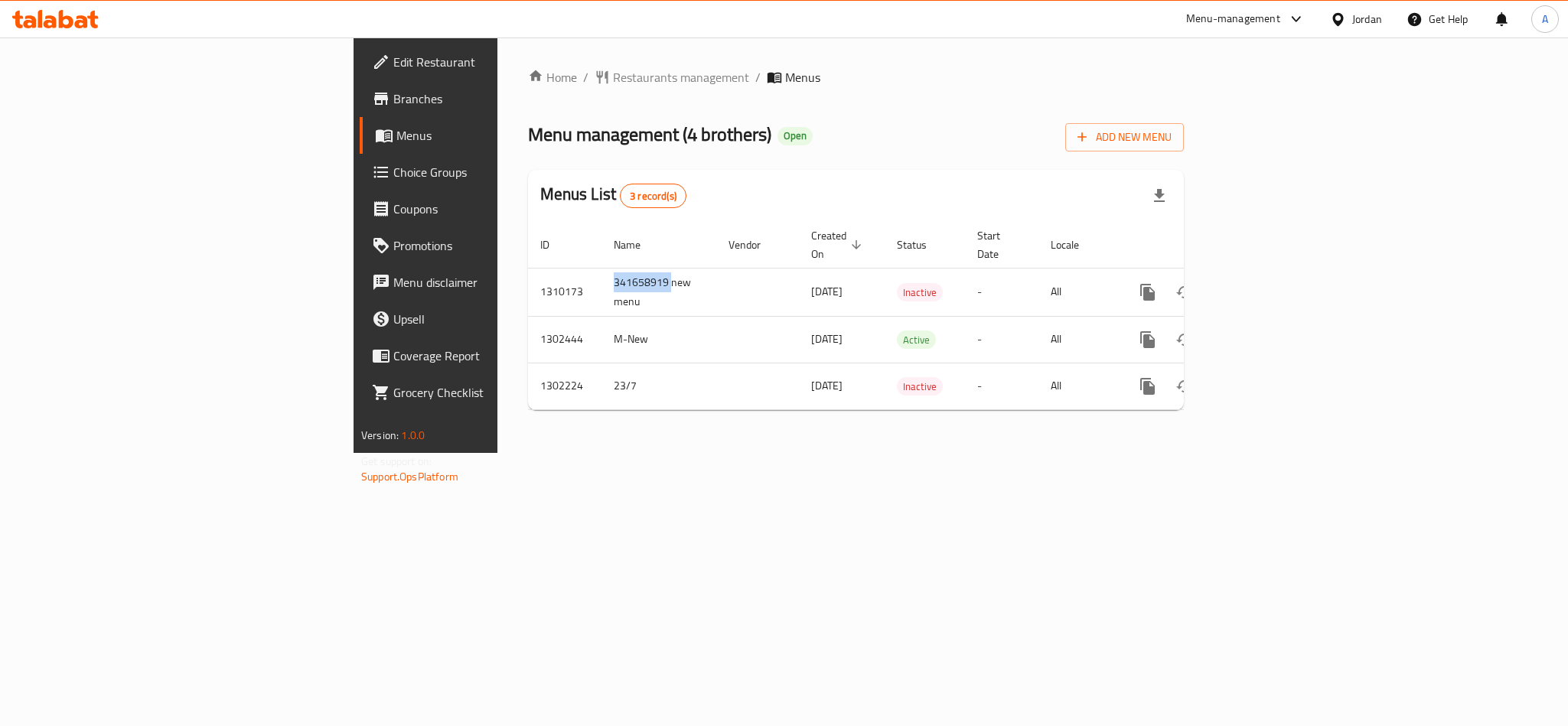
copy td "341658919"
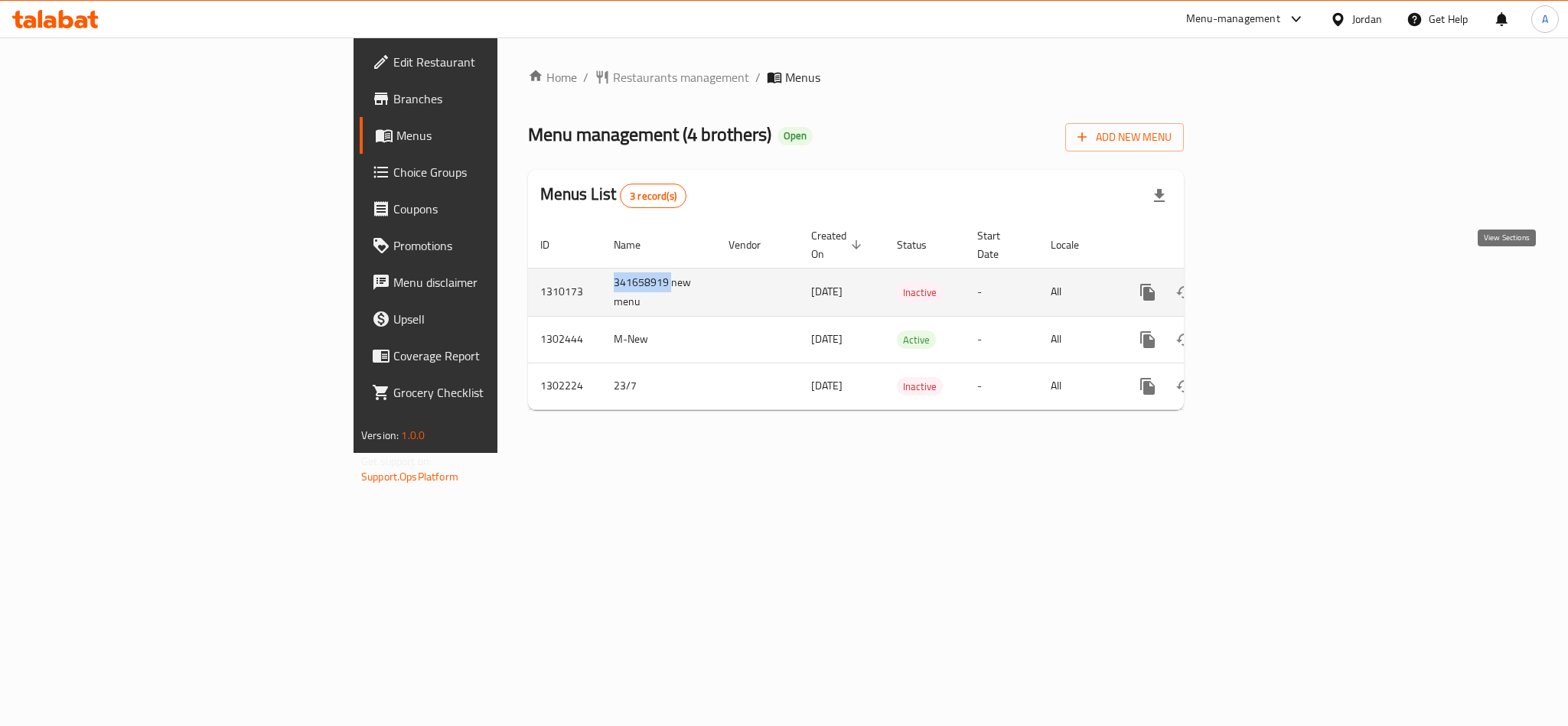
click at [1277, 274] on link "enhanced table" at bounding box center [1258, 292] width 37 height 37
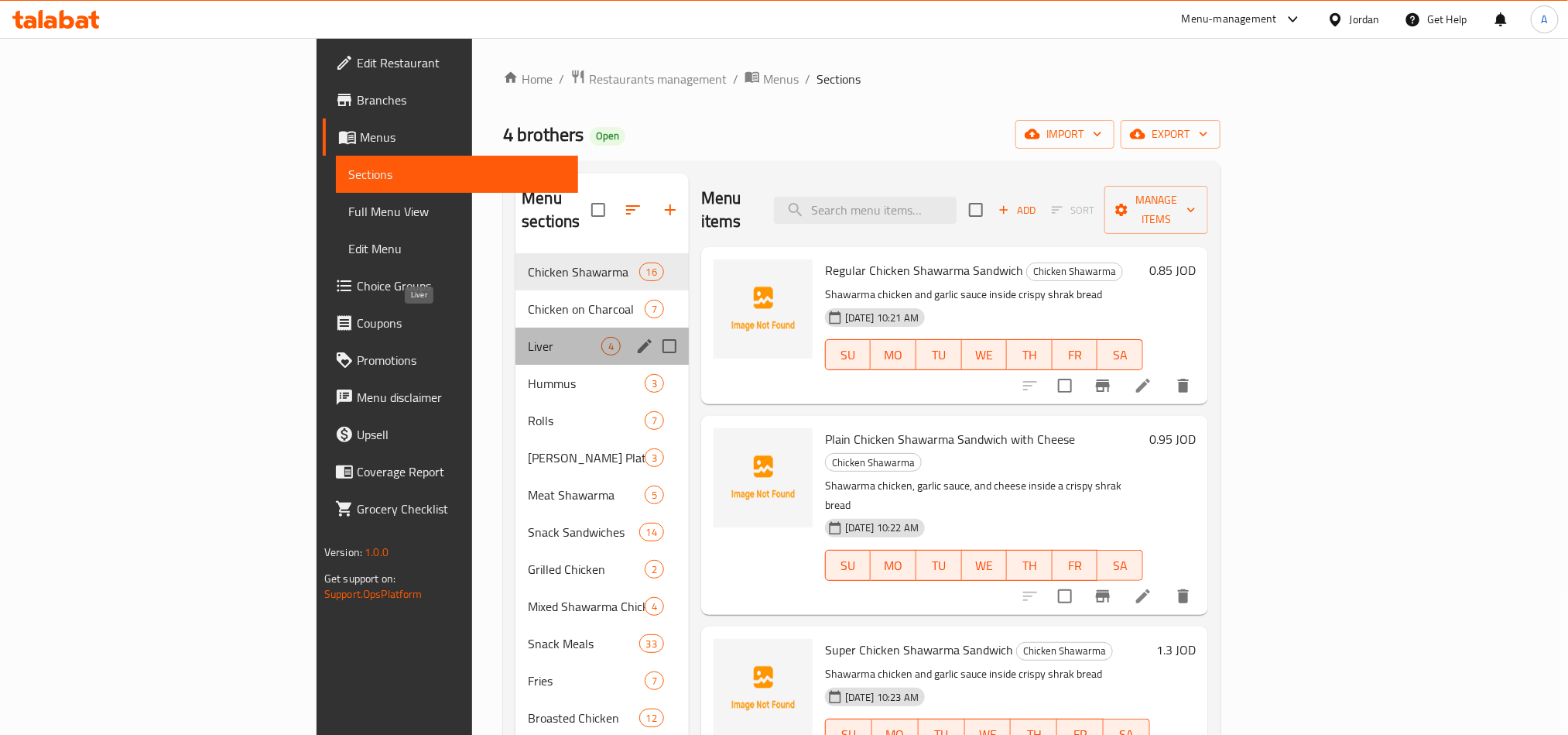
click at [528, 337] on span "Liver" at bounding box center [564, 346] width 73 height 18
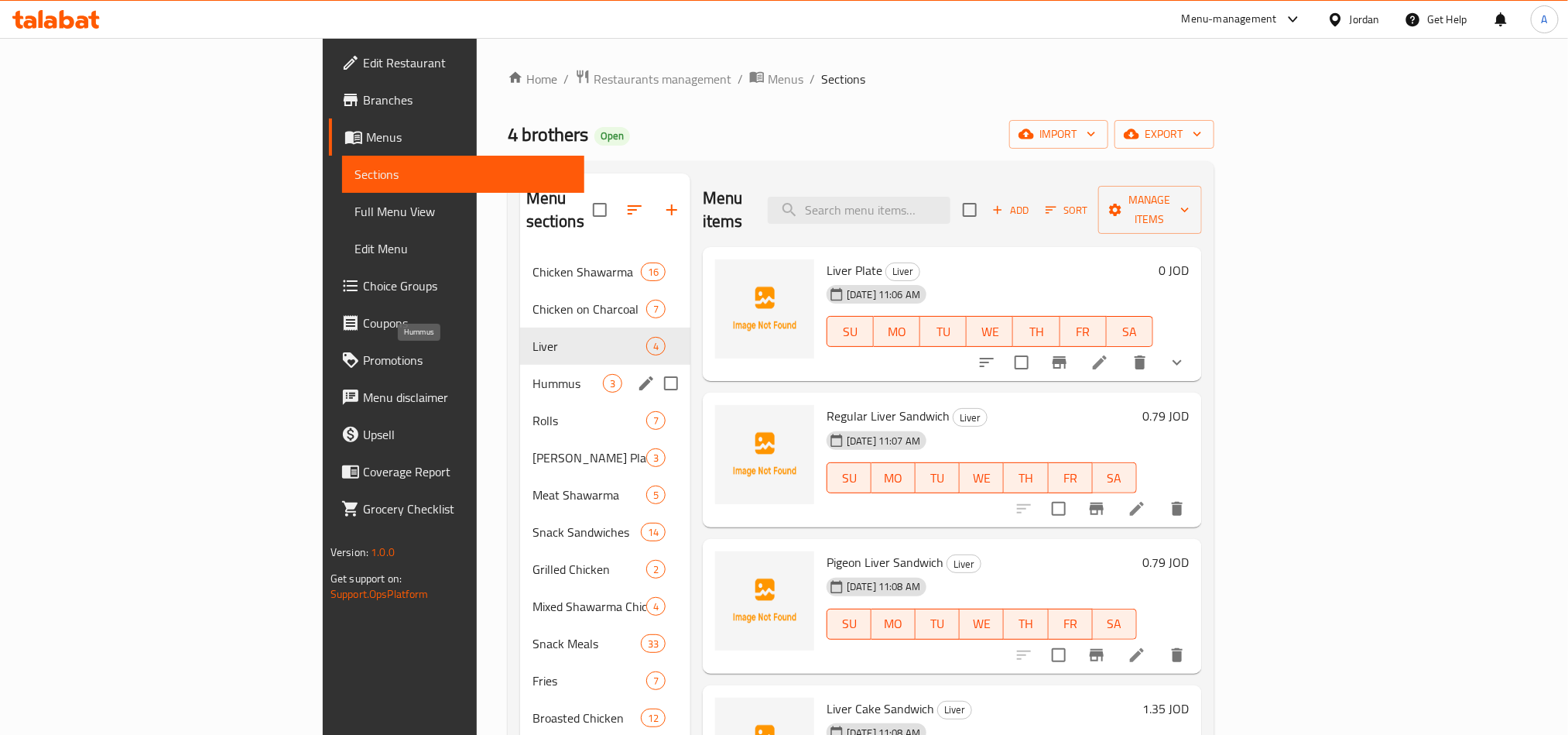
click at [533, 374] on span "Hummus" at bounding box center [567, 382] width 70 height 18
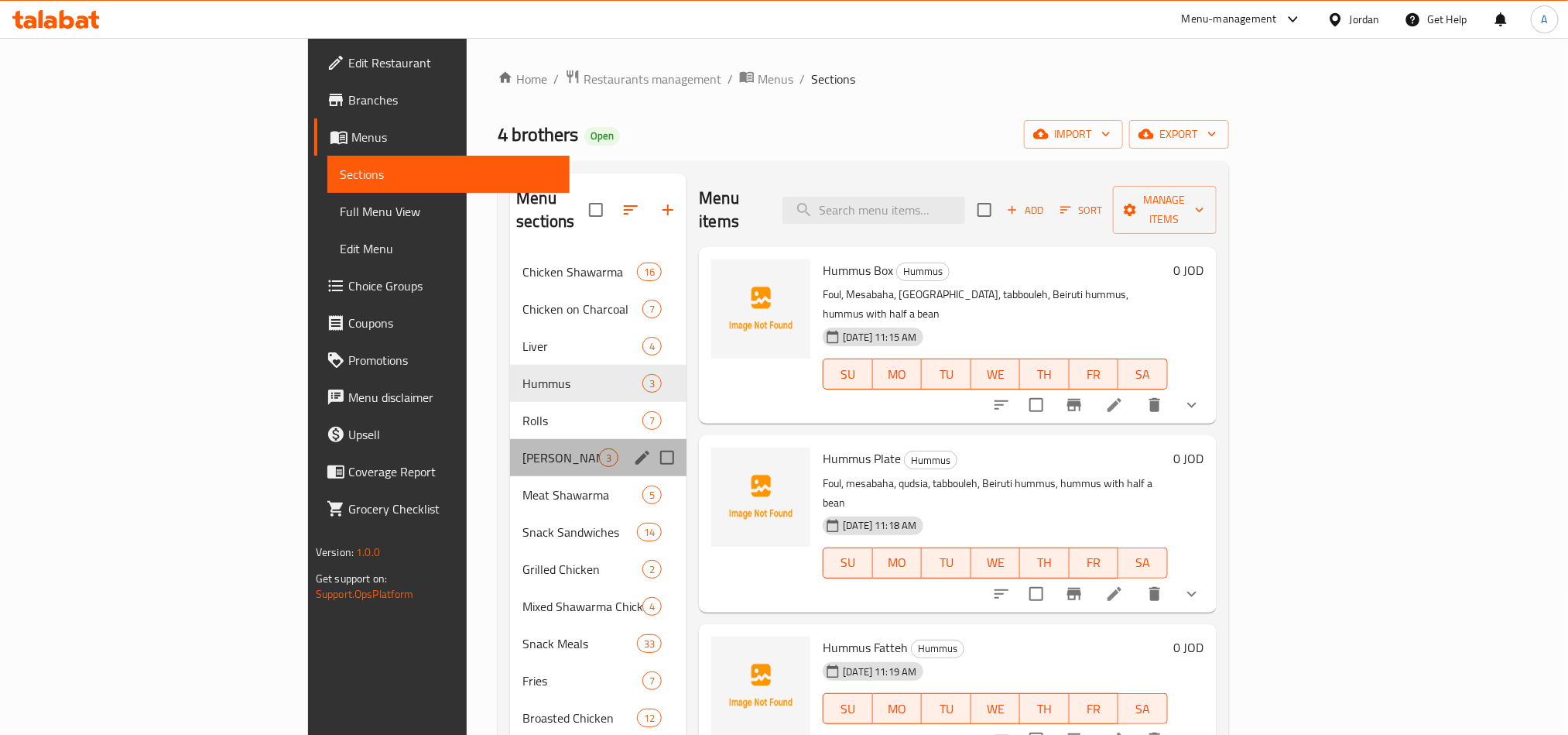
click at [510, 452] on div "[PERSON_NAME] Plate 3" at bounding box center [598, 458] width 176 height 38
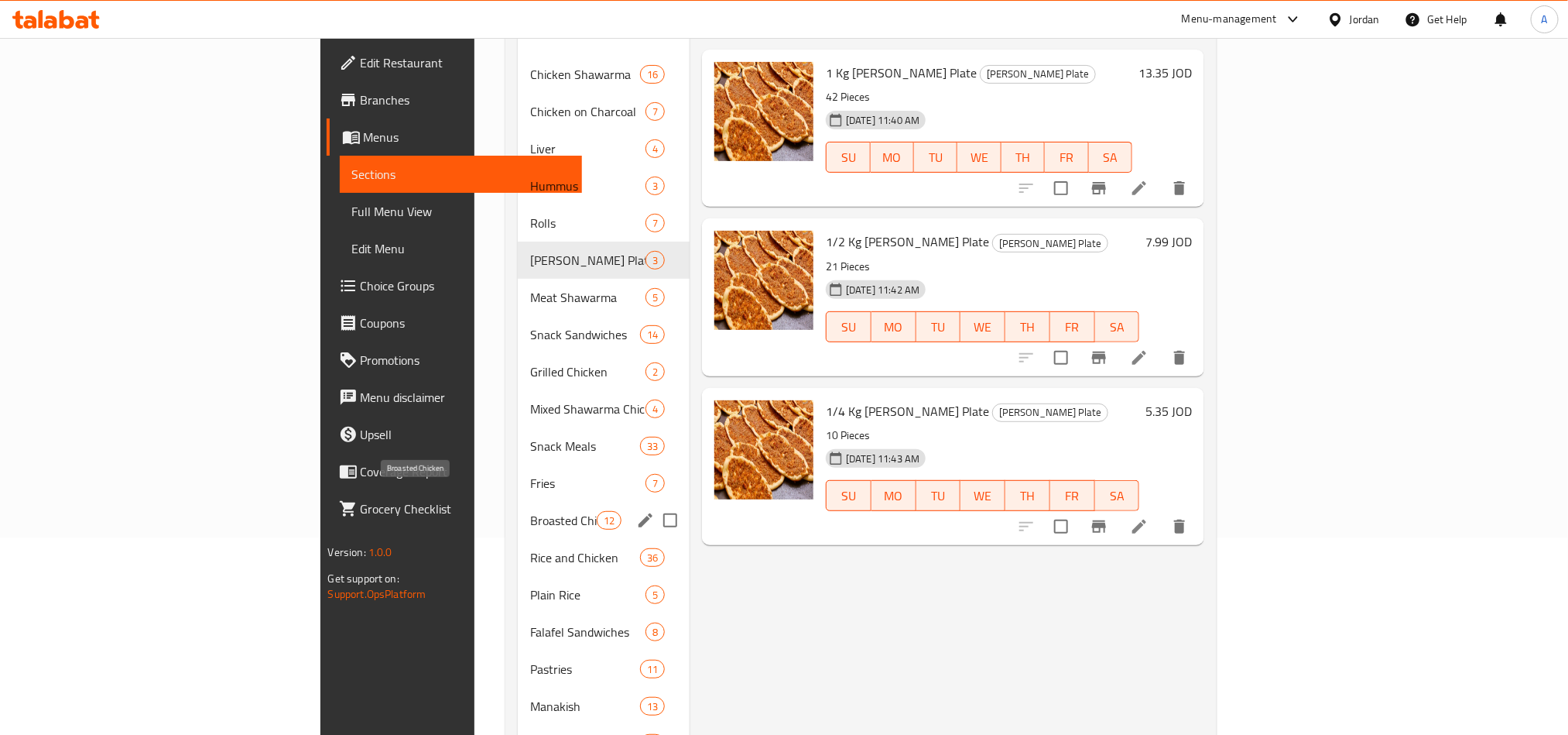
scroll to position [324, 0]
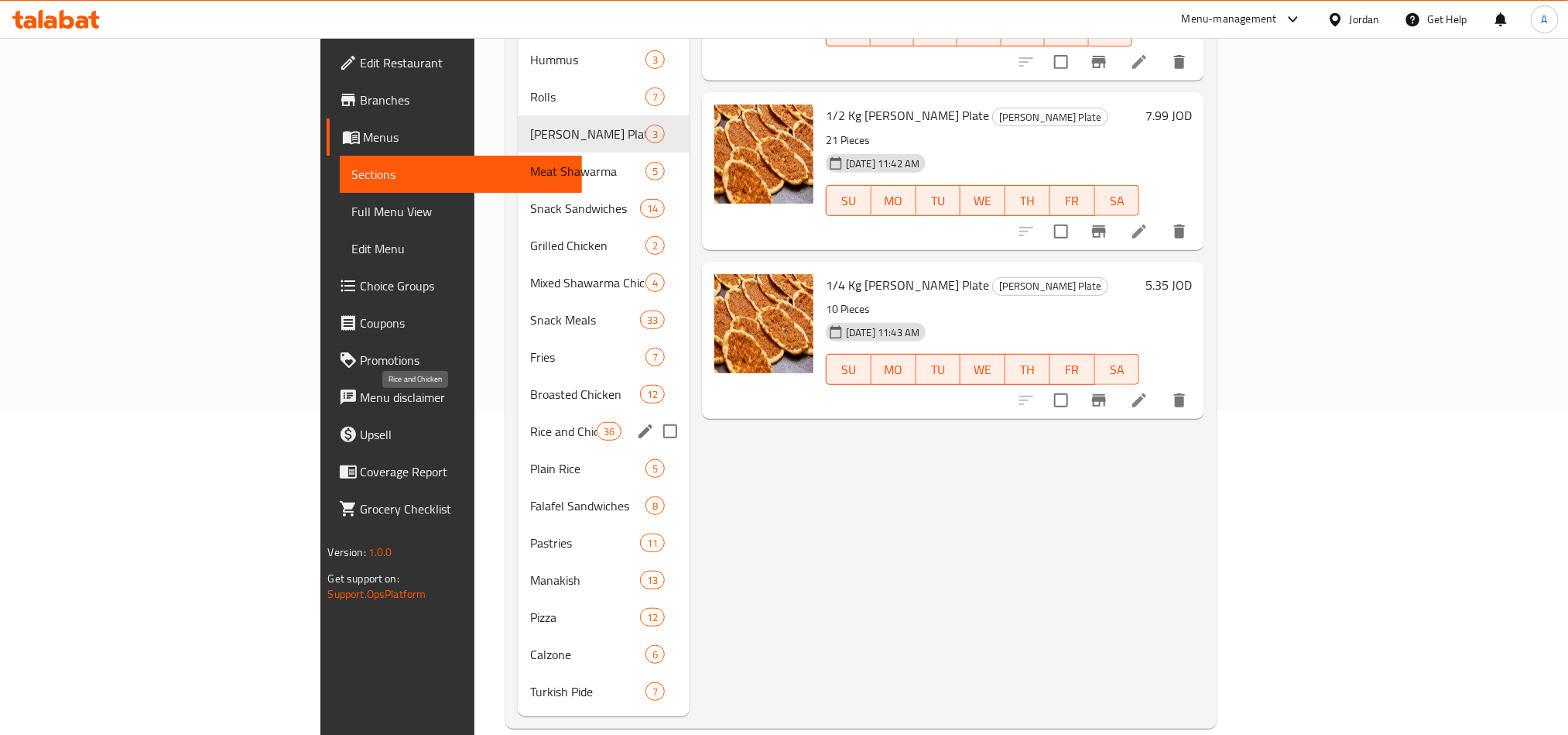
click at [531, 422] on span "Rice and Chicken" at bounding box center [563, 431] width 65 height 18
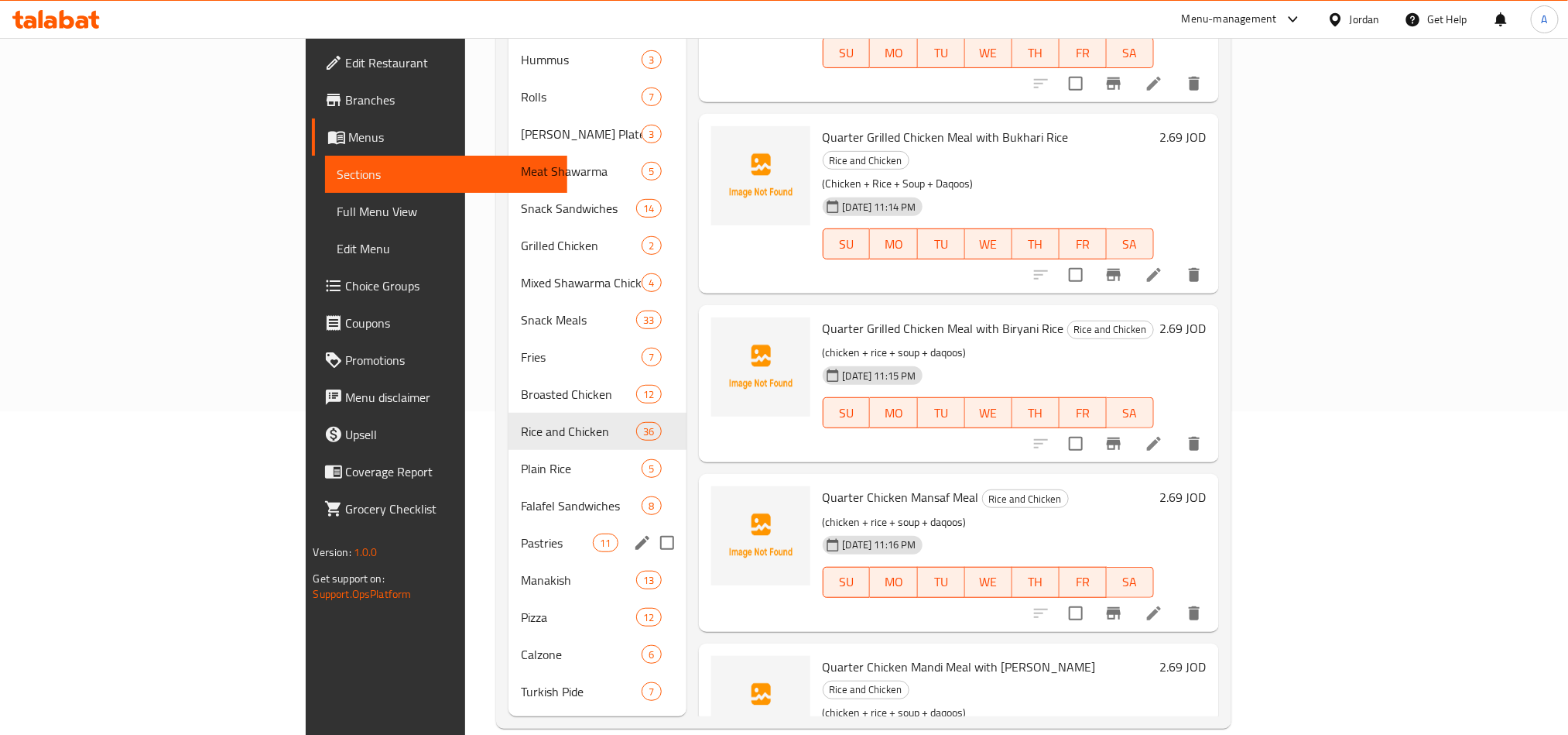
click at [509, 524] on div "Pastries 11" at bounding box center [597, 542] width 177 height 38
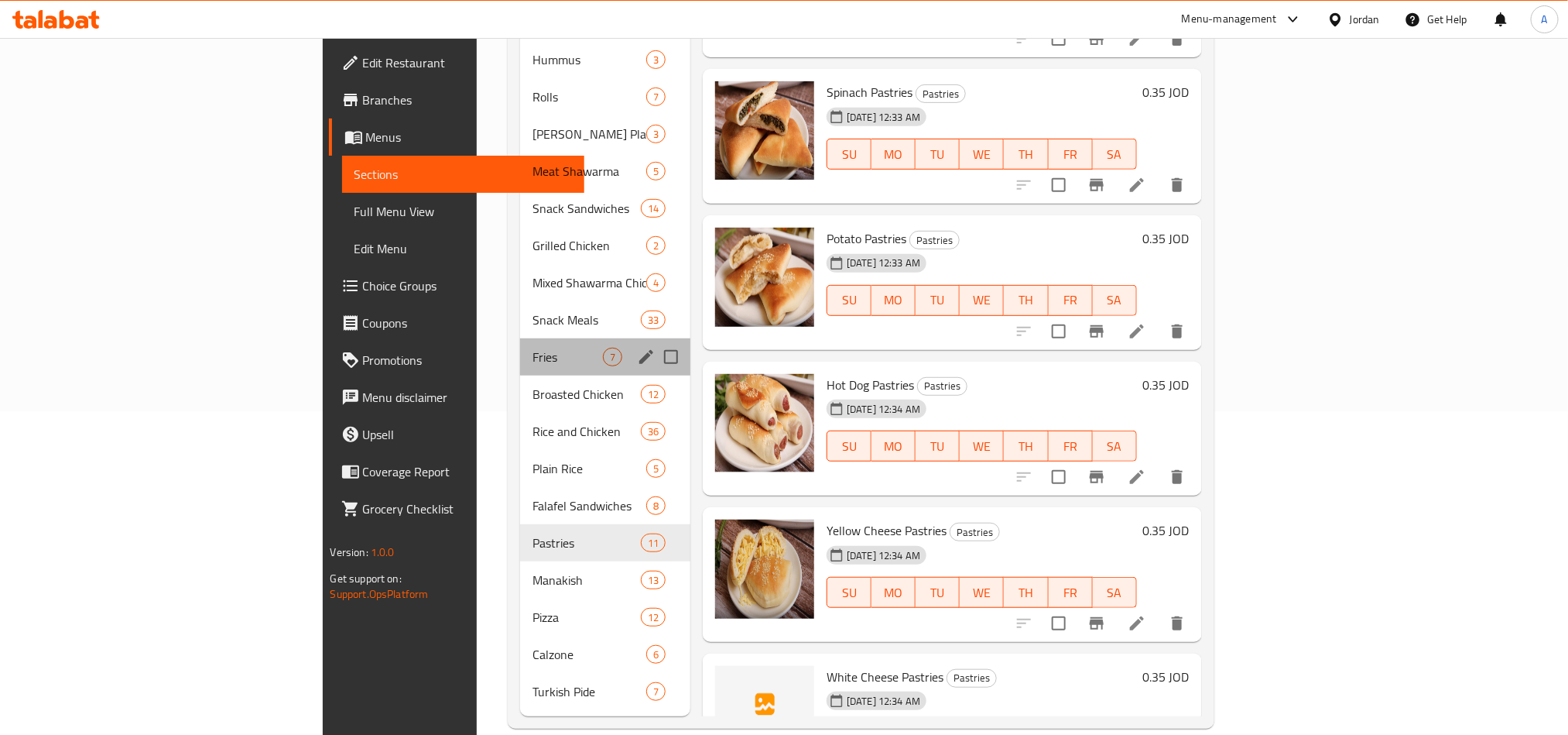
click at [520, 338] on div "Fries 7" at bounding box center [605, 356] width 170 height 38
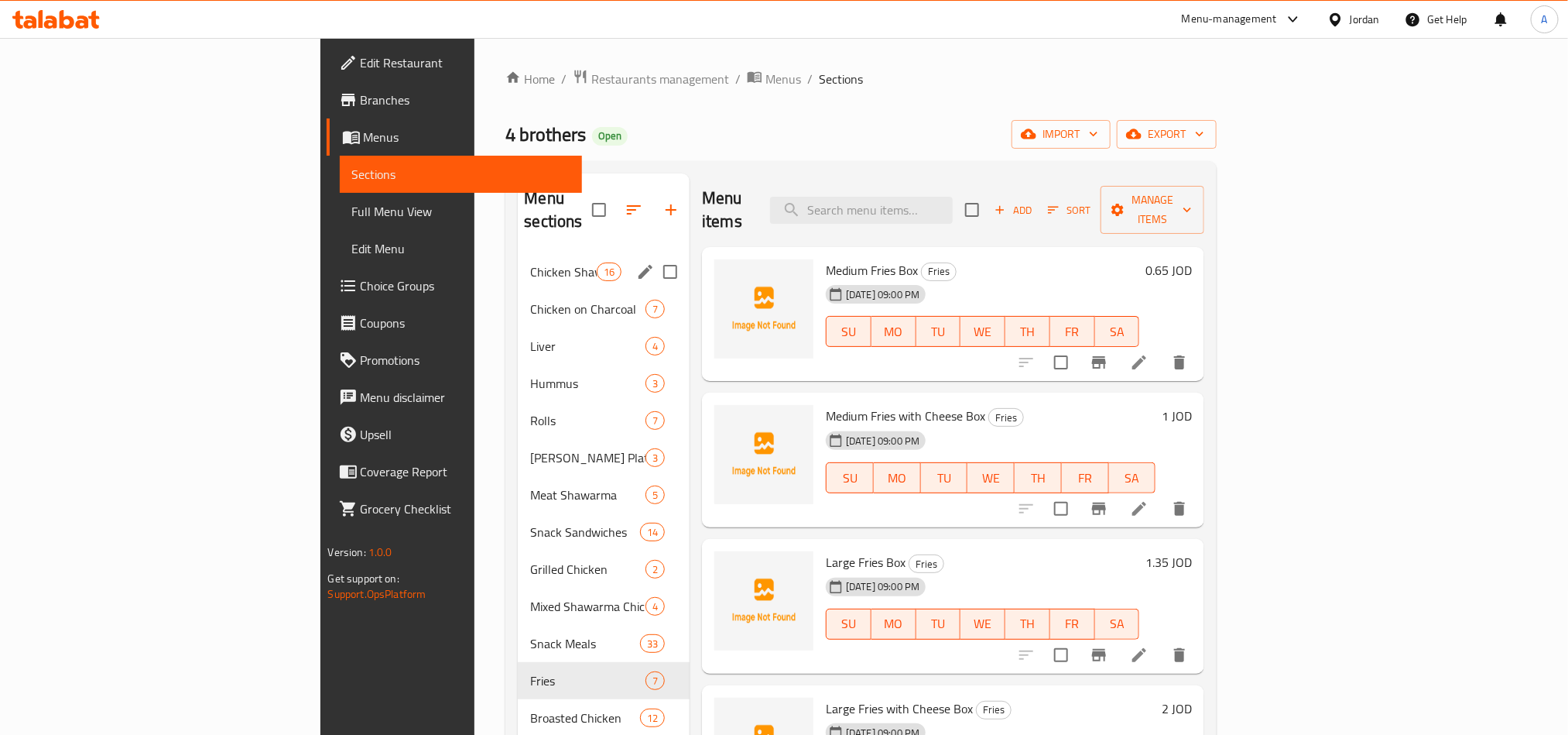
click at [531, 262] on span "Chicken Shawarma" at bounding box center [563, 271] width 65 height 18
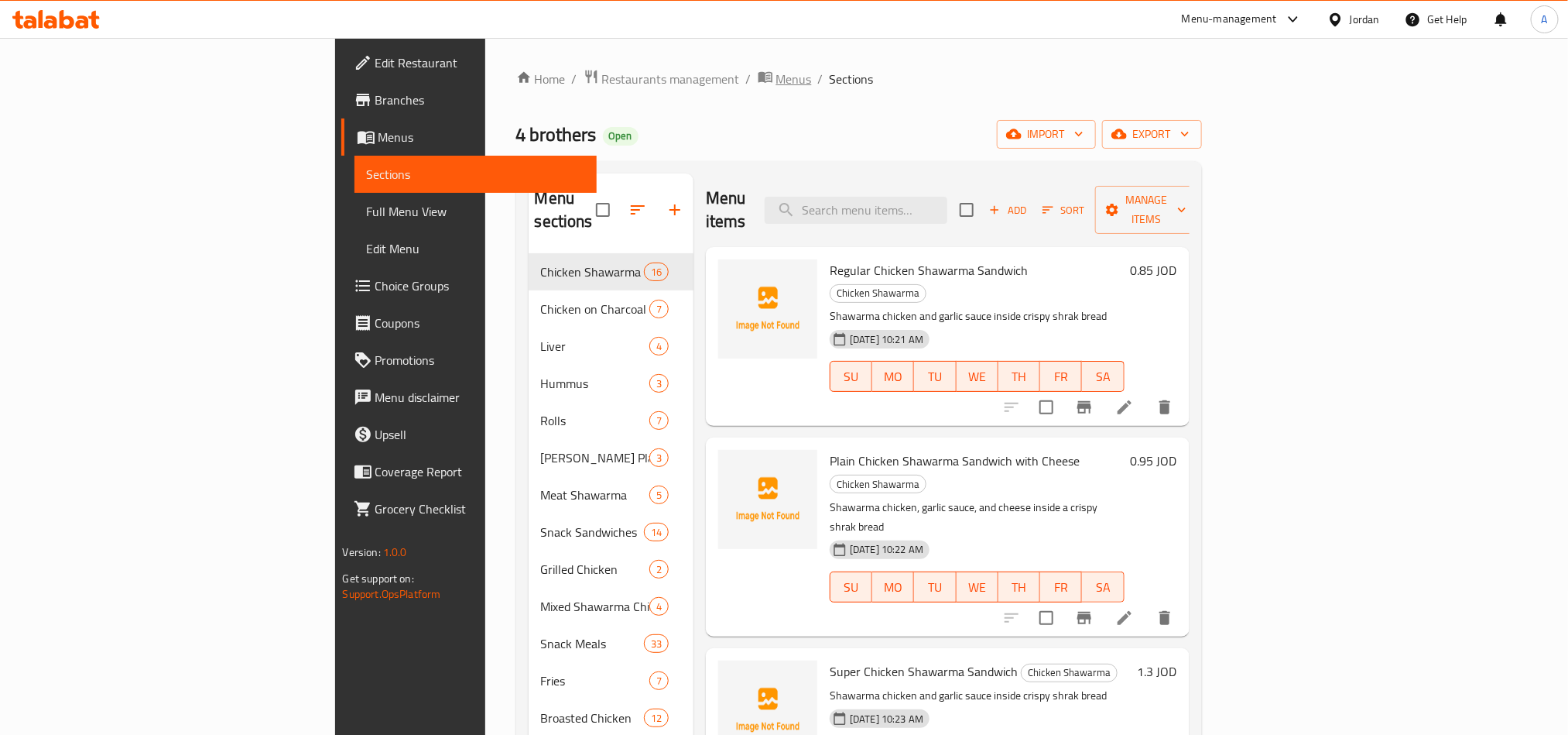
click at [776, 82] on span "Menus" at bounding box center [794, 78] width 36 height 18
